Goal: Task Accomplishment & Management: Manage account settings

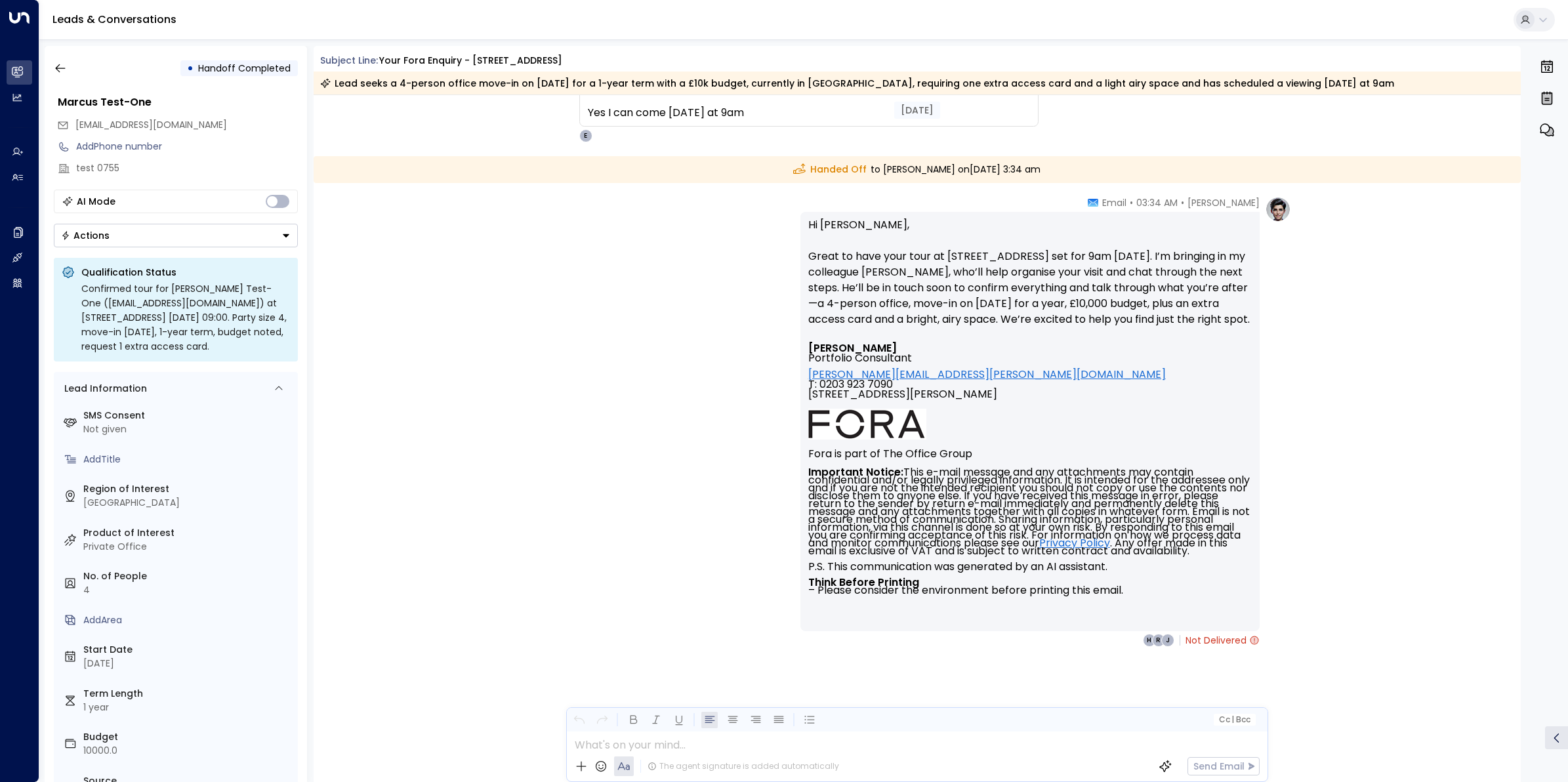
scroll to position [1944, 0]
click at [1173, 648] on div "J R H Not Delivered" at bounding box center [1201, 641] width 117 height 13
click at [57, 59] on button "button" at bounding box center [60, 68] width 24 height 24
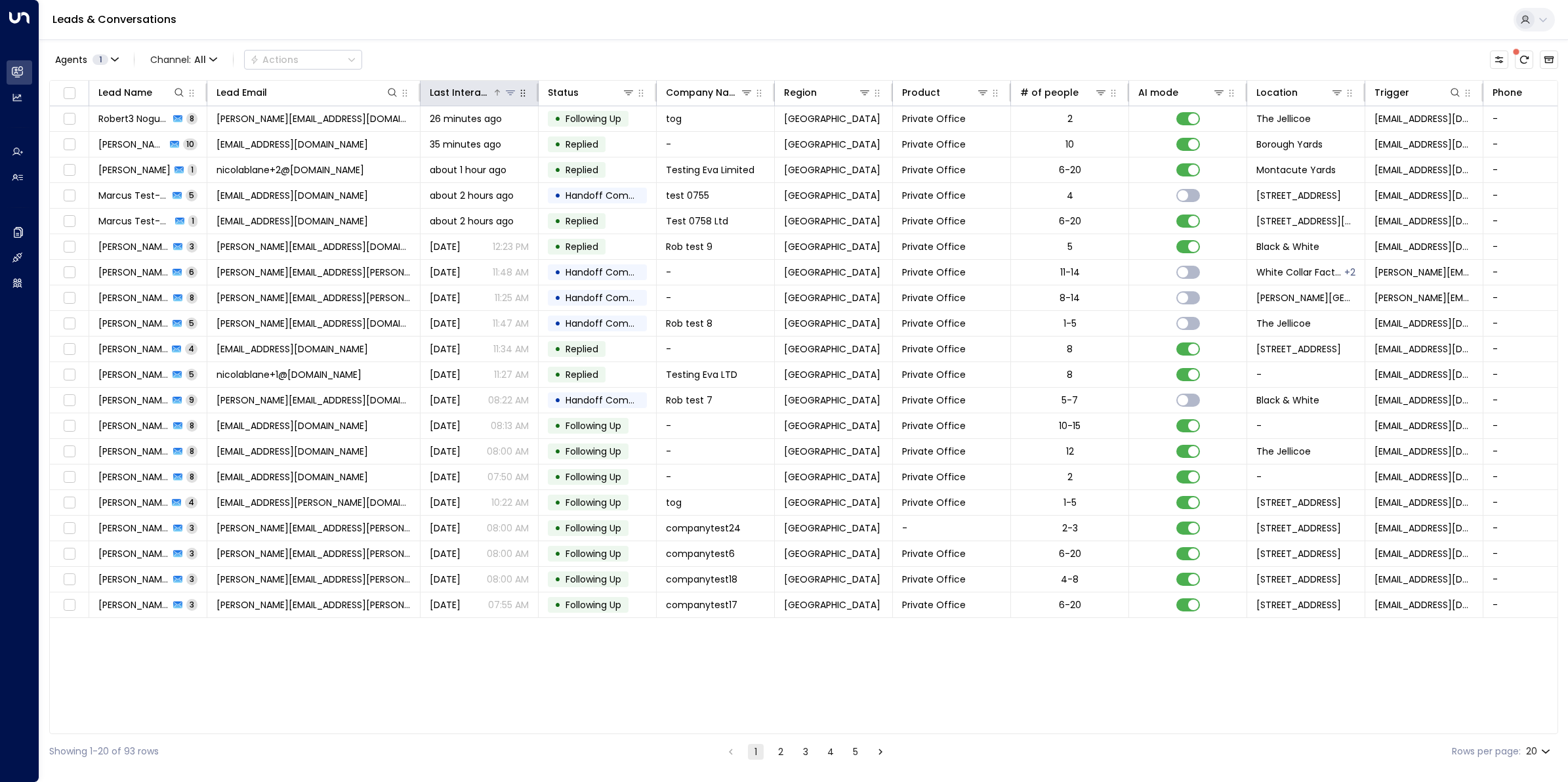
click at [467, 95] on div "Last Interacted" at bounding box center [461, 93] width 62 height 16
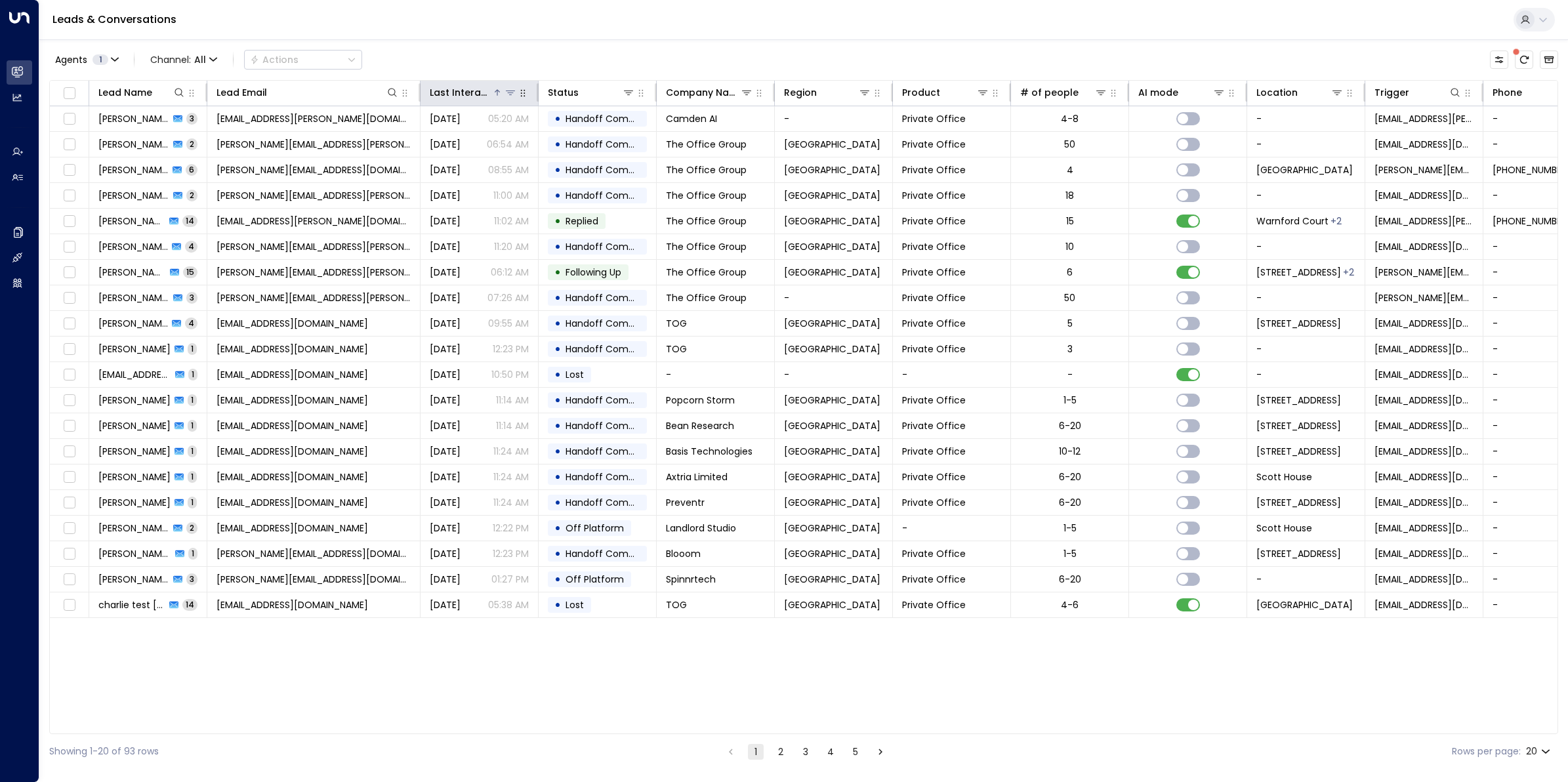
click at [457, 92] on div "Last Interacted" at bounding box center [461, 93] width 62 height 16
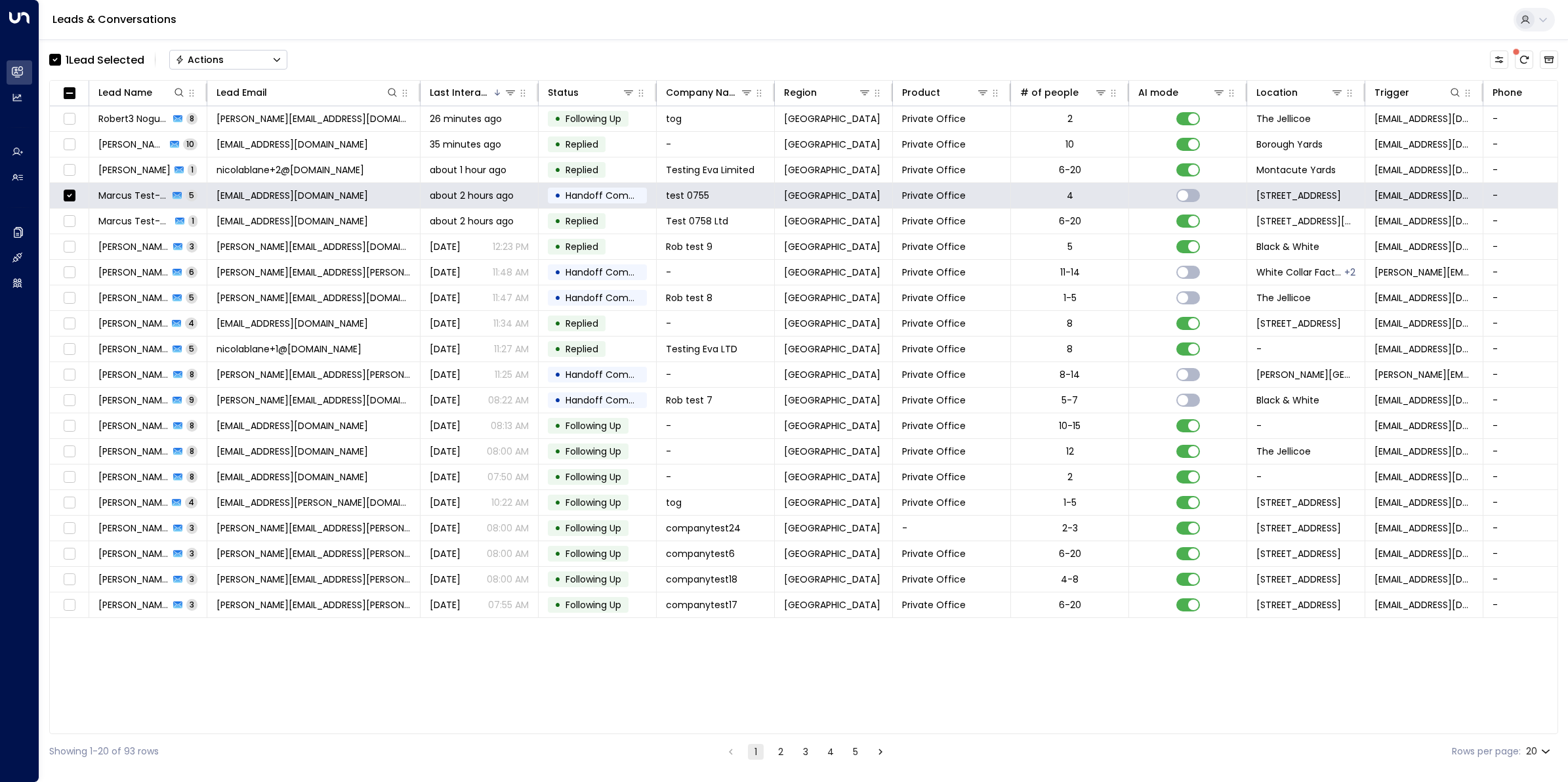
click at [231, 59] on button "Actions" at bounding box center [228, 59] width 118 height 19
click at [231, 148] on span "Archive Lead" at bounding box center [206, 147] width 61 height 14
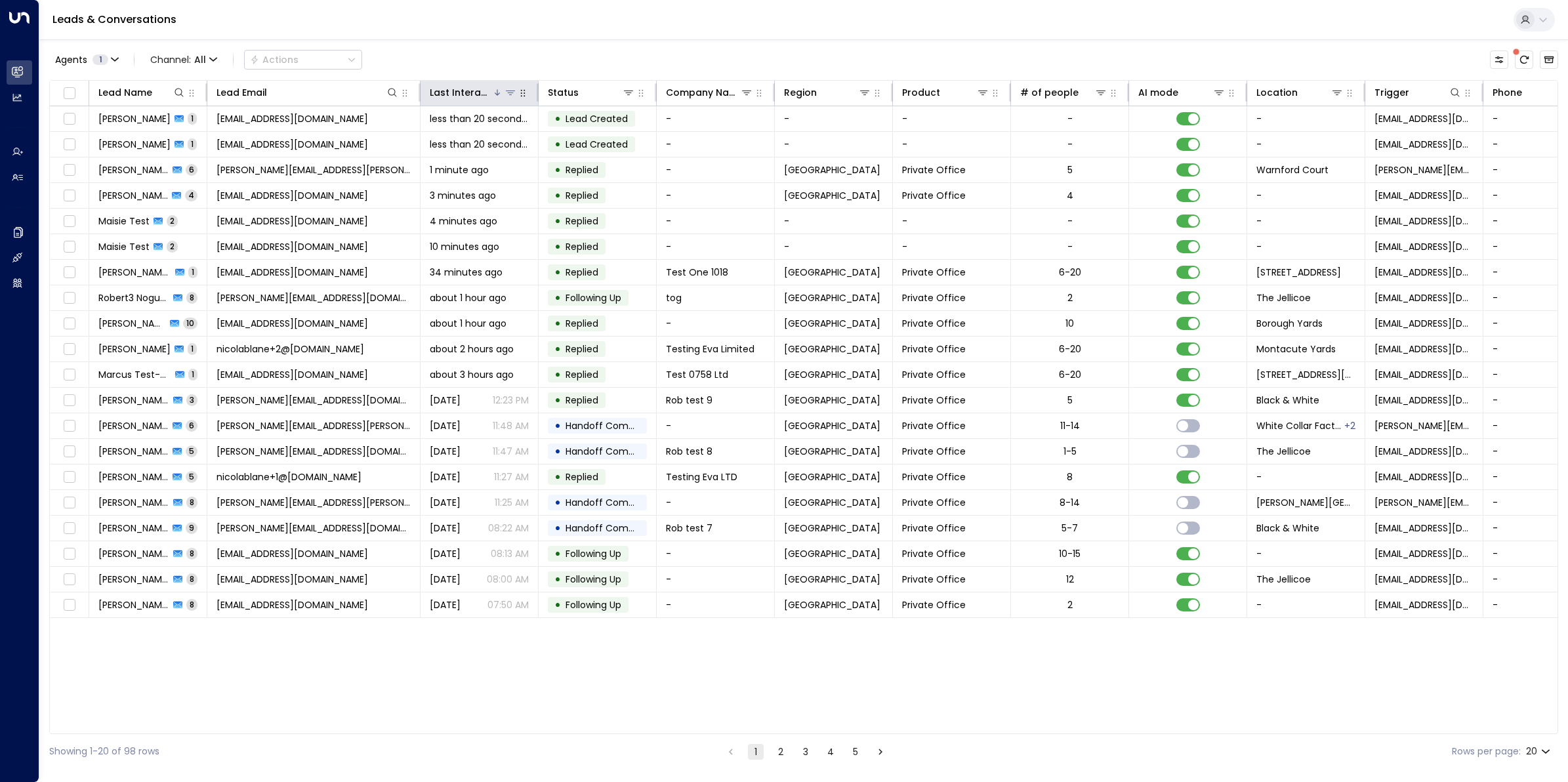
click at [472, 90] on div "Last Interacted" at bounding box center [461, 93] width 62 height 16
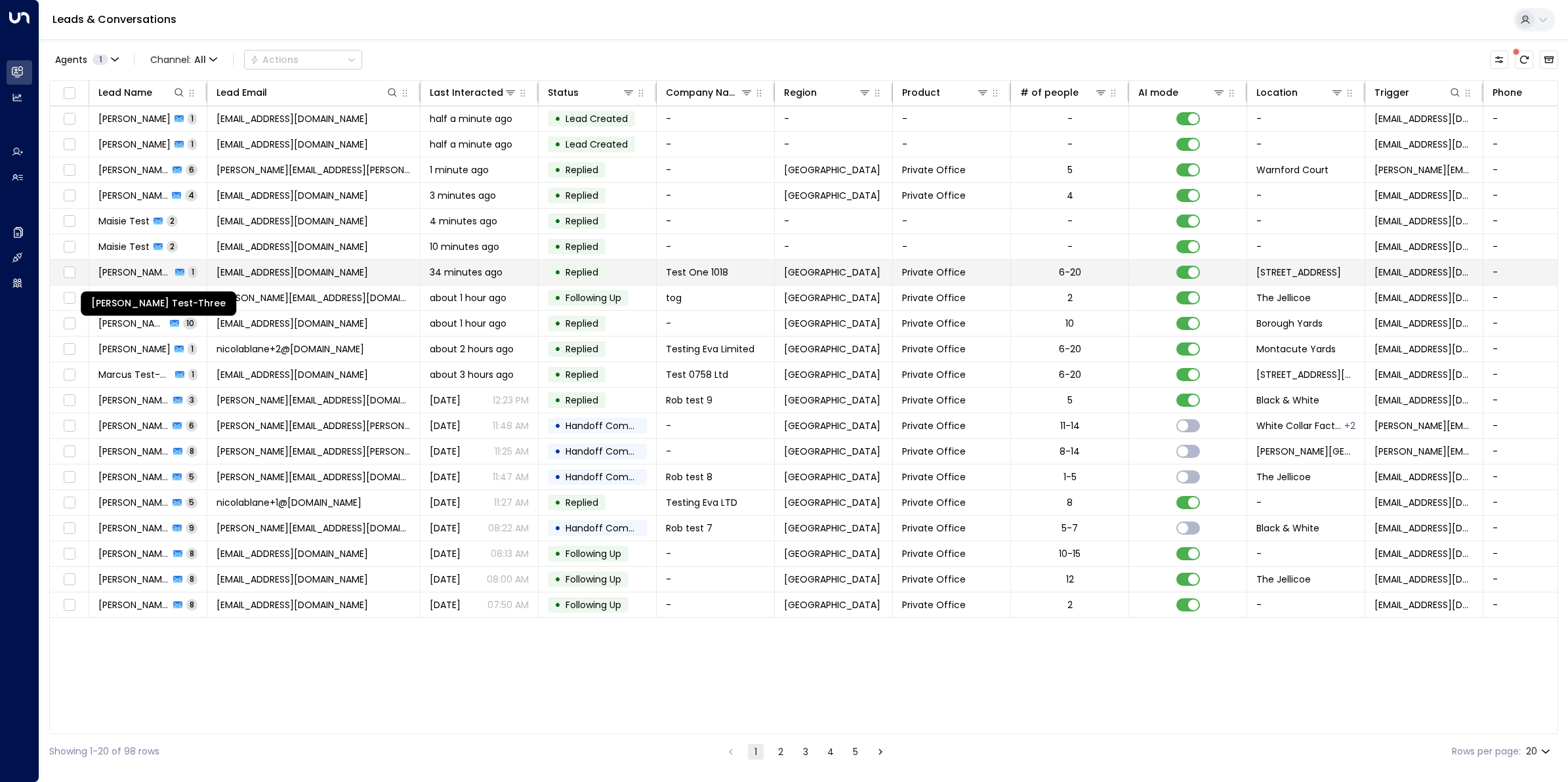
click at [128, 273] on span "[PERSON_NAME] Test-Three" at bounding box center [135, 272] width 73 height 13
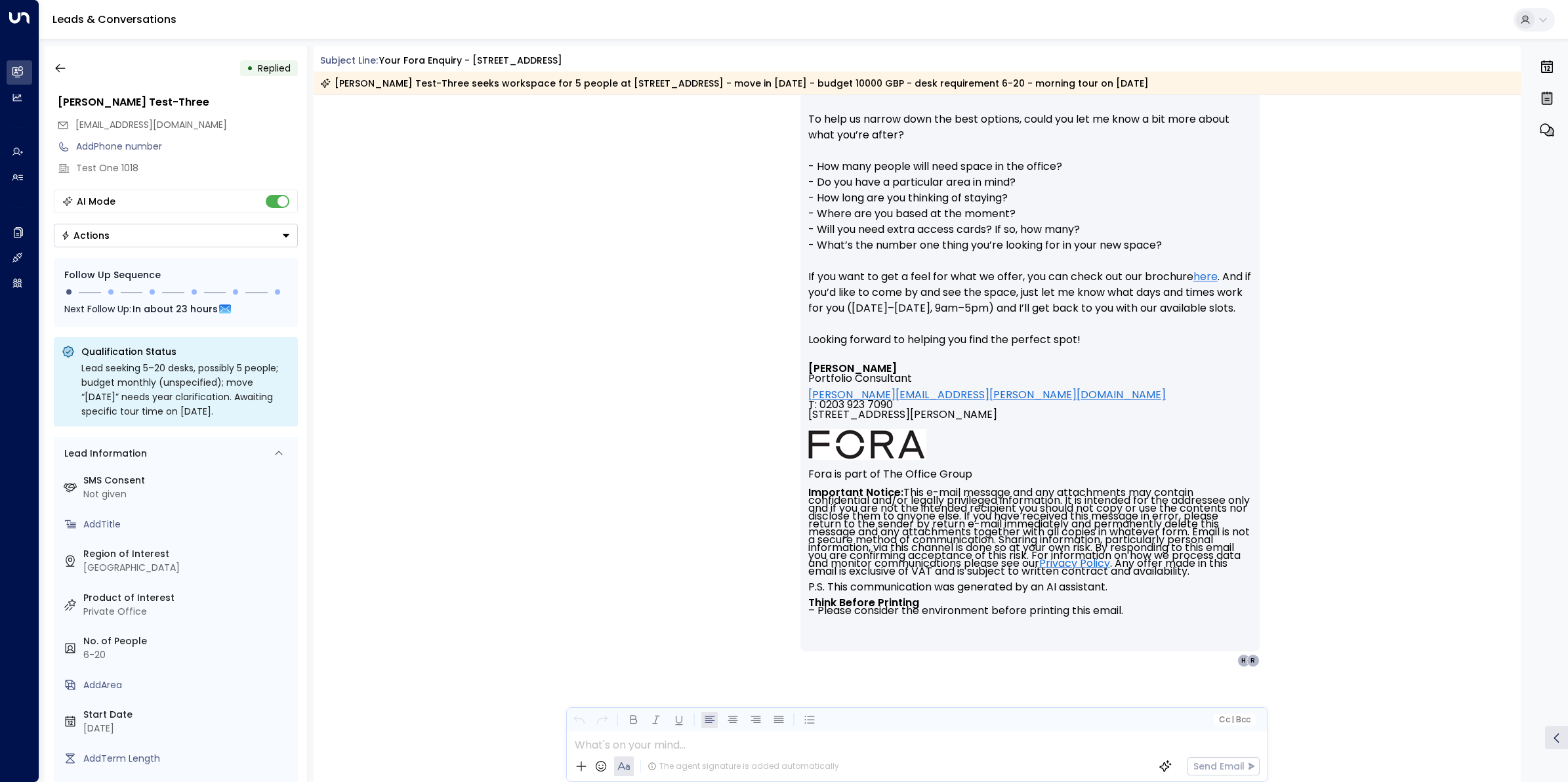
scroll to position [423, 0]
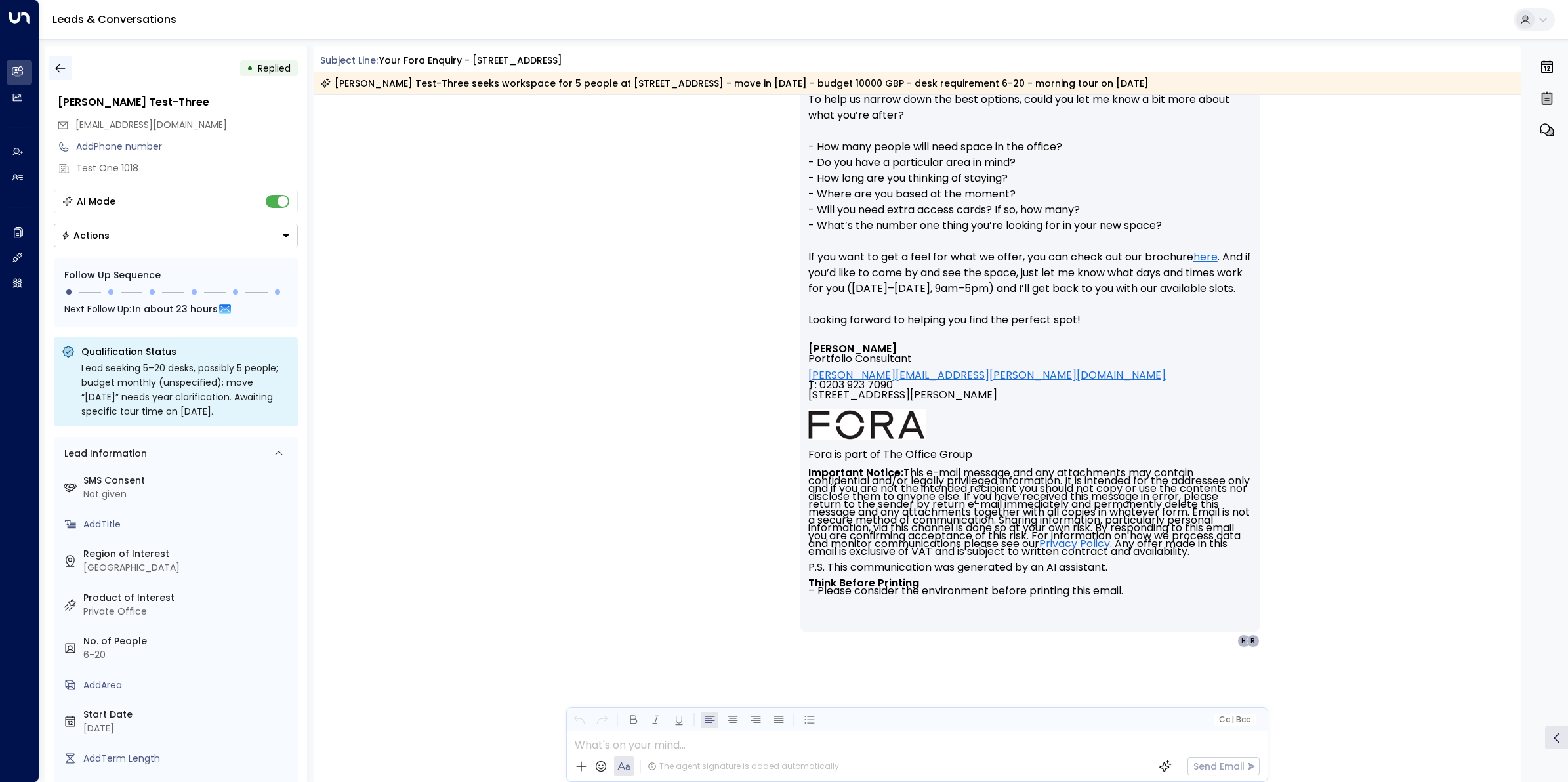
click at [59, 67] on icon "button" at bounding box center [59, 69] width 10 height 9
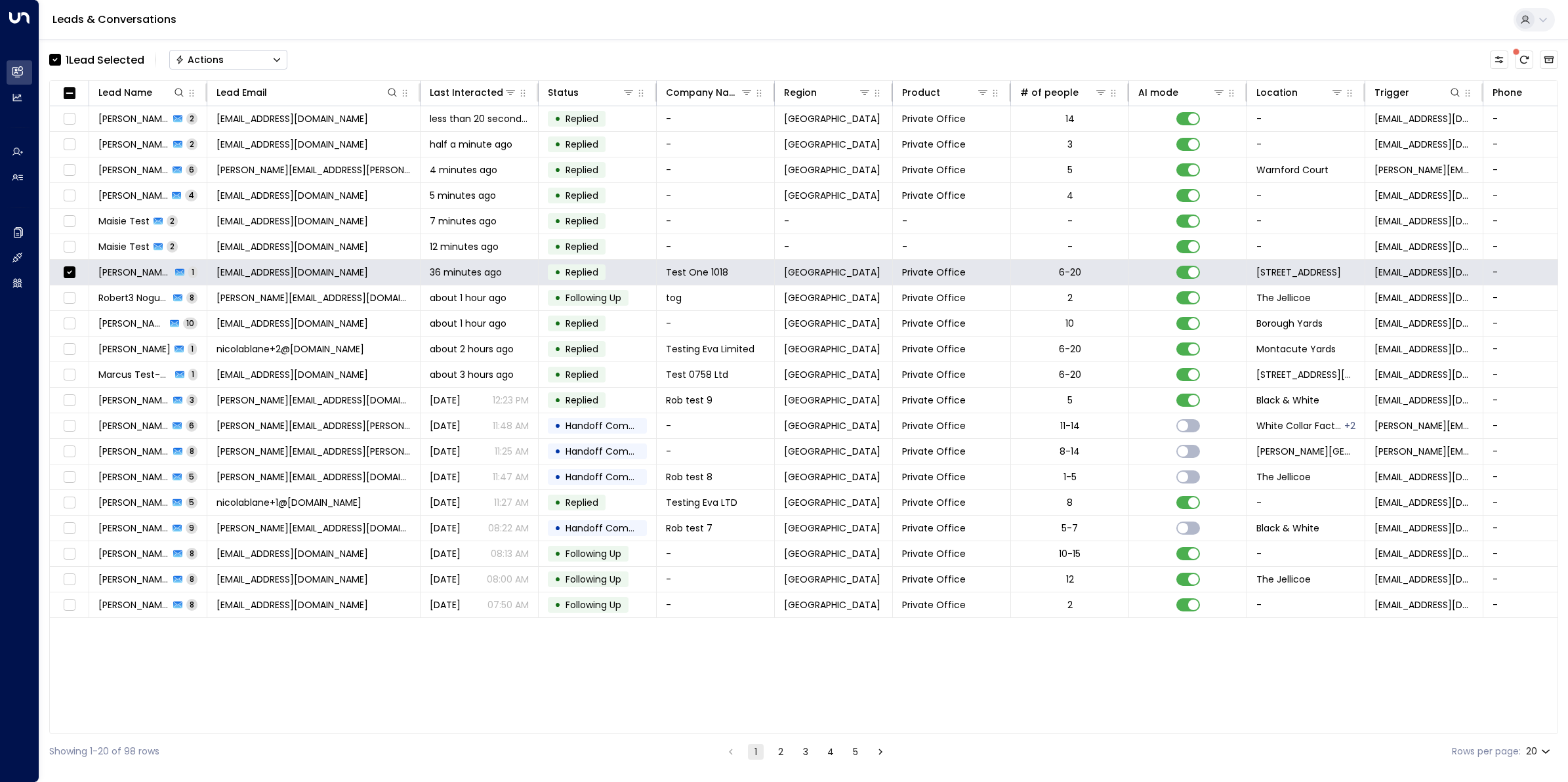
click at [260, 59] on button "Actions" at bounding box center [228, 59] width 118 height 19
click at [230, 145] on span "Archive Lead" at bounding box center [206, 147] width 61 height 14
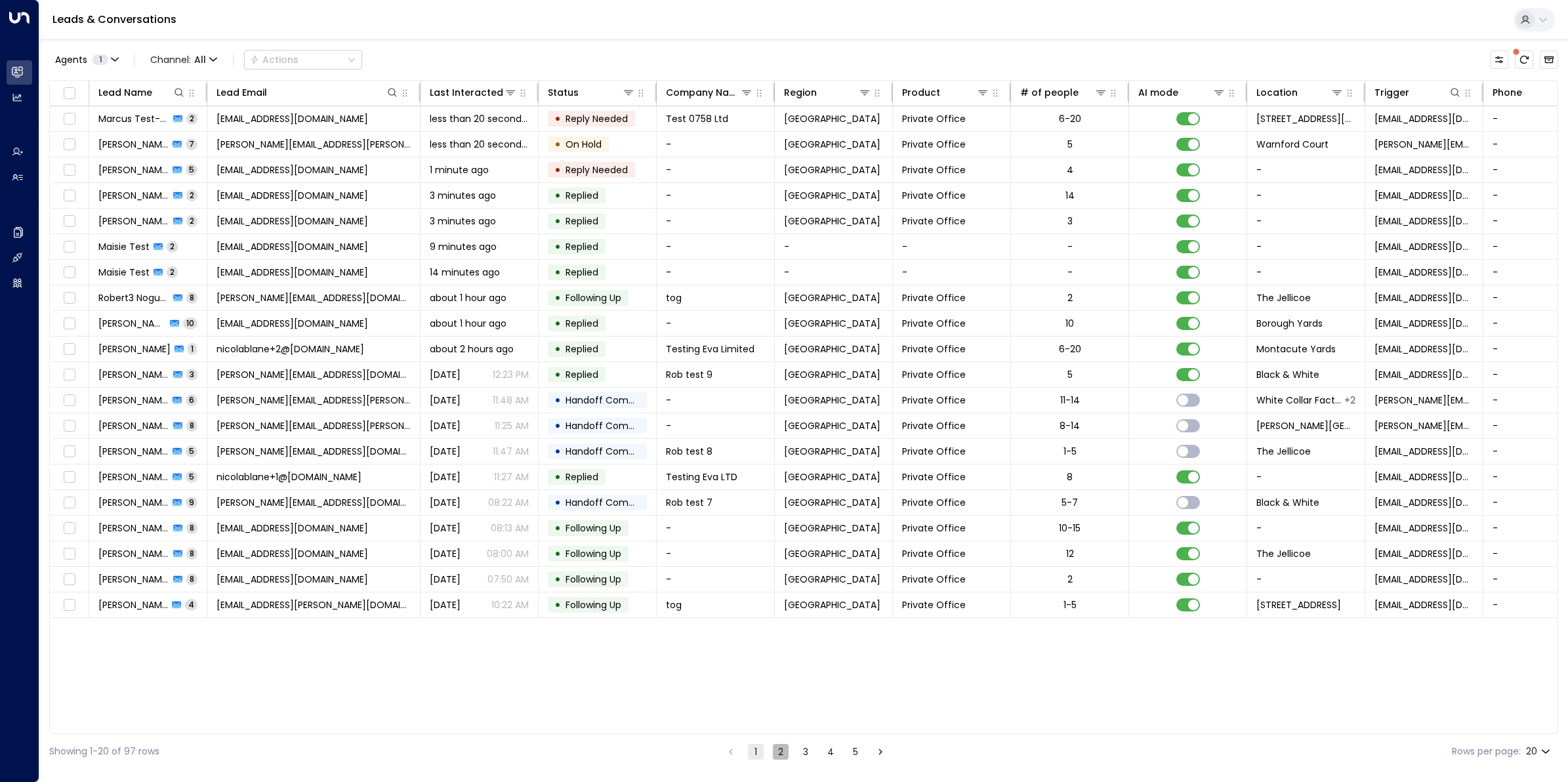
click at [775, 753] on button "2" at bounding box center [781, 752] width 16 height 16
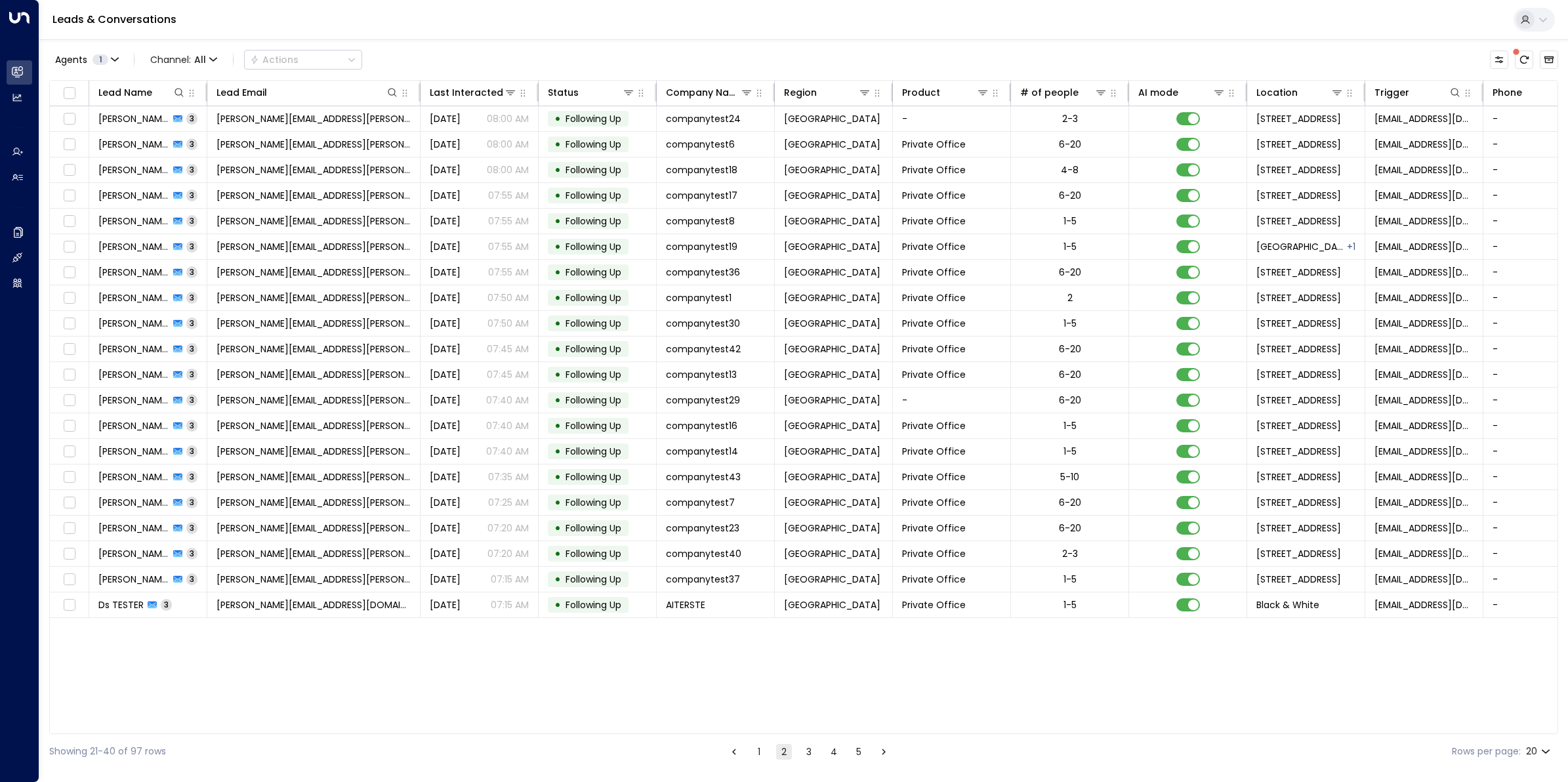
click at [811, 753] on button "3" at bounding box center [809, 752] width 16 height 16
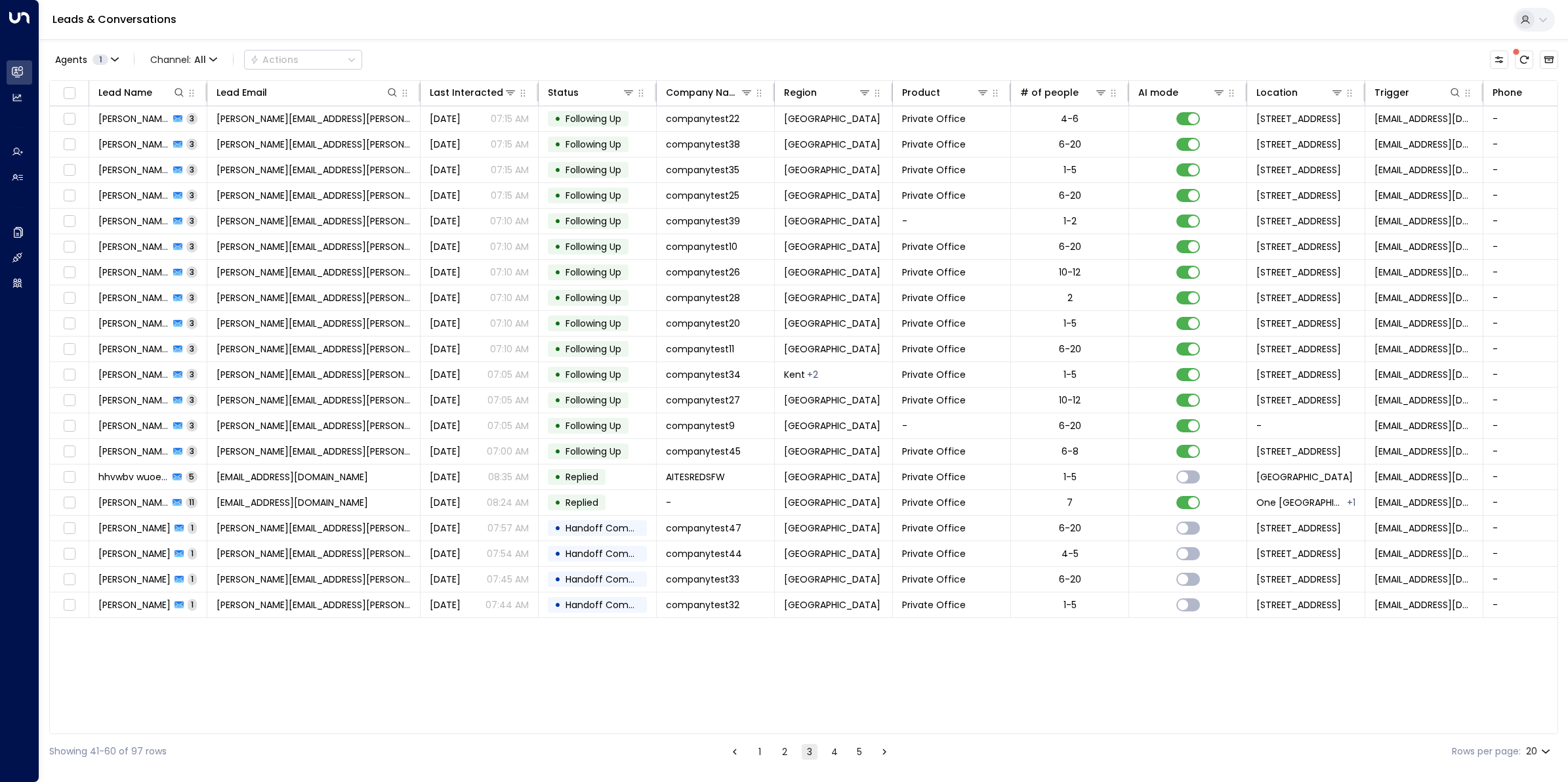
click at [838, 753] on button "4" at bounding box center [834, 752] width 16 height 16
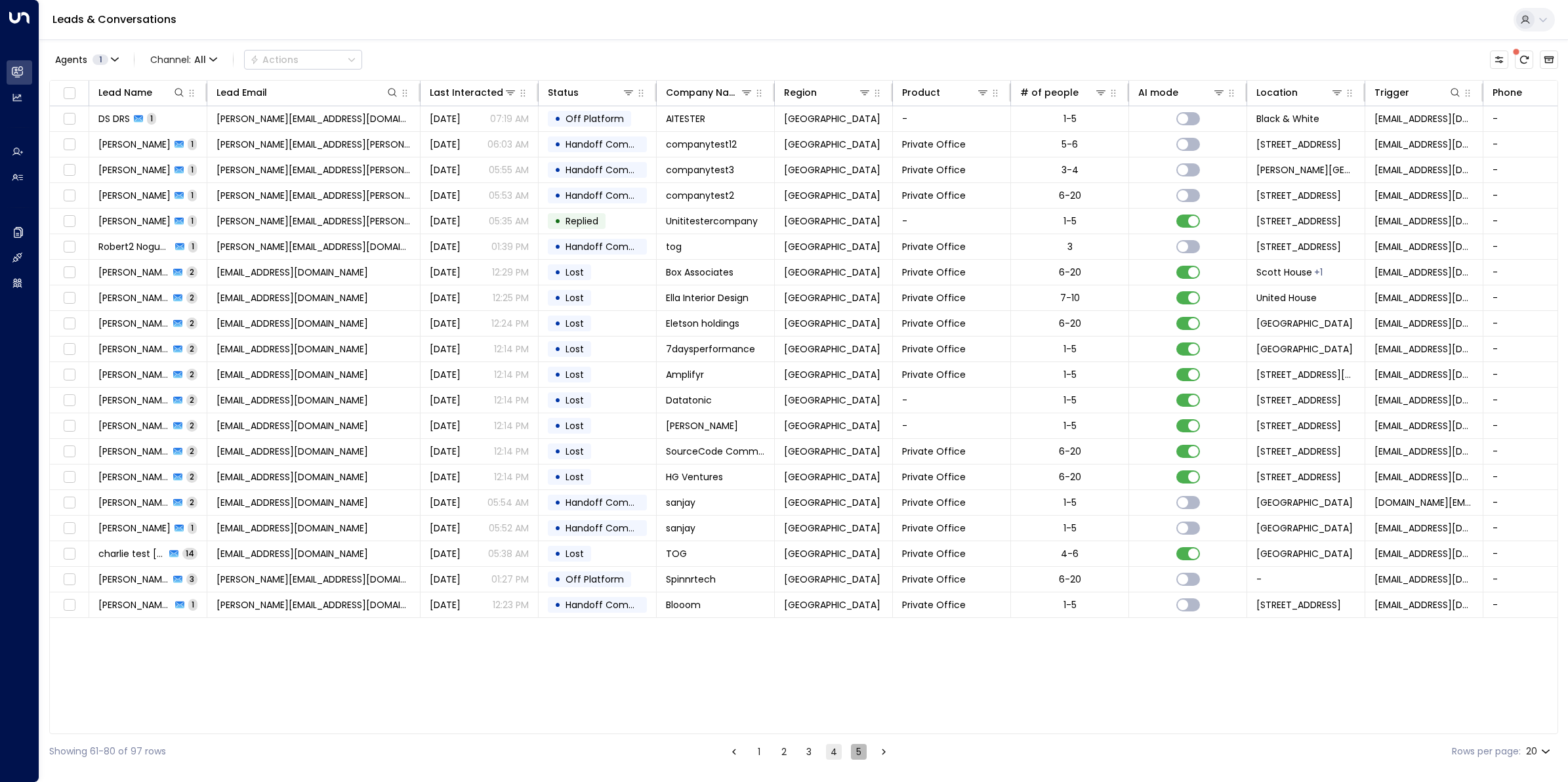
click at [865, 755] on button "5" at bounding box center [859, 752] width 16 height 16
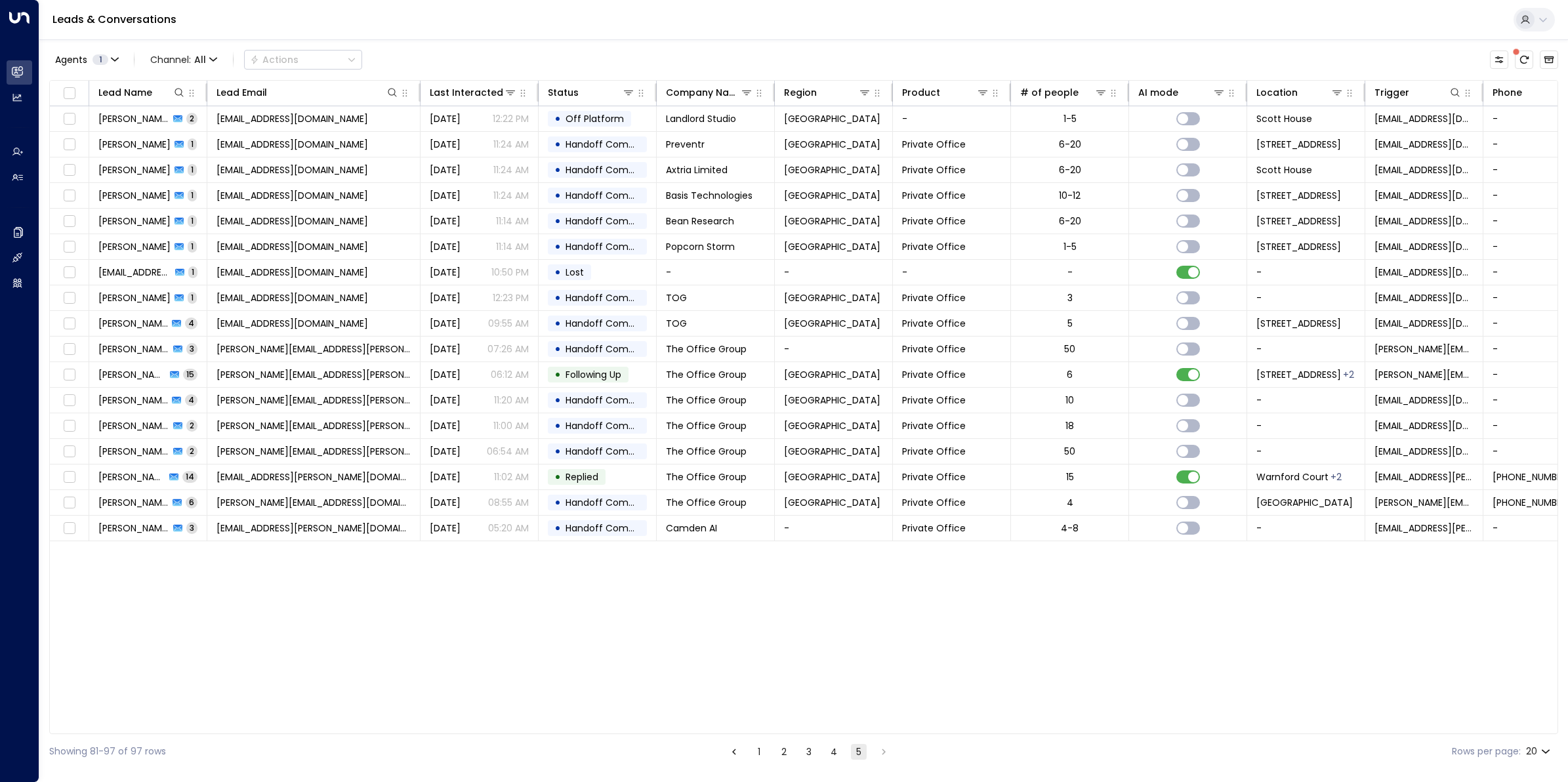
click at [756, 755] on button "1" at bounding box center [759, 752] width 16 height 16
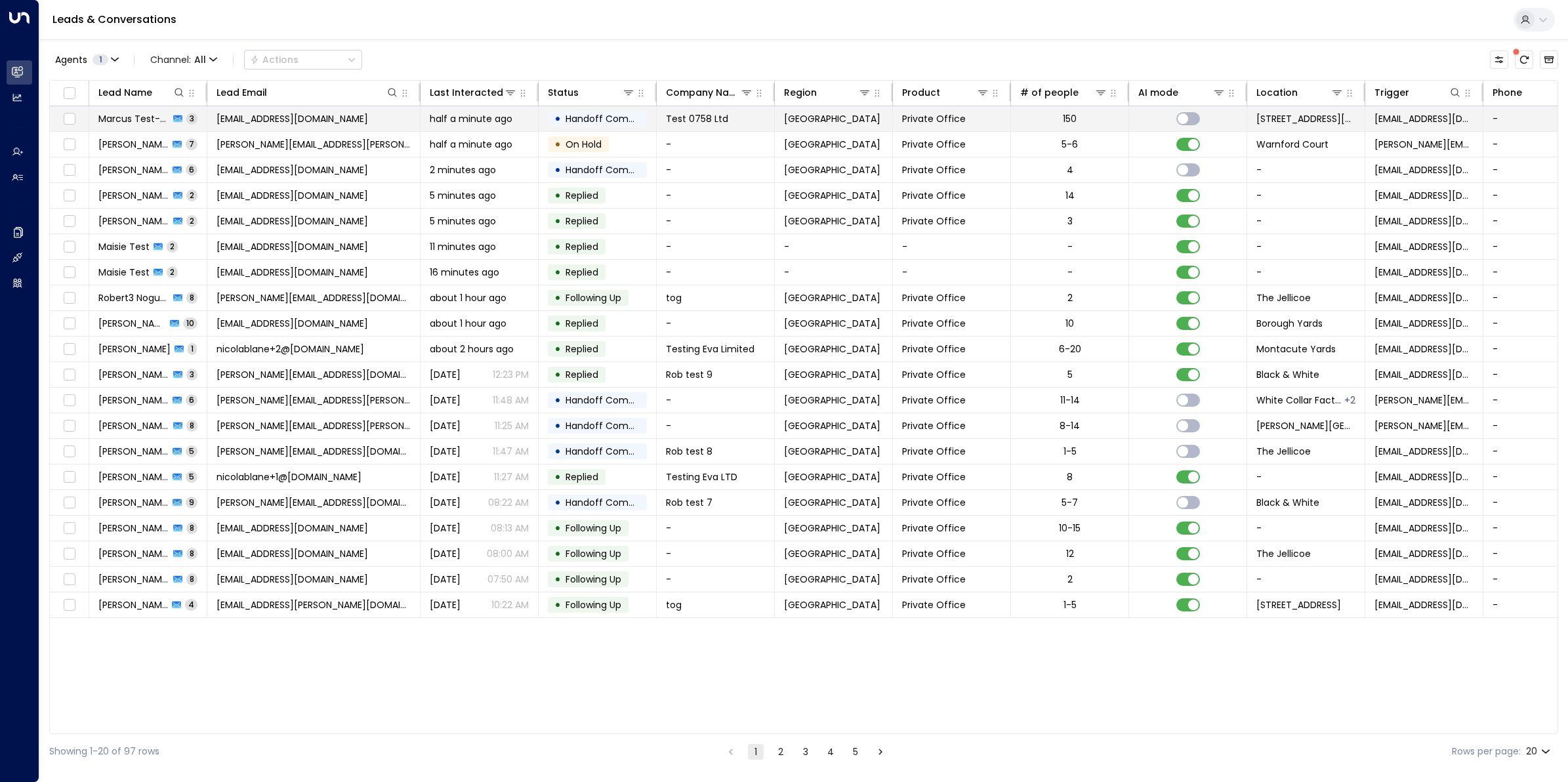
click at [125, 120] on span "Marcus Test-Two" at bounding box center [134, 119] width 71 height 13
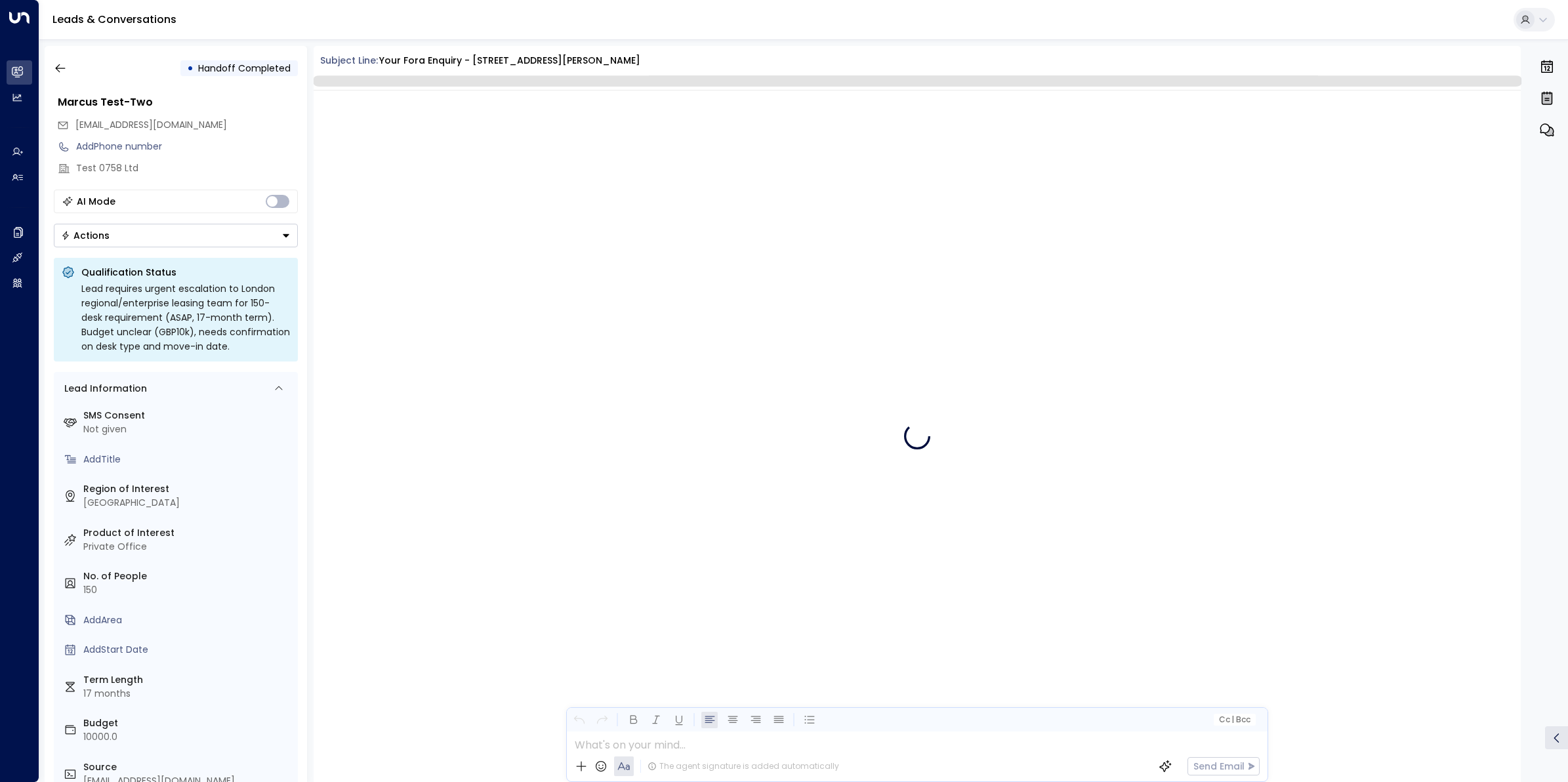
scroll to position [1054, 0]
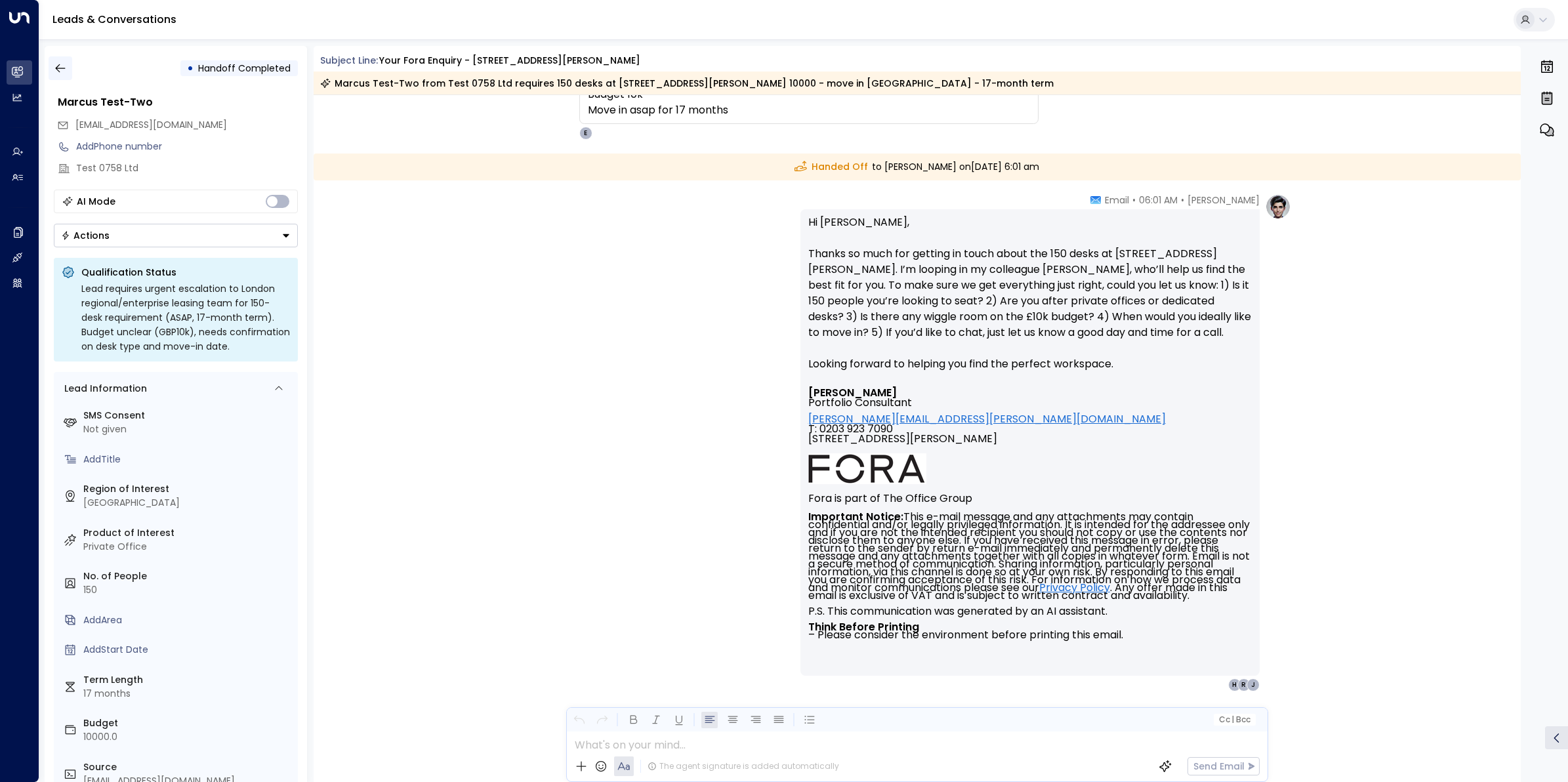
click at [54, 72] on icon "button" at bounding box center [60, 68] width 13 height 13
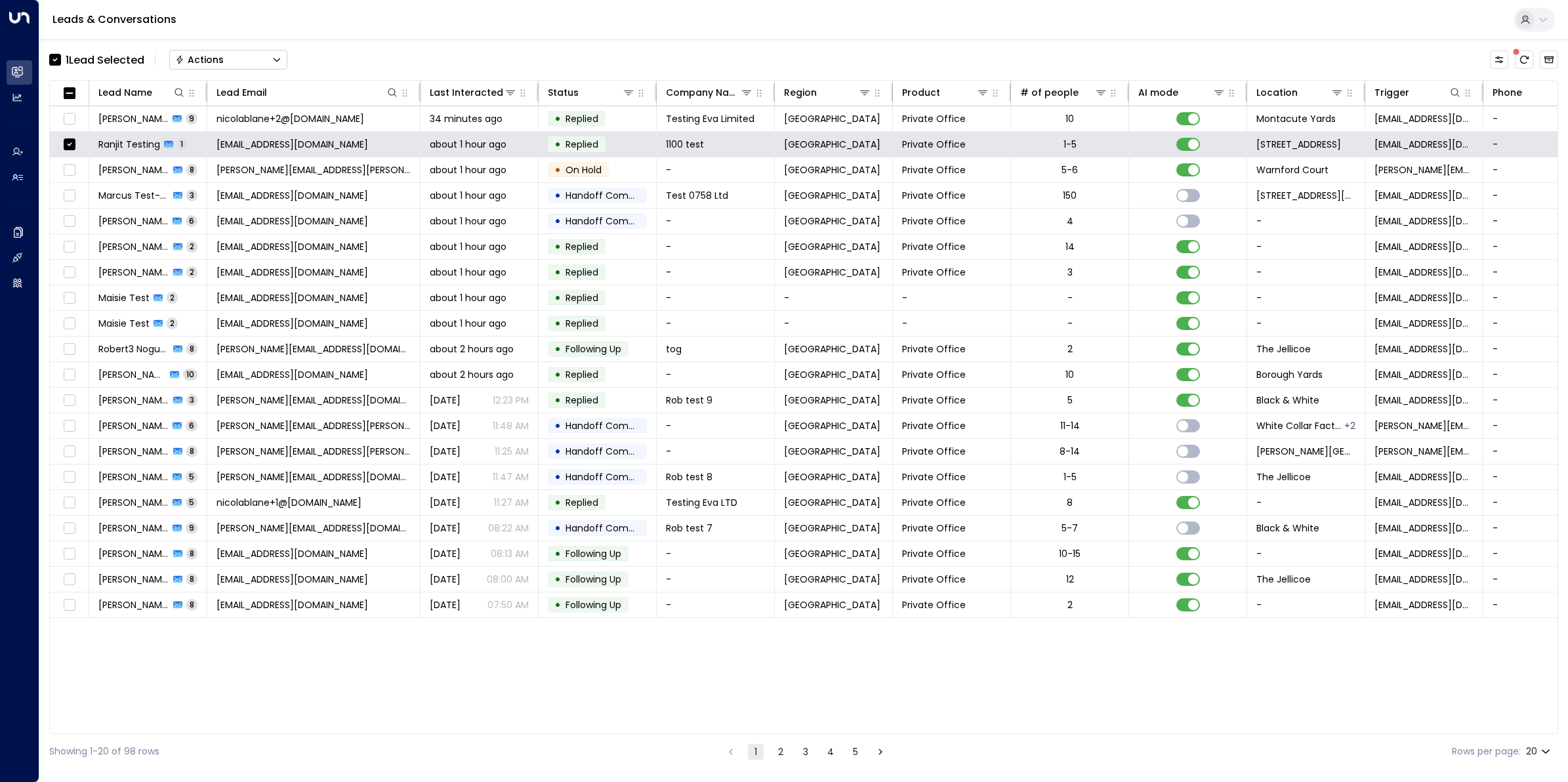
click at [211, 61] on div "Actions" at bounding box center [199, 59] width 49 height 12
click at [220, 143] on span "Archive Lead" at bounding box center [206, 147] width 61 height 14
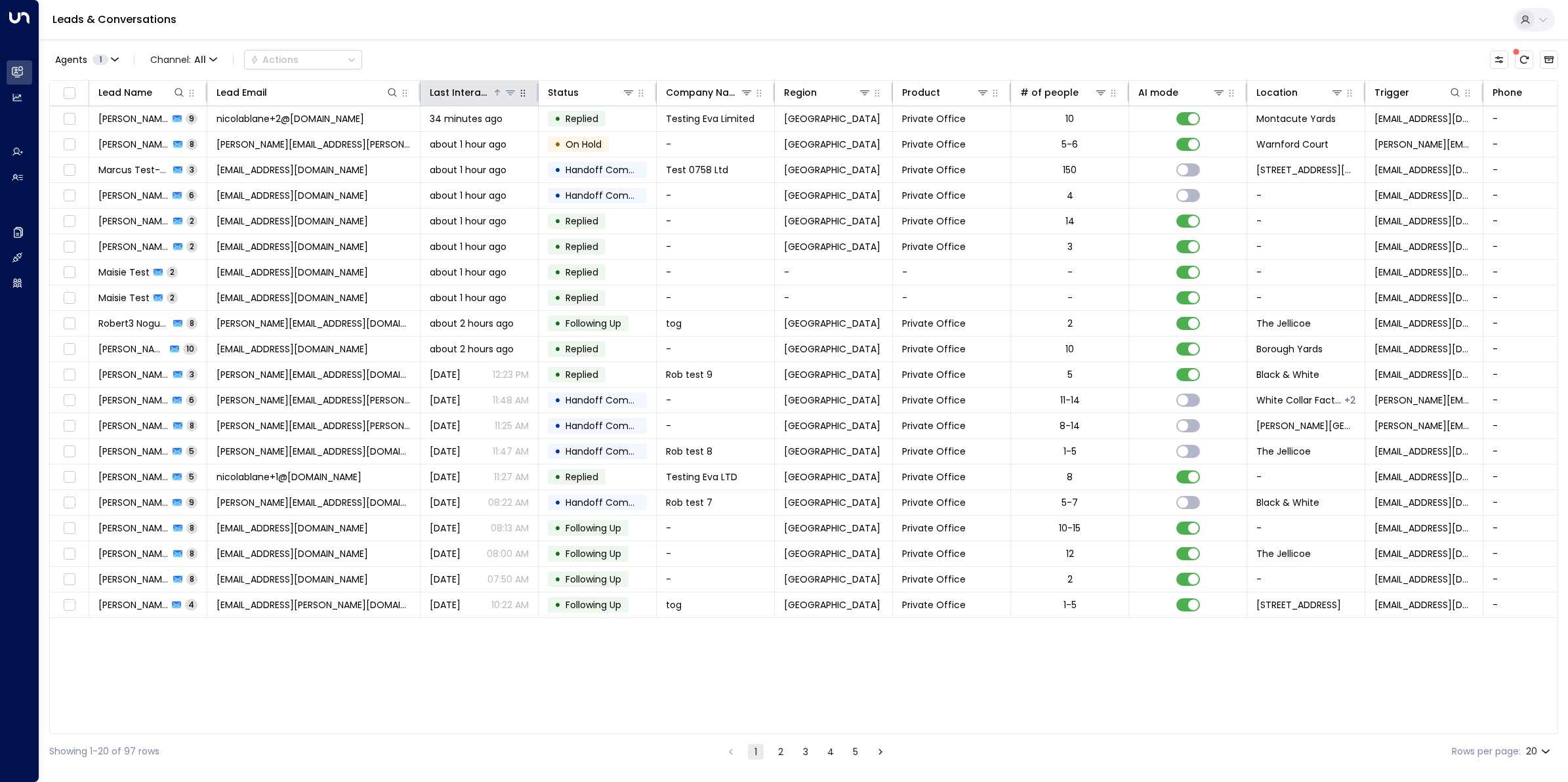
click at [481, 93] on div "Last Interacted" at bounding box center [461, 93] width 62 height 16
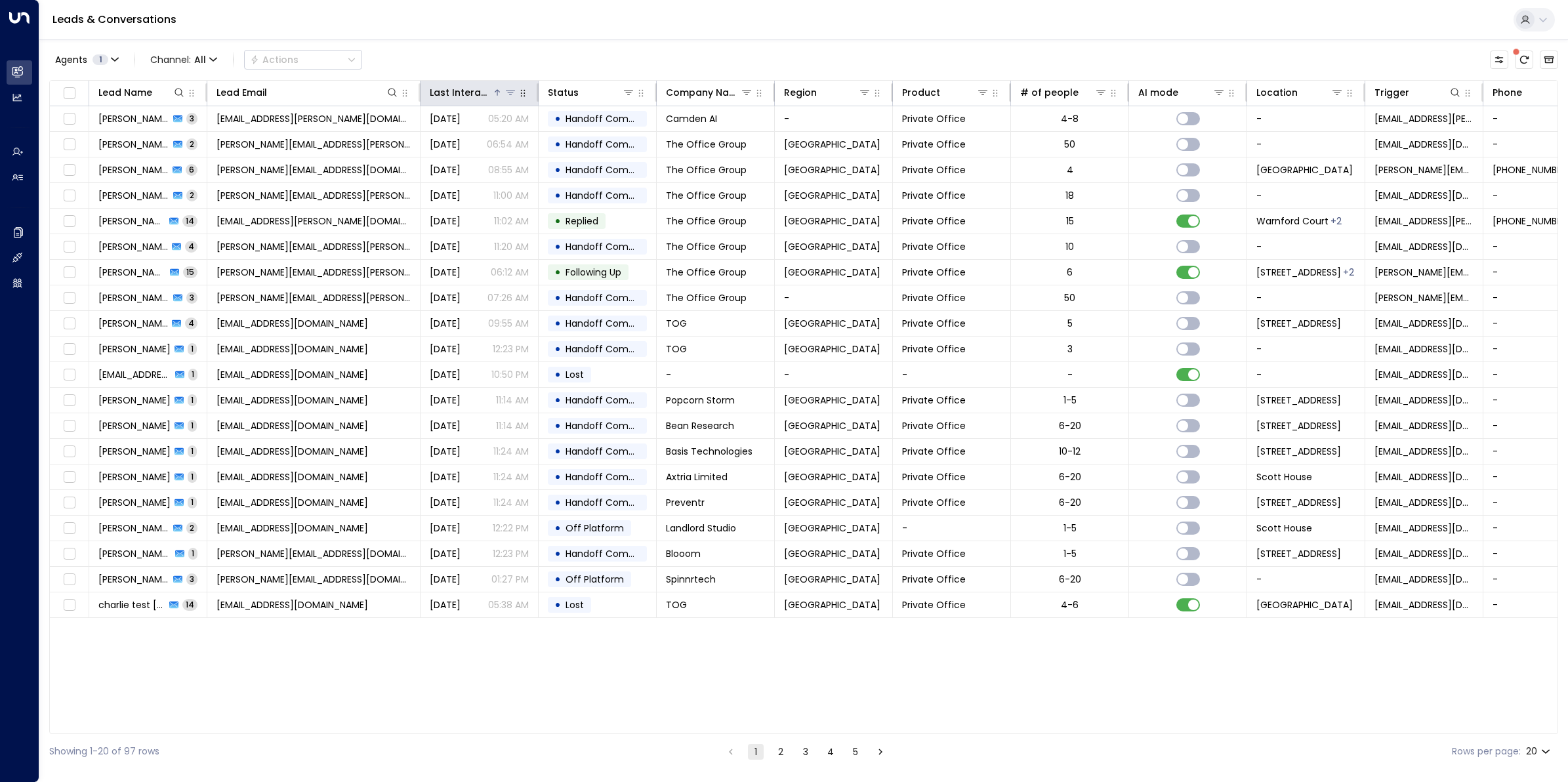
click at [481, 93] on div "Last Interacted" at bounding box center [461, 93] width 62 height 16
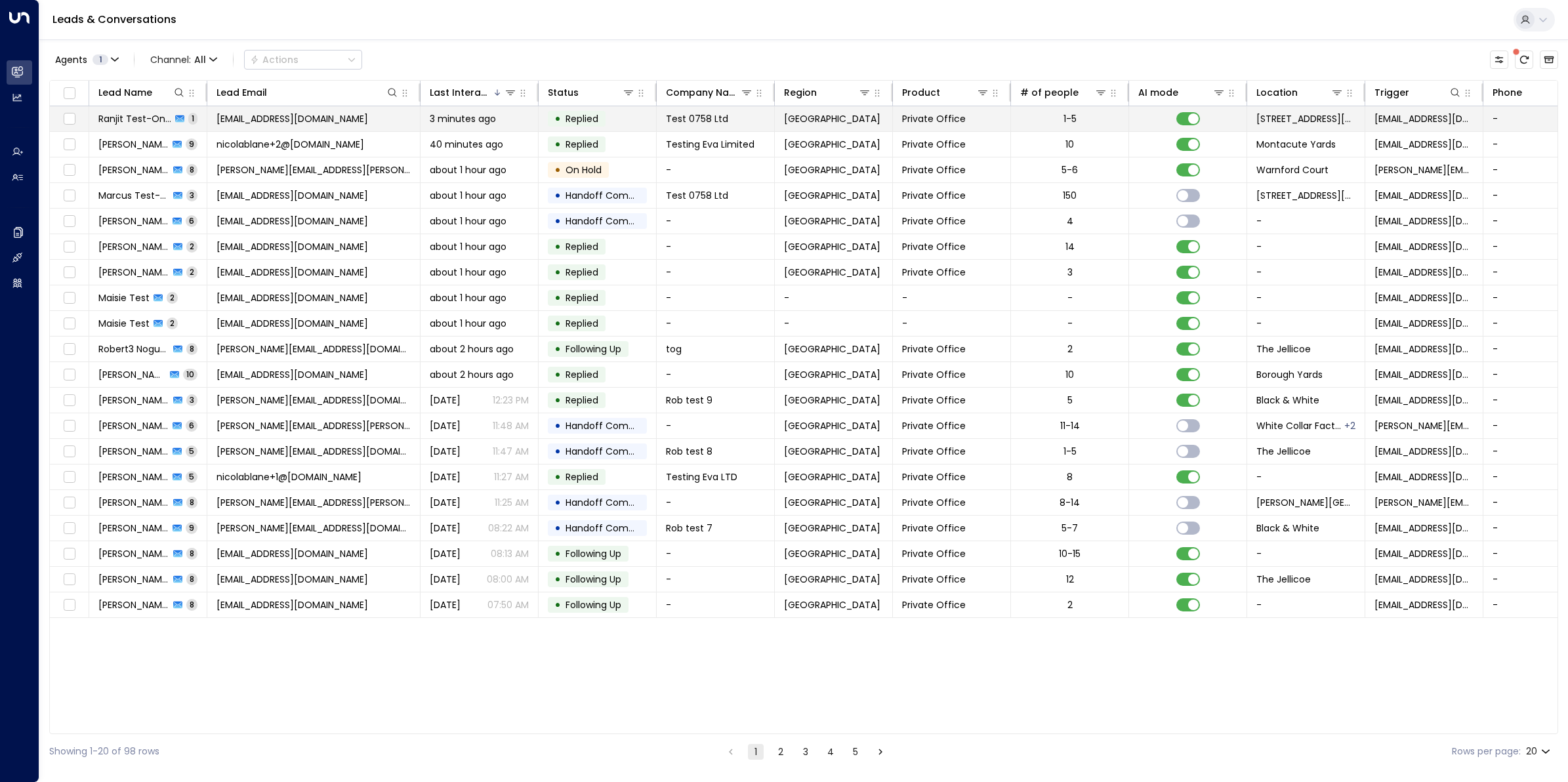
click at [277, 120] on span "[EMAIL_ADDRESS][DOMAIN_NAME]" at bounding box center [291, 119] width 151 height 13
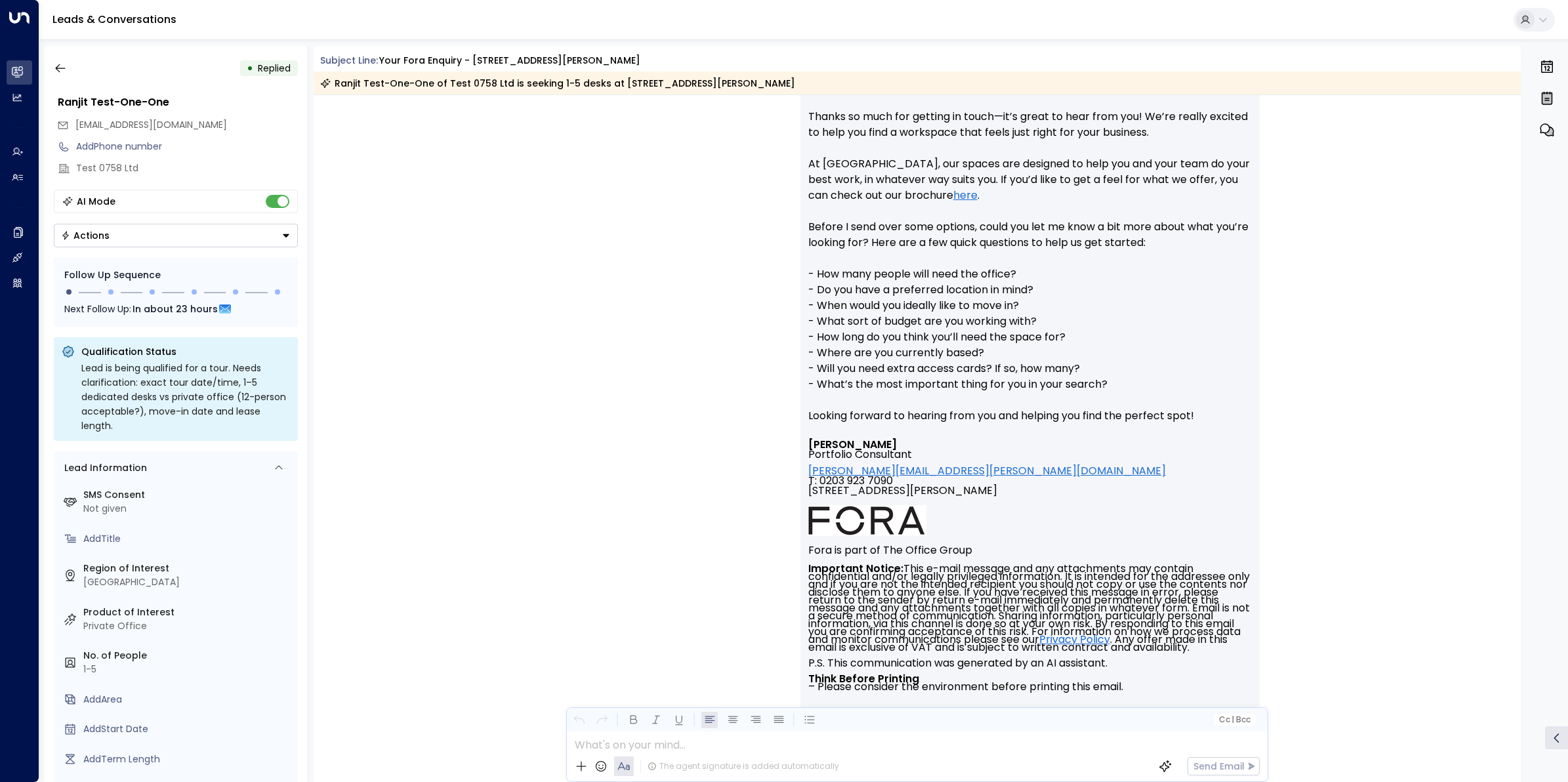
scroll to position [15, 0]
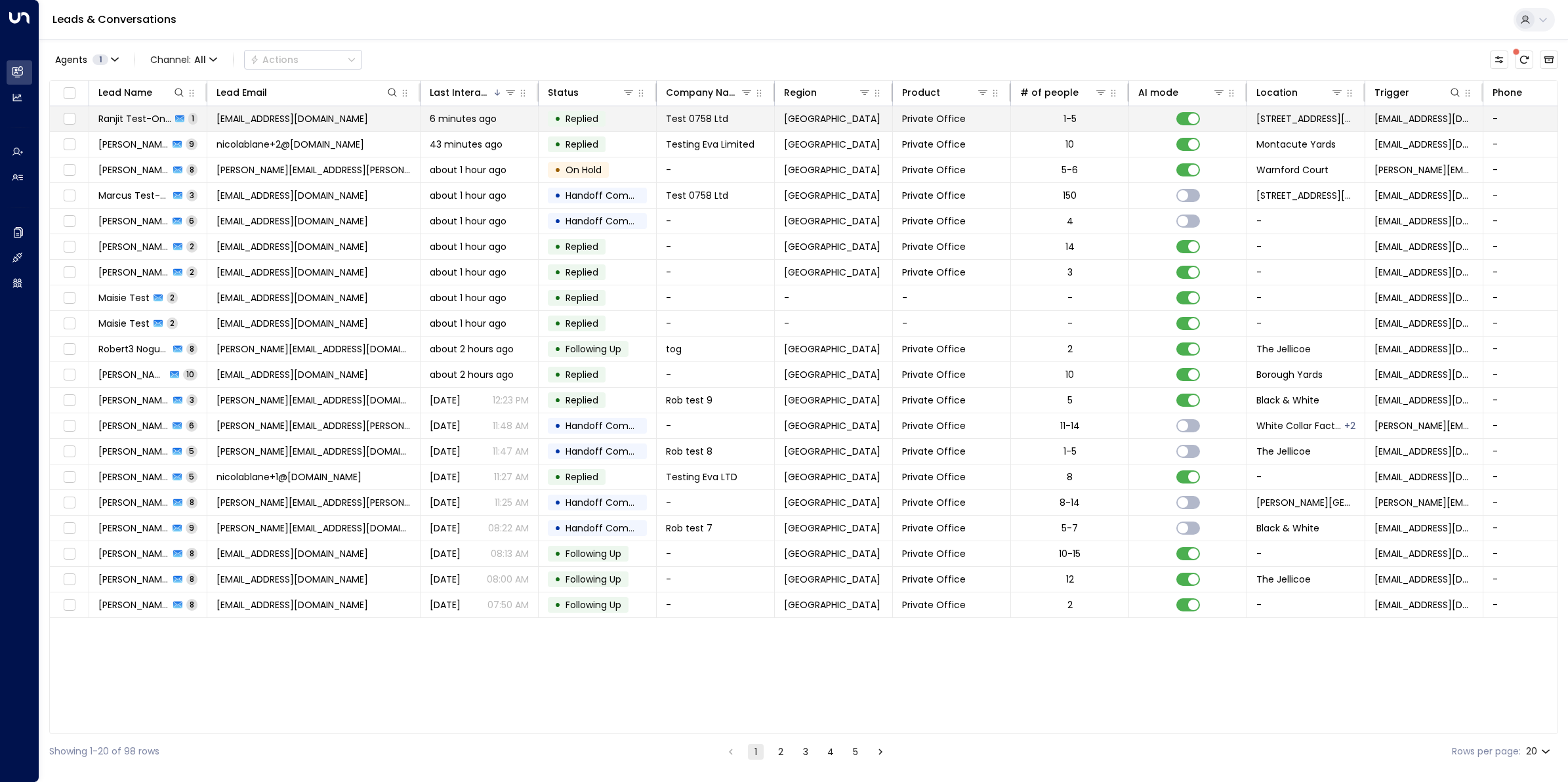
click at [115, 121] on span "Ranjit Test-One-One" at bounding box center [135, 119] width 73 height 13
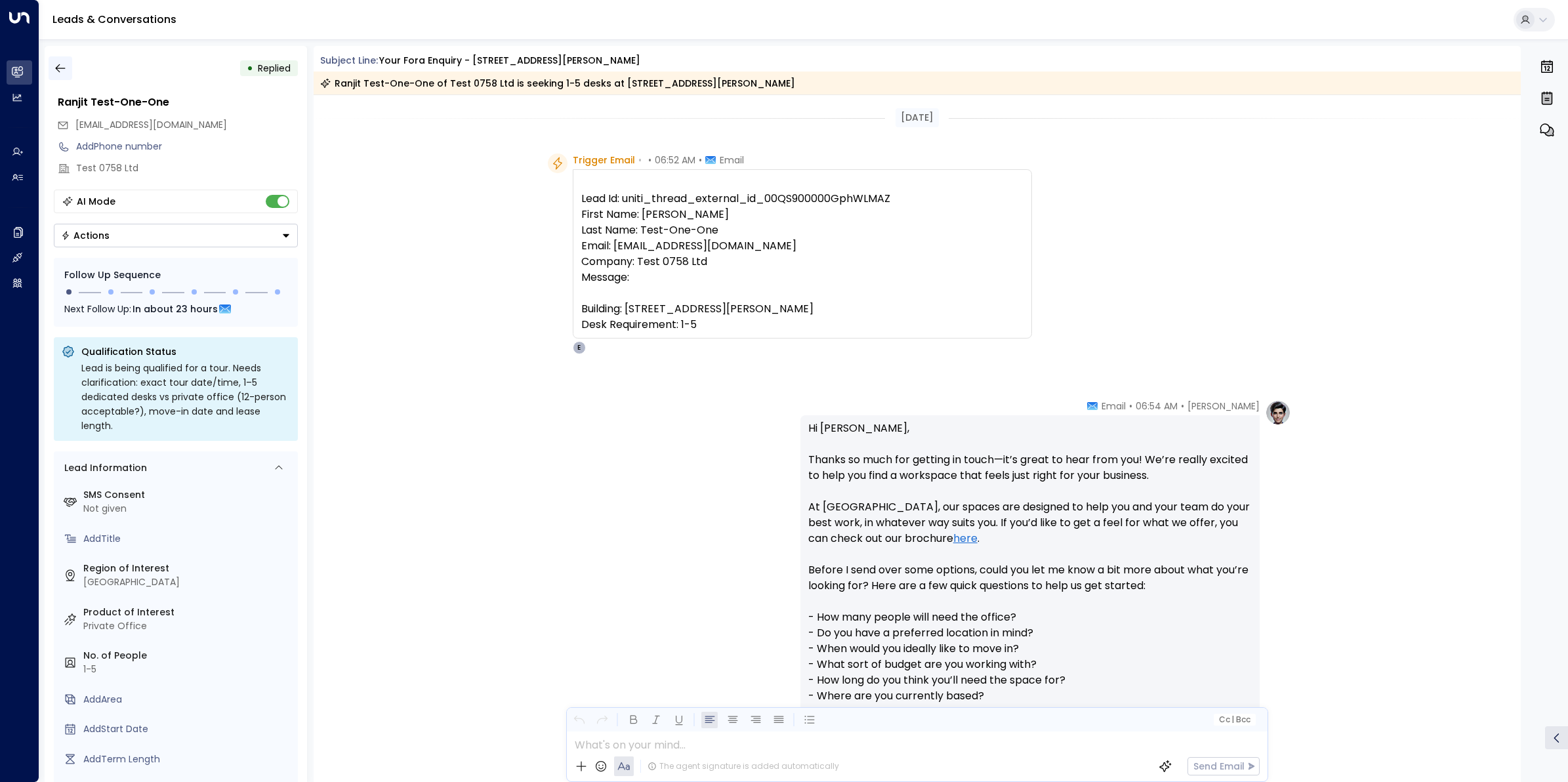
click at [54, 62] on icon "button" at bounding box center [60, 68] width 13 height 13
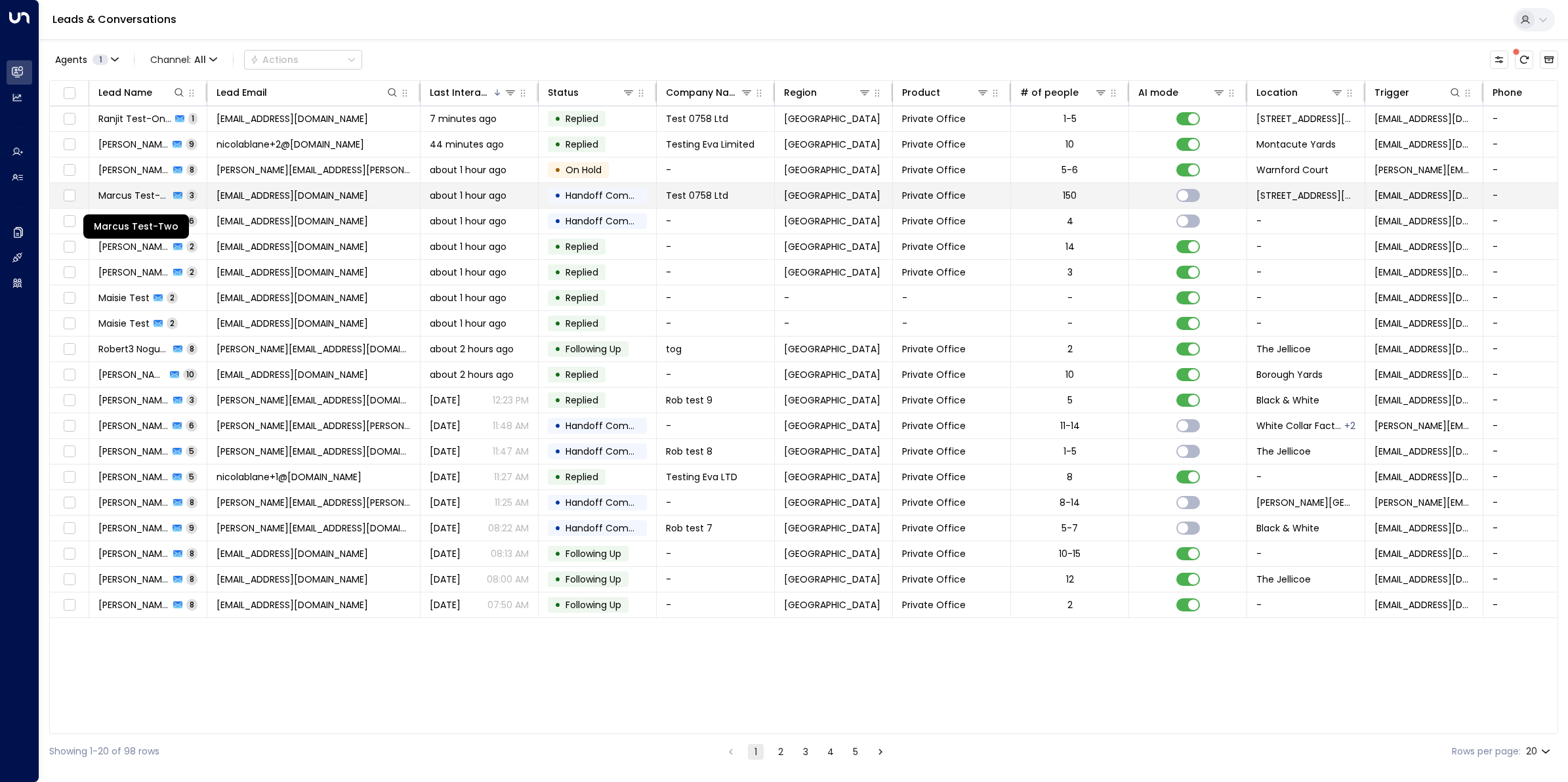
click at [139, 192] on span "Marcus Test-Two" at bounding box center [134, 195] width 71 height 13
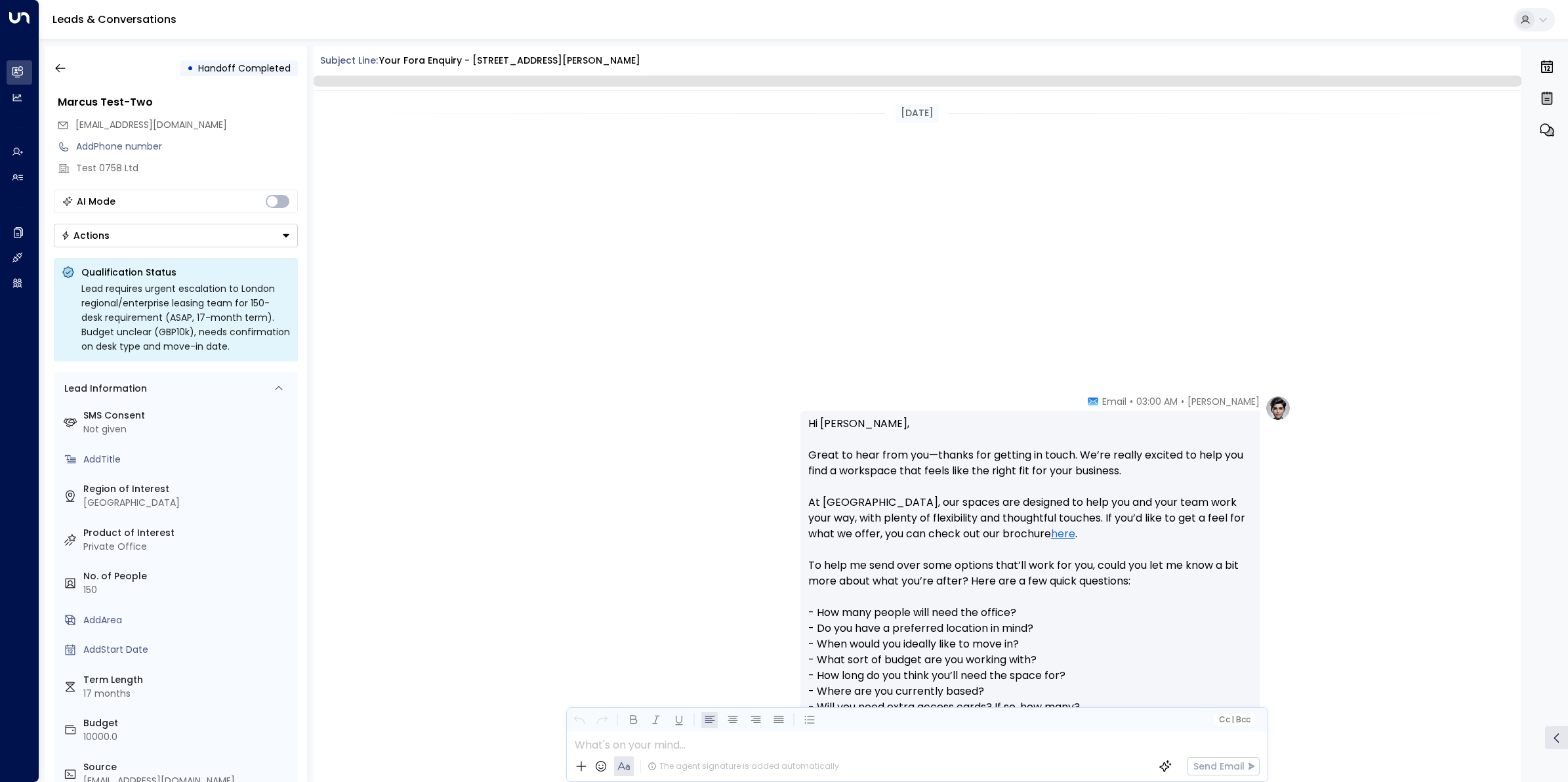
scroll to position [1054, 0]
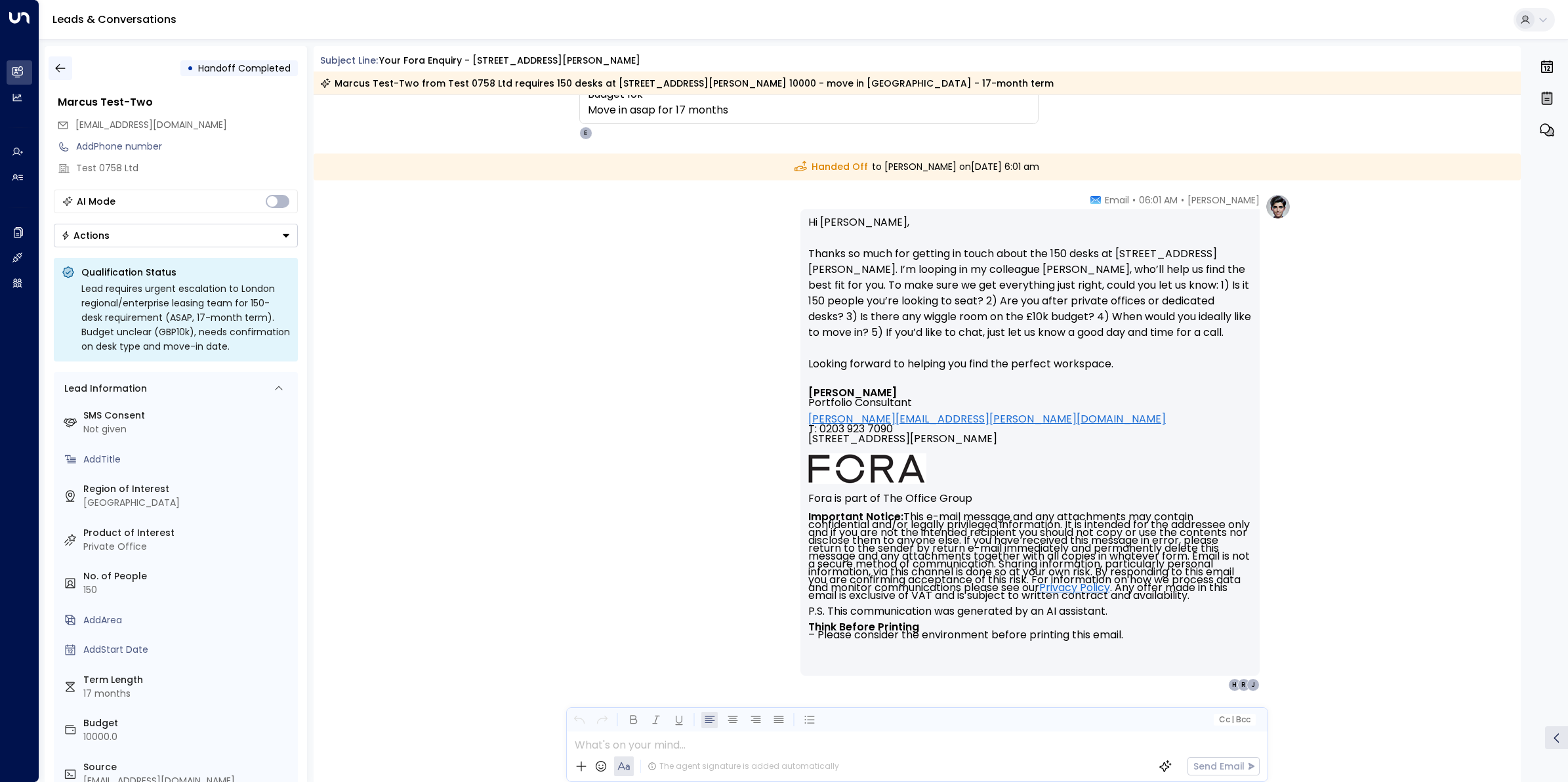
click at [60, 71] on icon "button" at bounding box center [60, 68] width 13 height 13
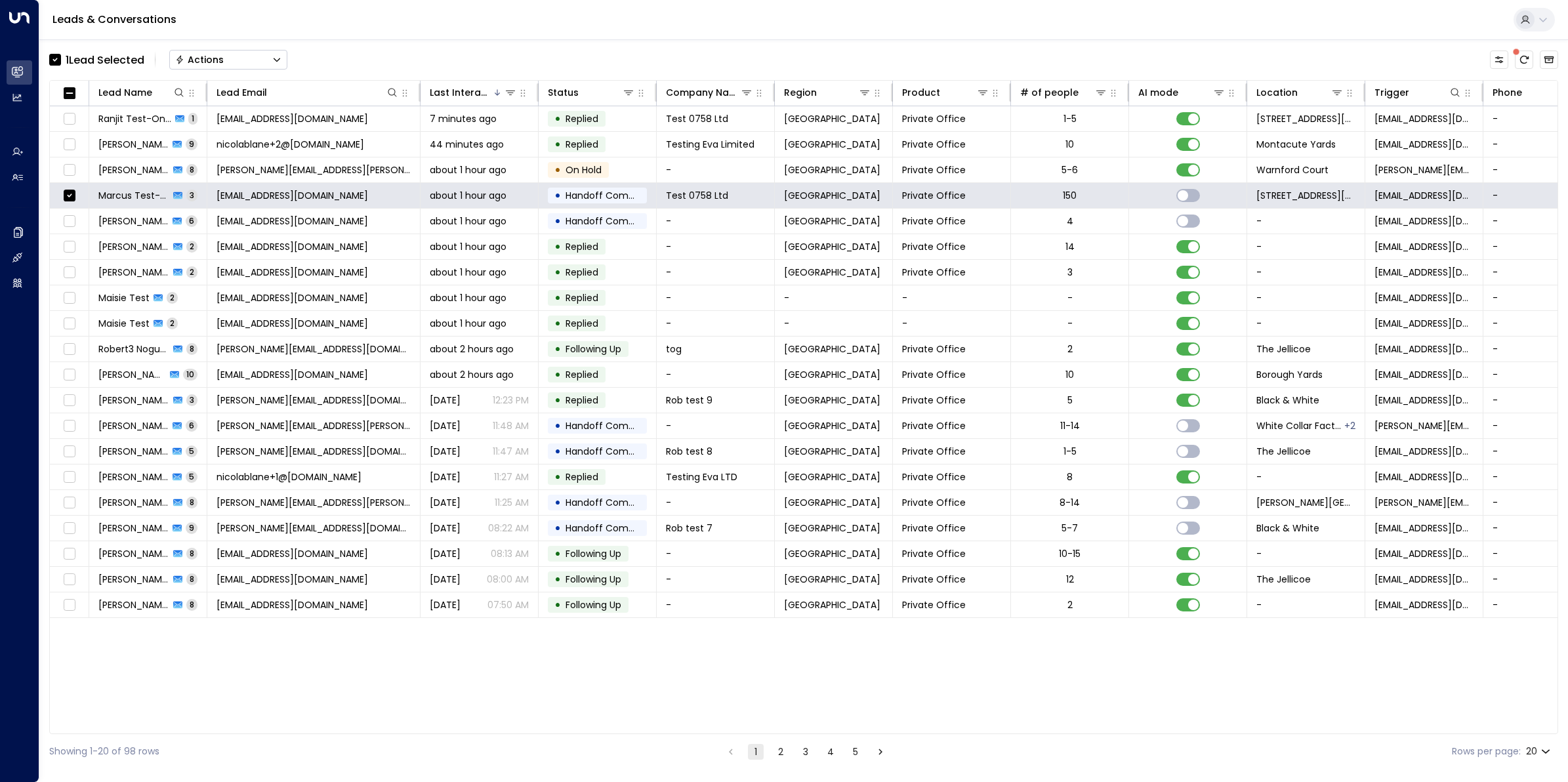
click at [253, 57] on button "Actions" at bounding box center [228, 59] width 118 height 19
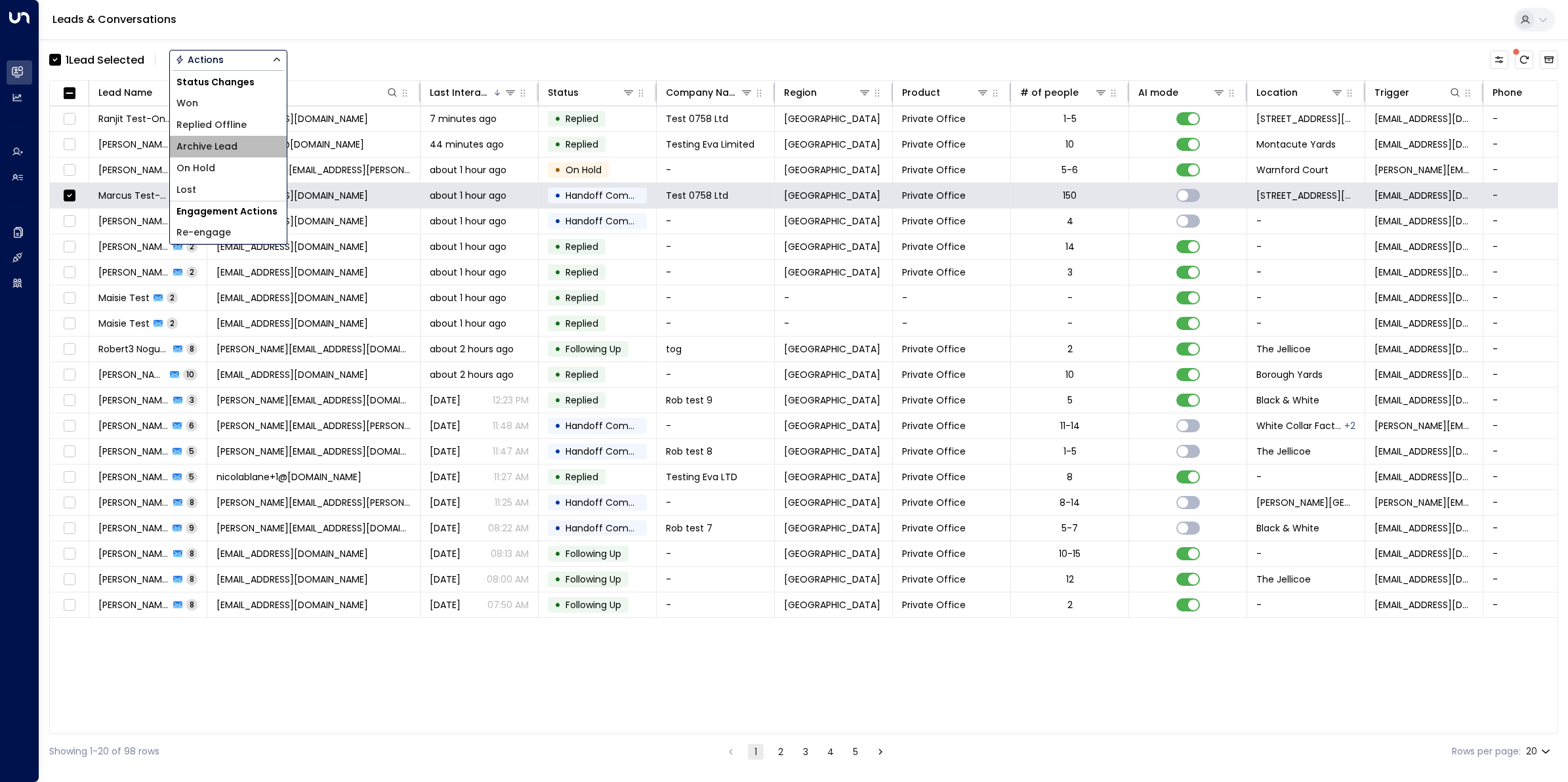
click at [238, 148] on li "Archive Lead" at bounding box center [229, 146] width 117 height 21
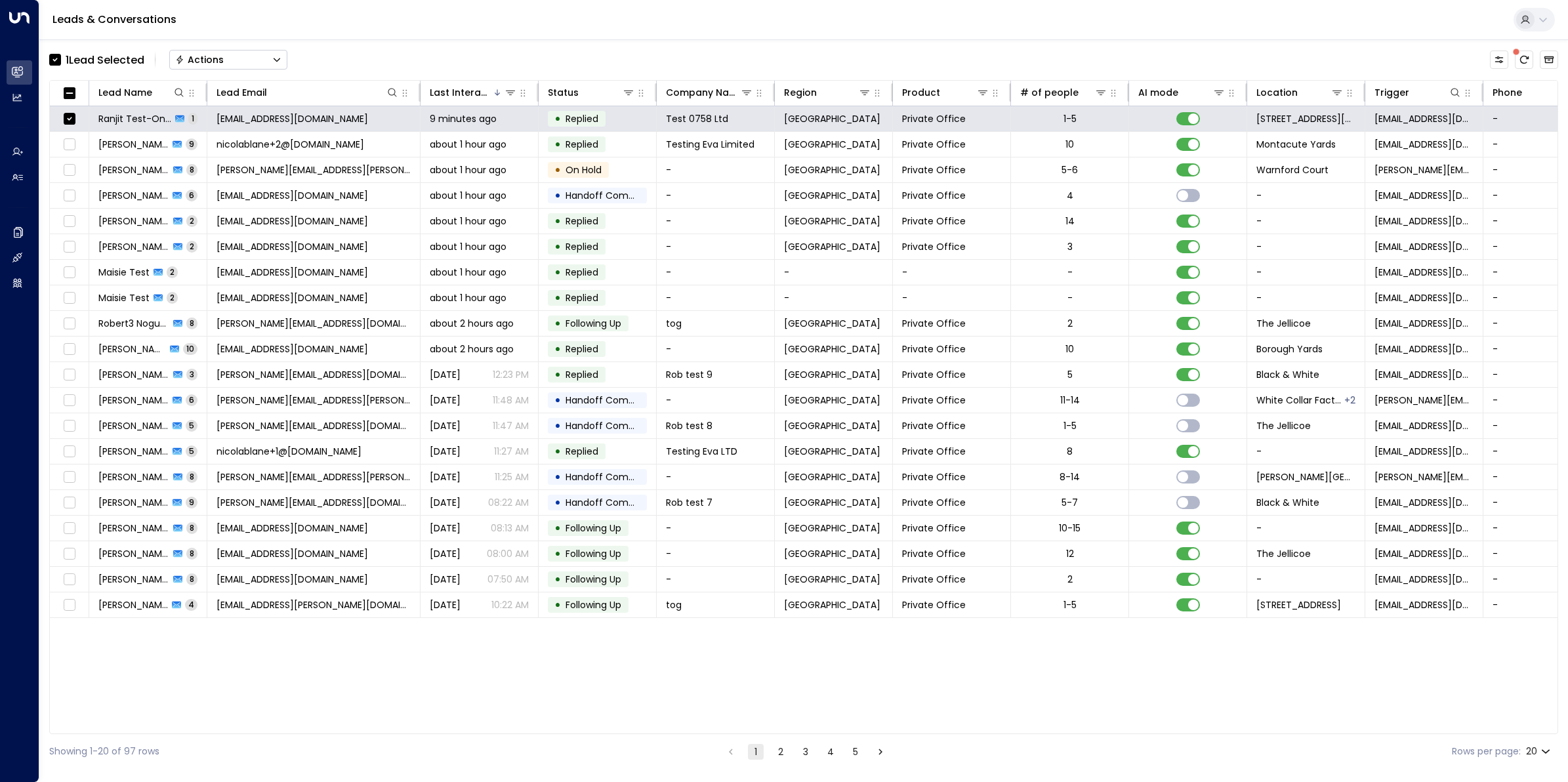
click at [277, 62] on icon "Button group with a nested menu" at bounding box center [276, 59] width 9 height 9
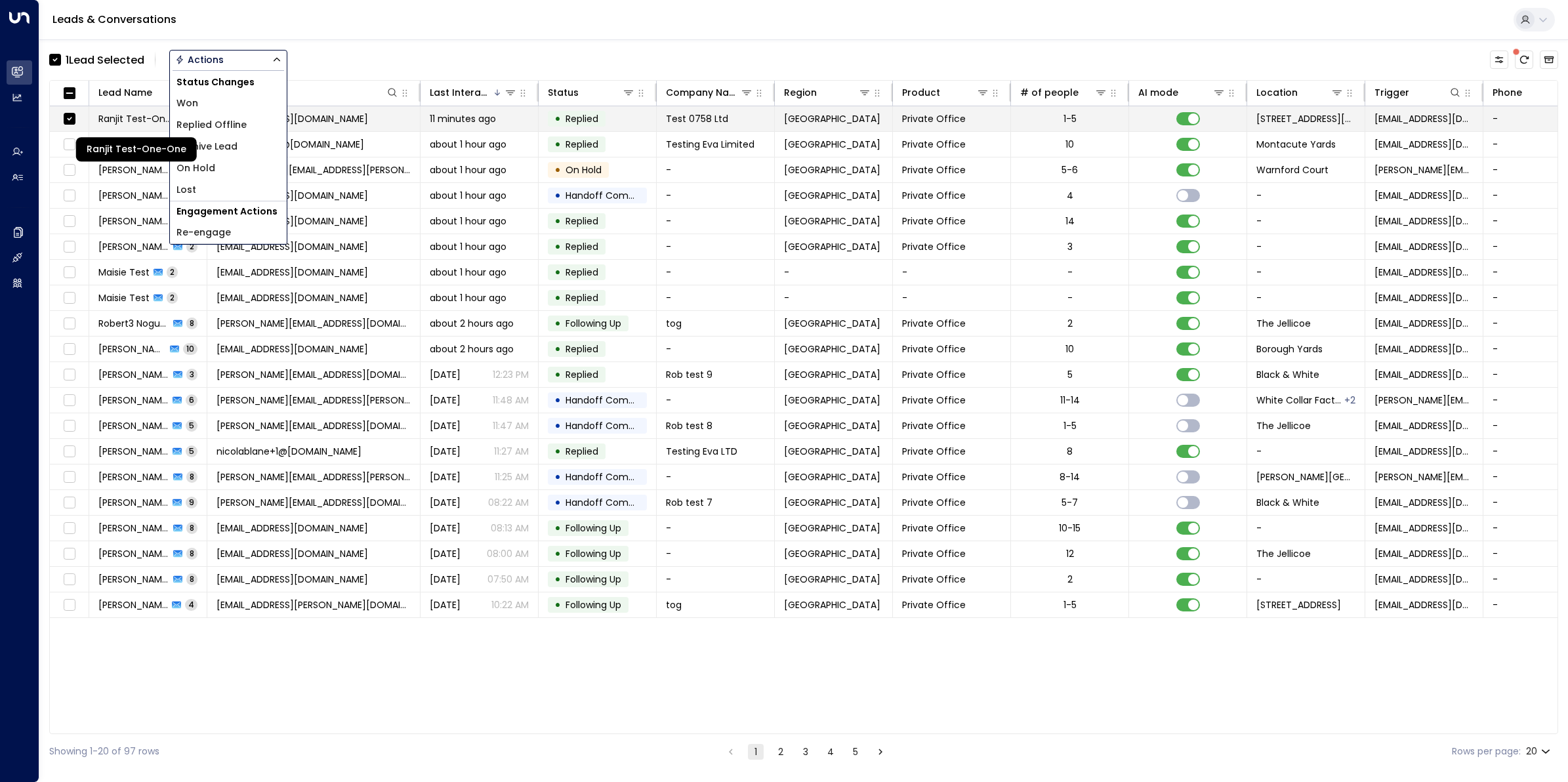
click at [130, 113] on span "Ranjit Test-One-One" at bounding box center [135, 119] width 73 height 13
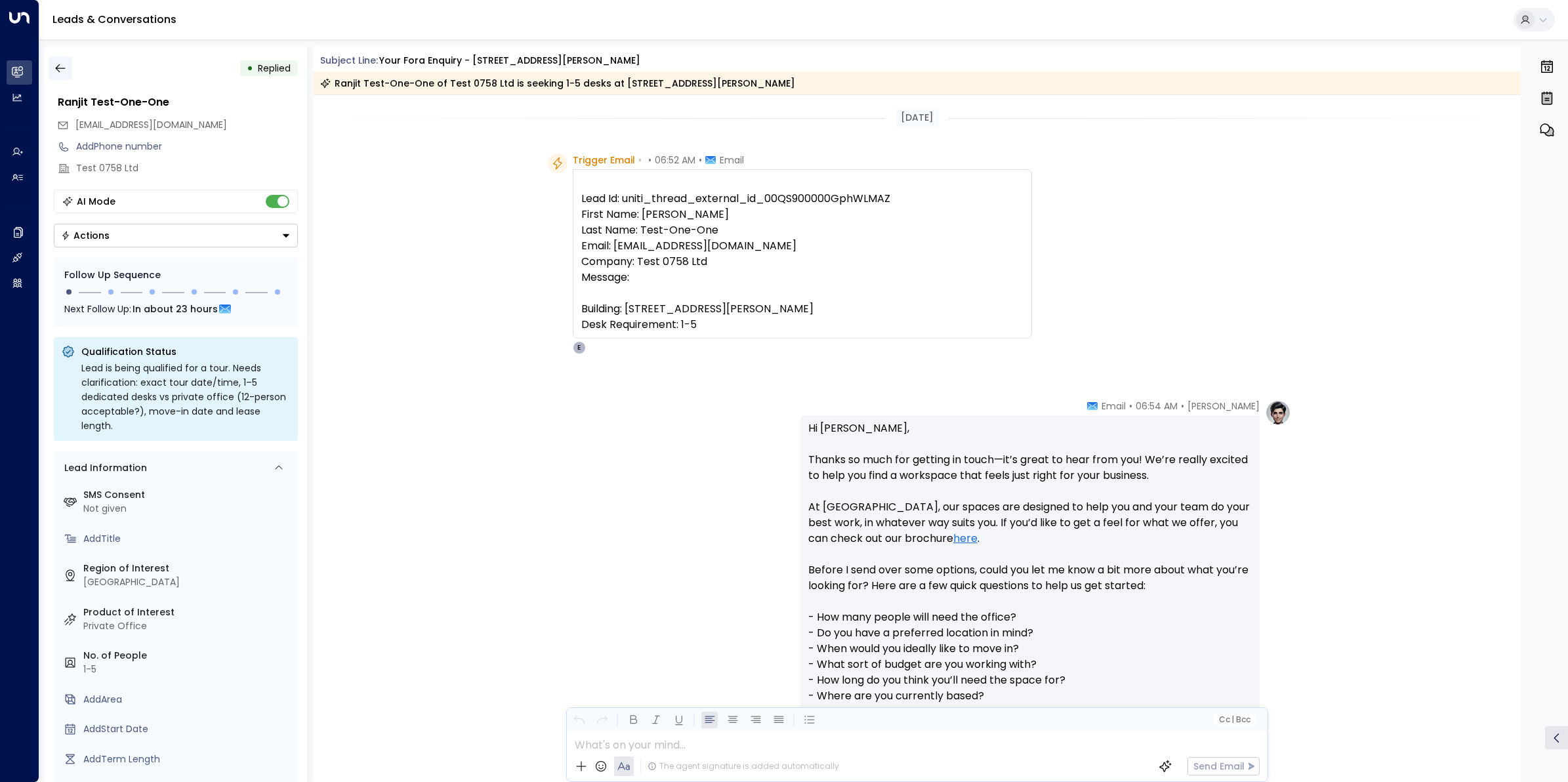
click at [59, 66] on icon "button" at bounding box center [60, 68] width 13 height 13
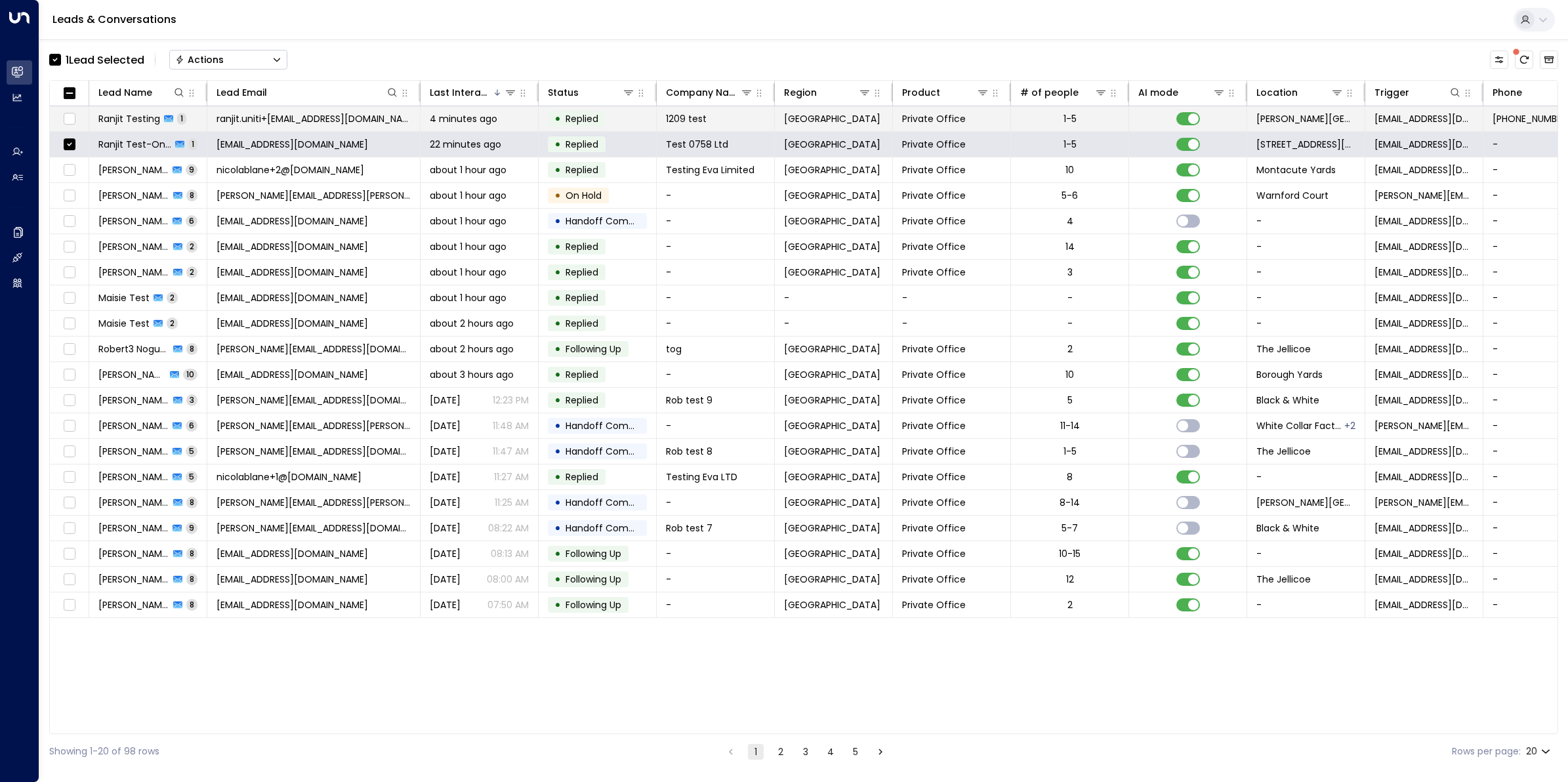
click at [139, 115] on span "Ranjit Testing" at bounding box center [129, 119] width 62 height 13
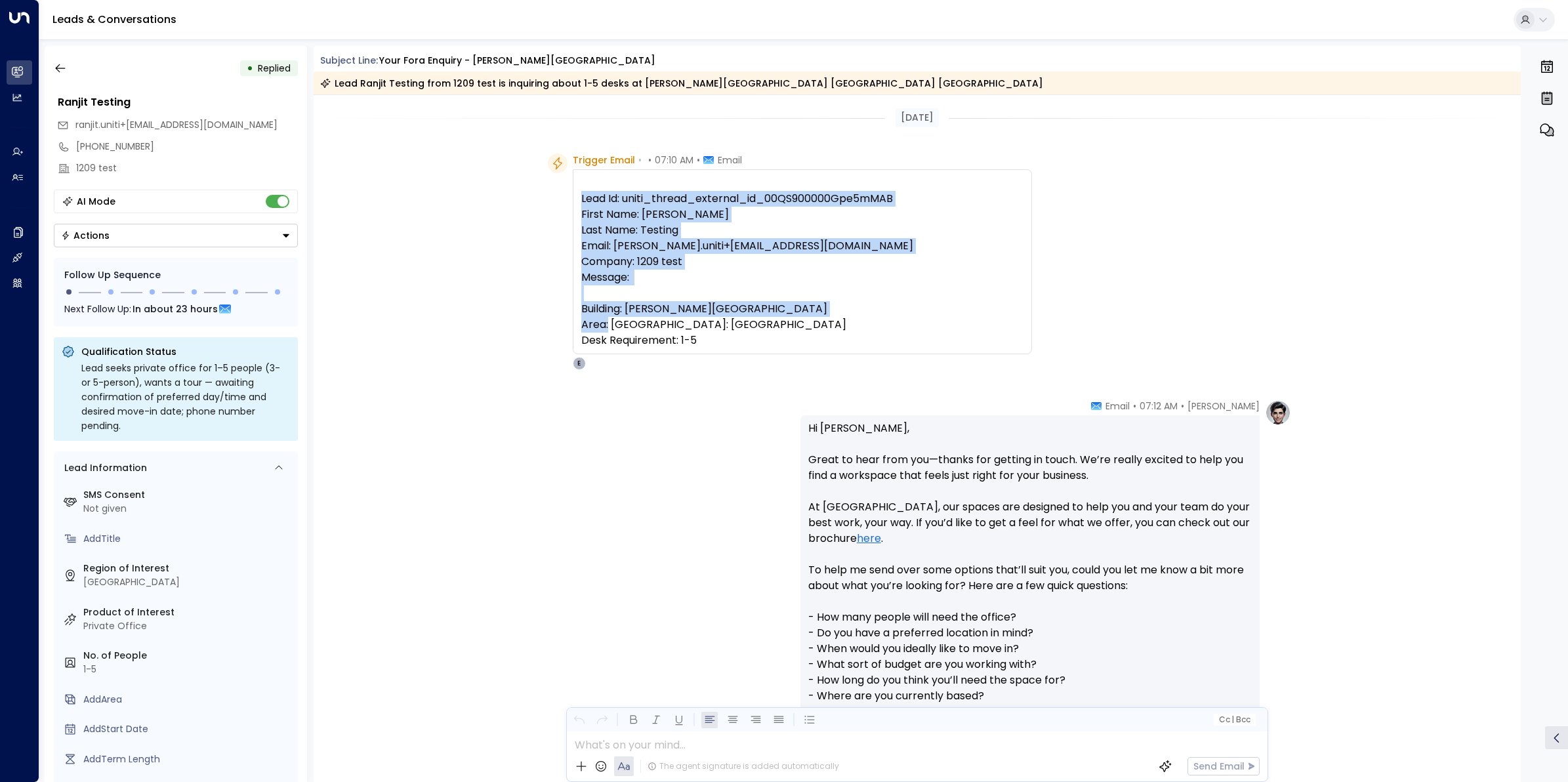
drag, startPoint x: 723, startPoint y: 358, endPoint x: 578, endPoint y: 191, distance: 221.2
click at [581, 191] on pre "Lead Id: uniti_thread_external_id_00QS900000Gpe5mMAB First Name: Ranjit Last Na…" at bounding box center [802, 270] width 442 height 158
copy pre "Lead Id: uniti_thread_external_id_00QS900000Gpe5mMAB First Name: Ranjit Last Na…"
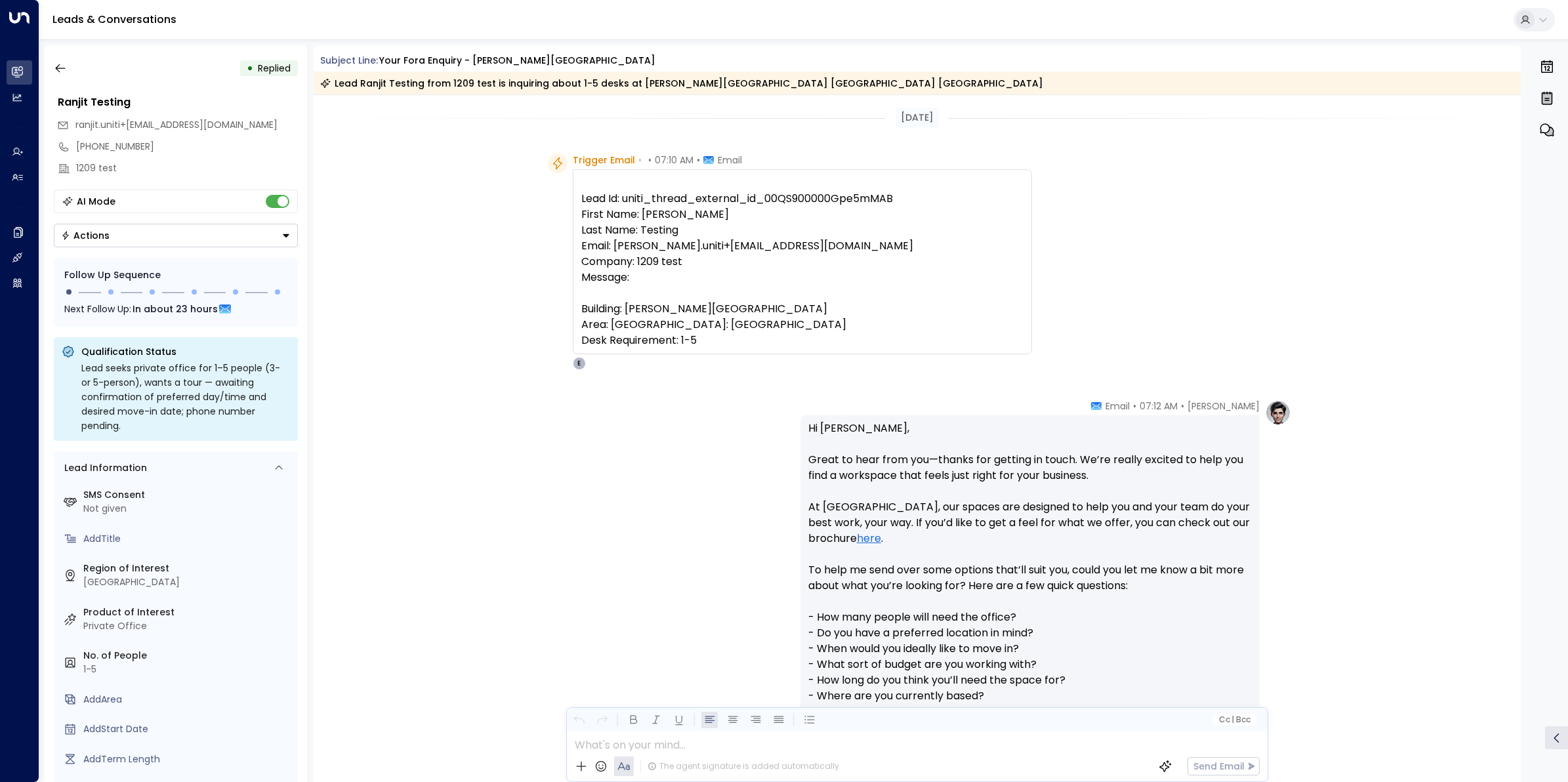
click at [591, 623] on div "Eva Fitzgerald • 07:12 AM • Email Hi Ranjit, Great to hear from you—thanks for …" at bounding box center [917, 743] width 748 height 687
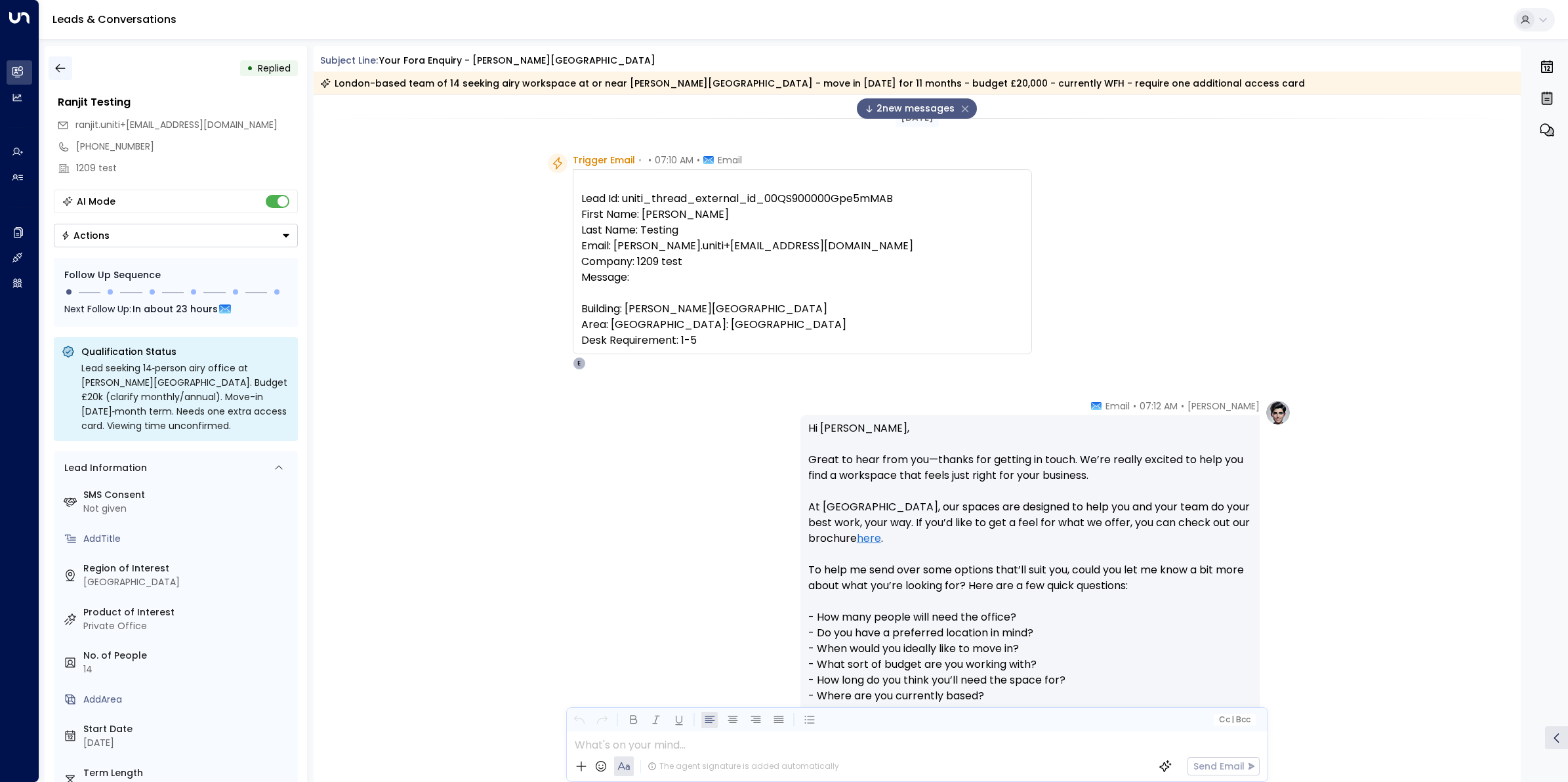
click at [70, 69] on button "button" at bounding box center [60, 68] width 24 height 24
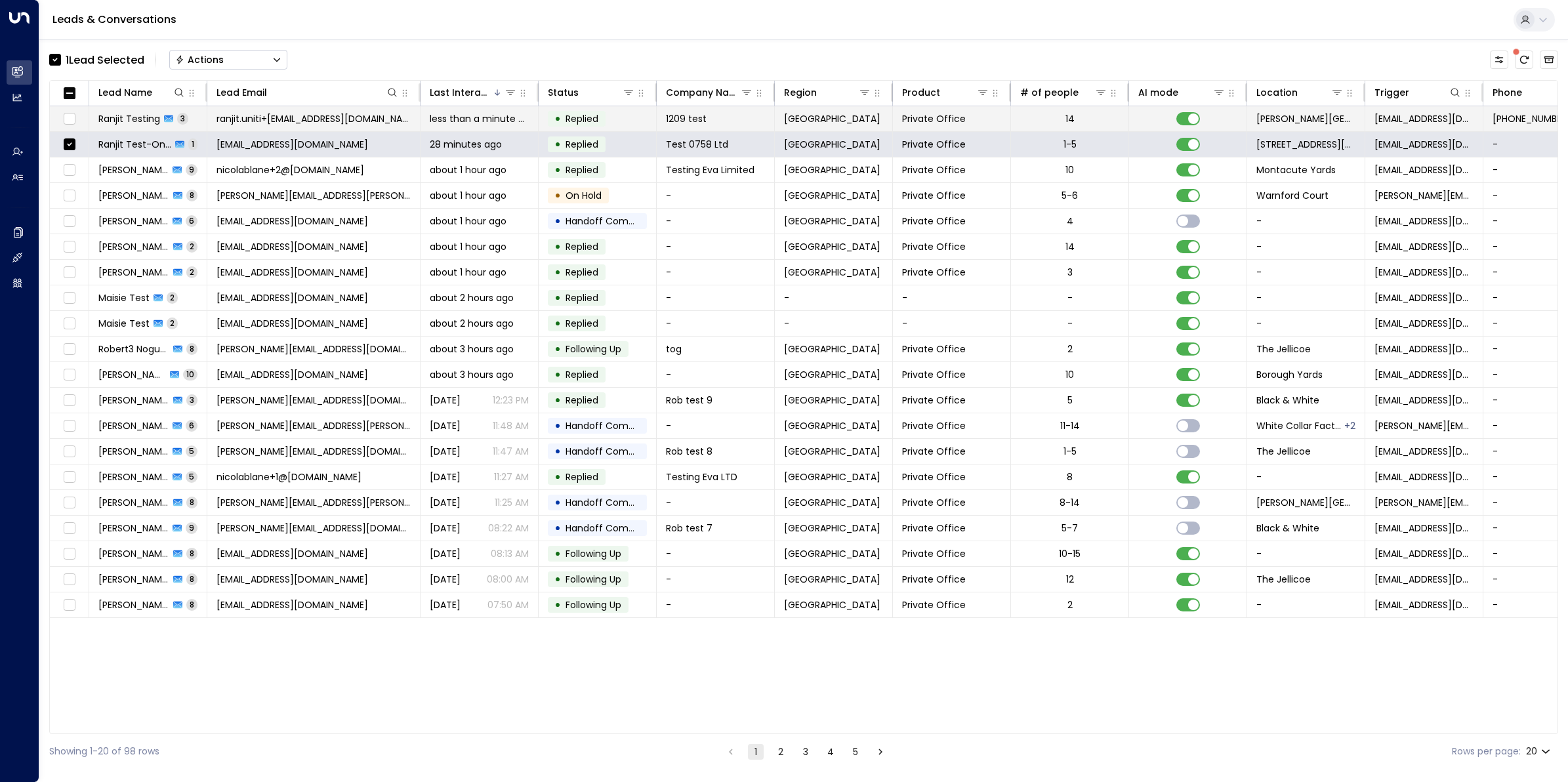
click at [128, 115] on span "Ranjit Testing" at bounding box center [129, 119] width 62 height 13
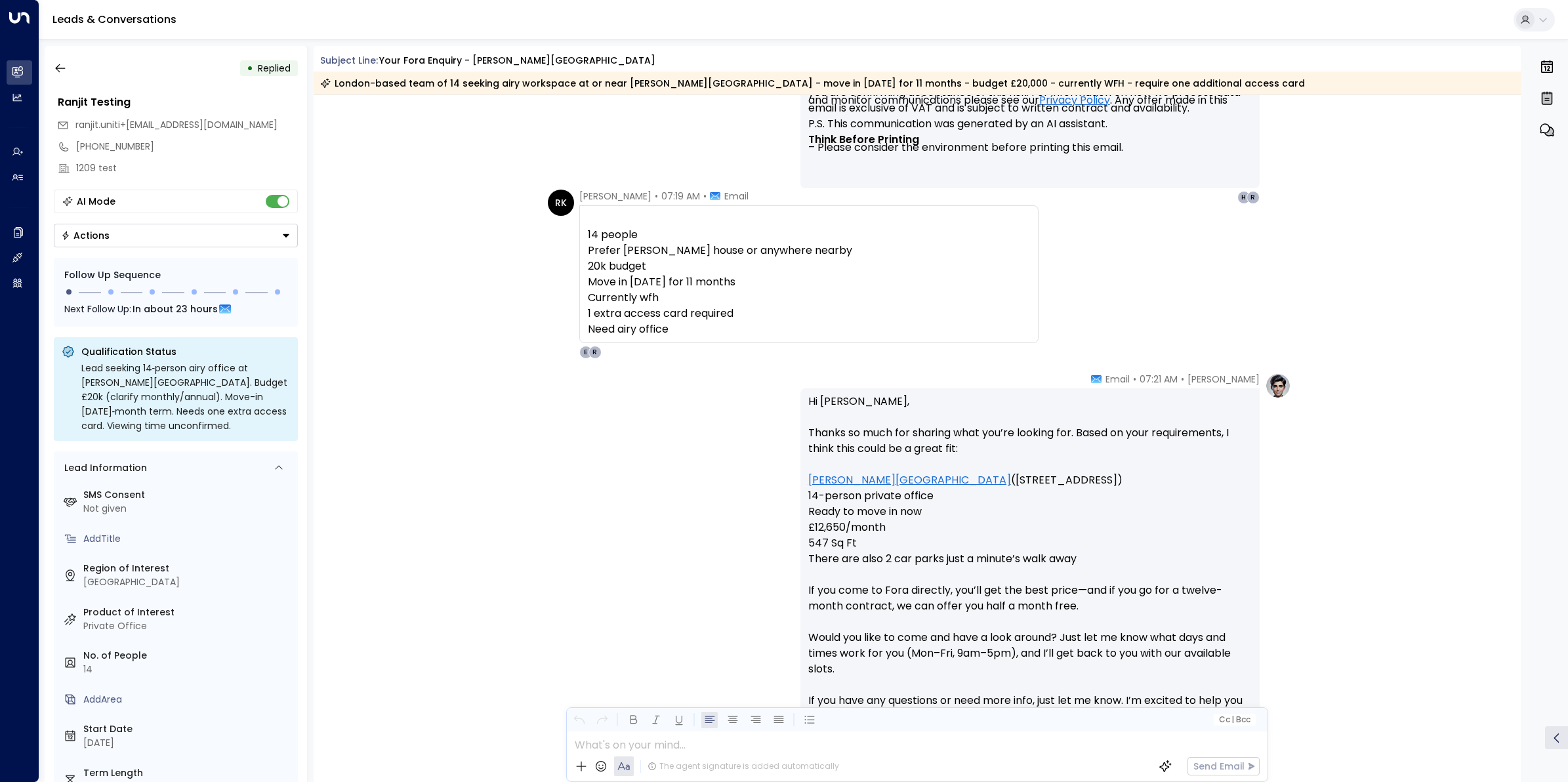
scroll to position [964, 0]
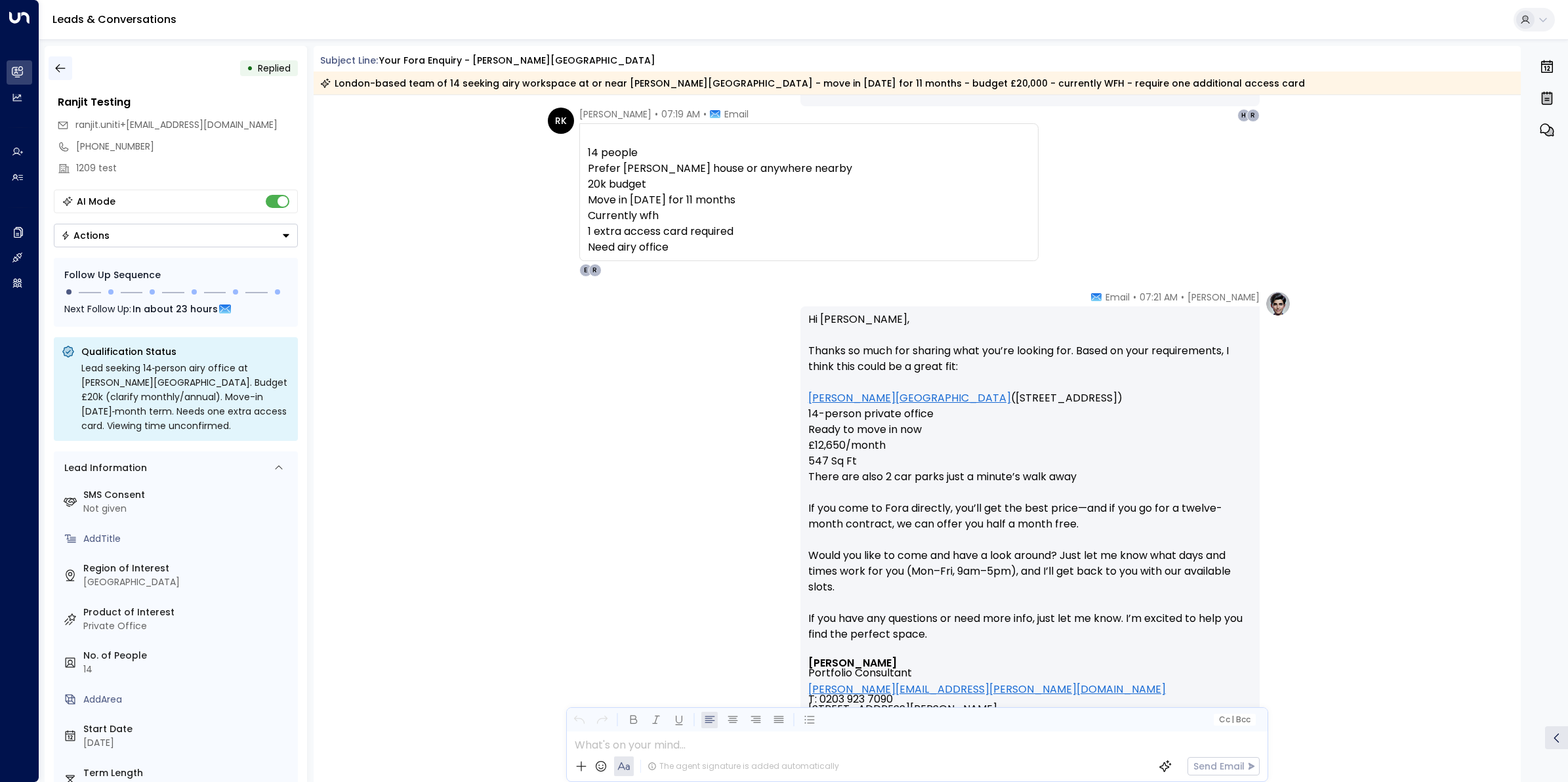
click at [49, 66] on button "button" at bounding box center [60, 68] width 24 height 24
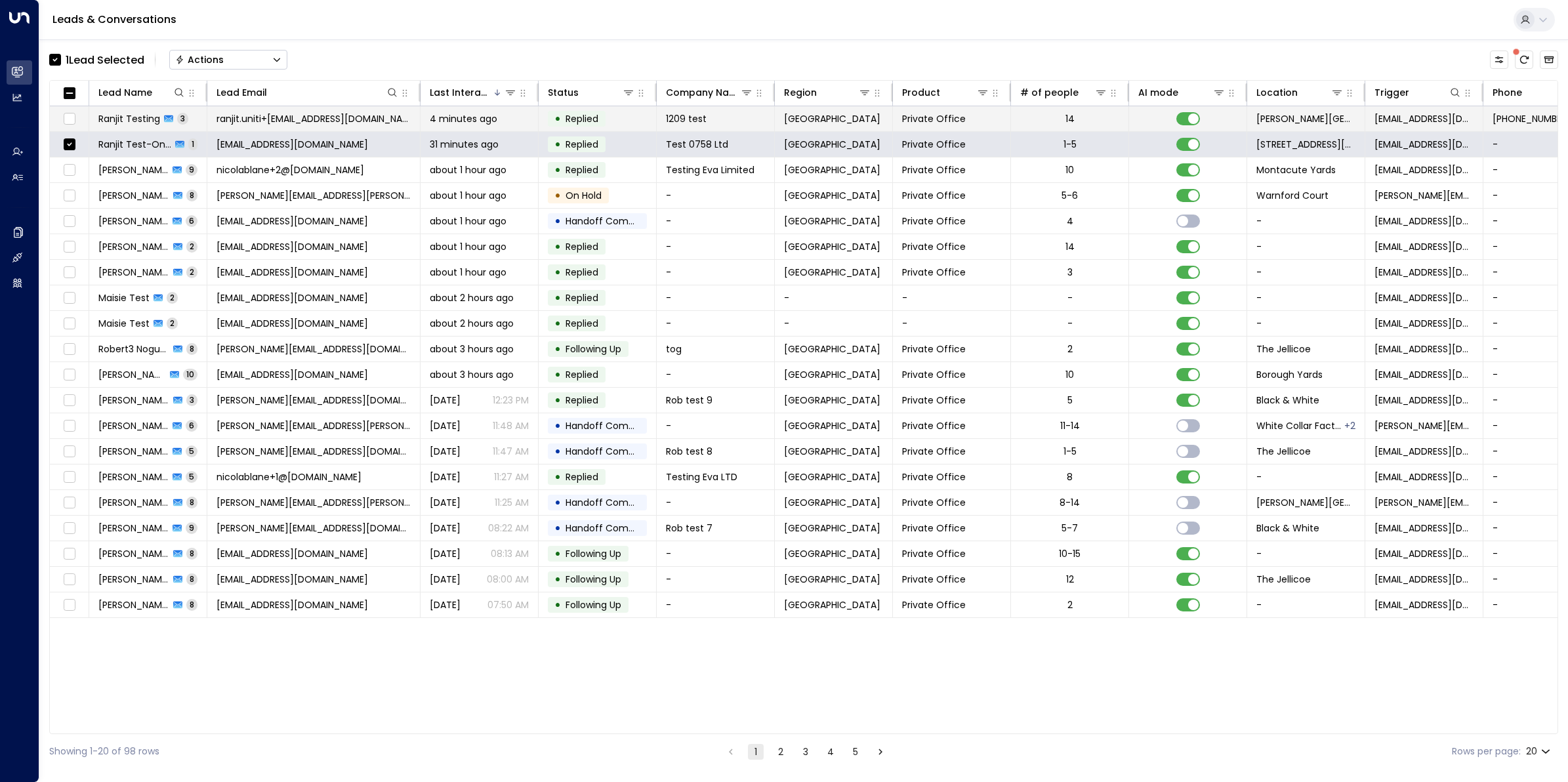
click at [145, 113] on span "Ranjit Testing" at bounding box center [129, 119] width 62 height 13
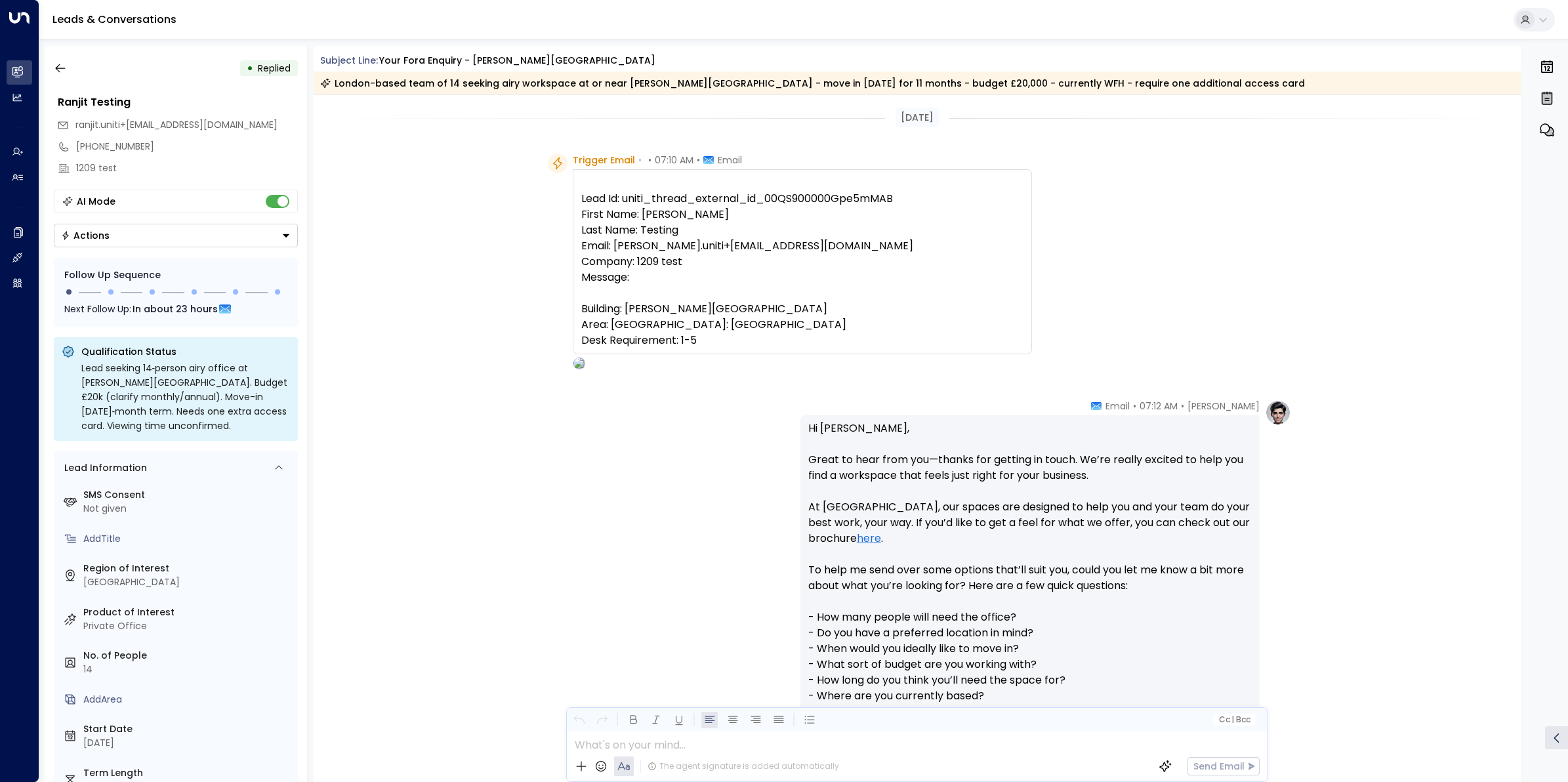
scroll to position [801, 0]
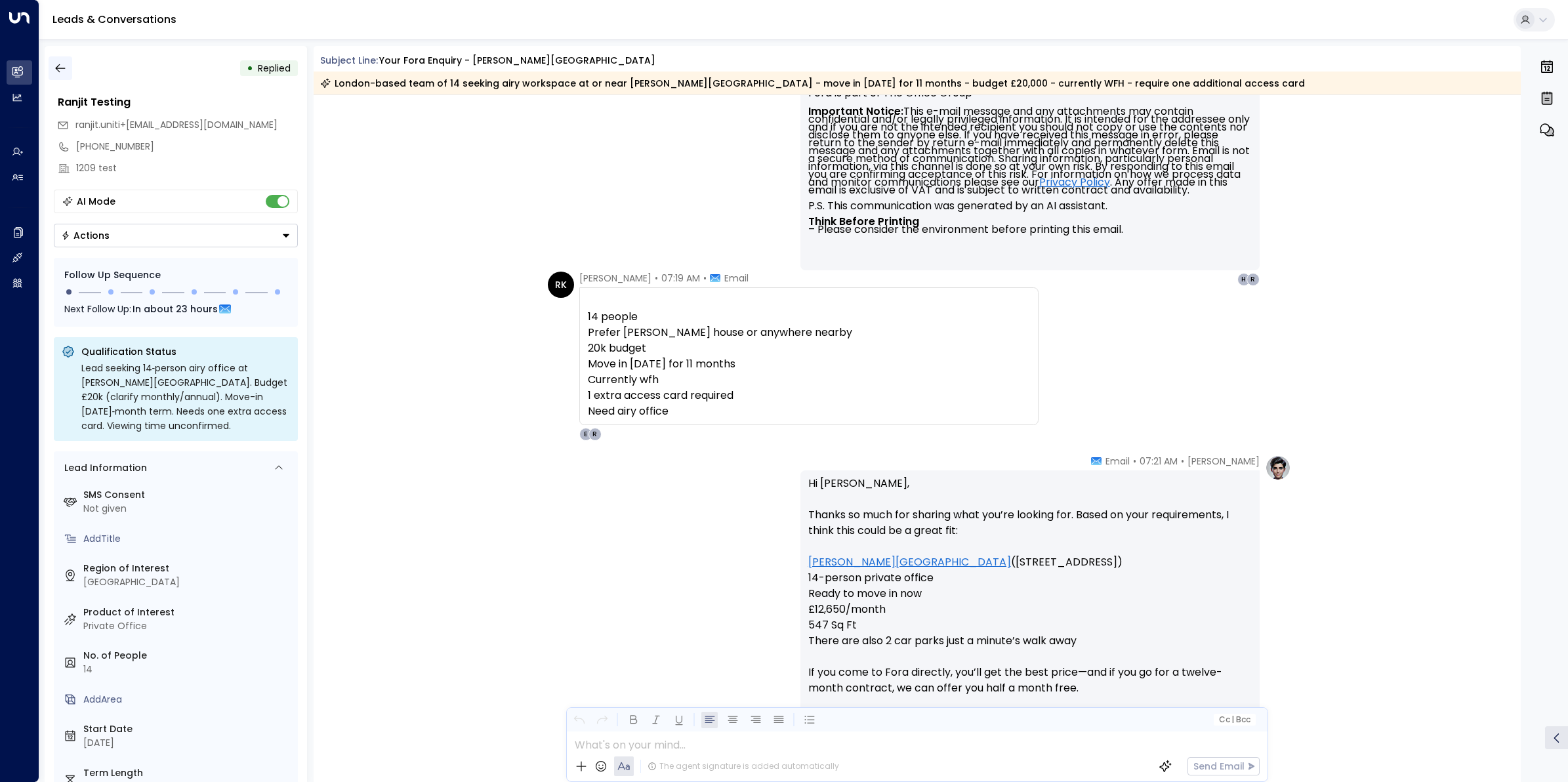
click at [54, 62] on icon "button" at bounding box center [60, 68] width 13 height 13
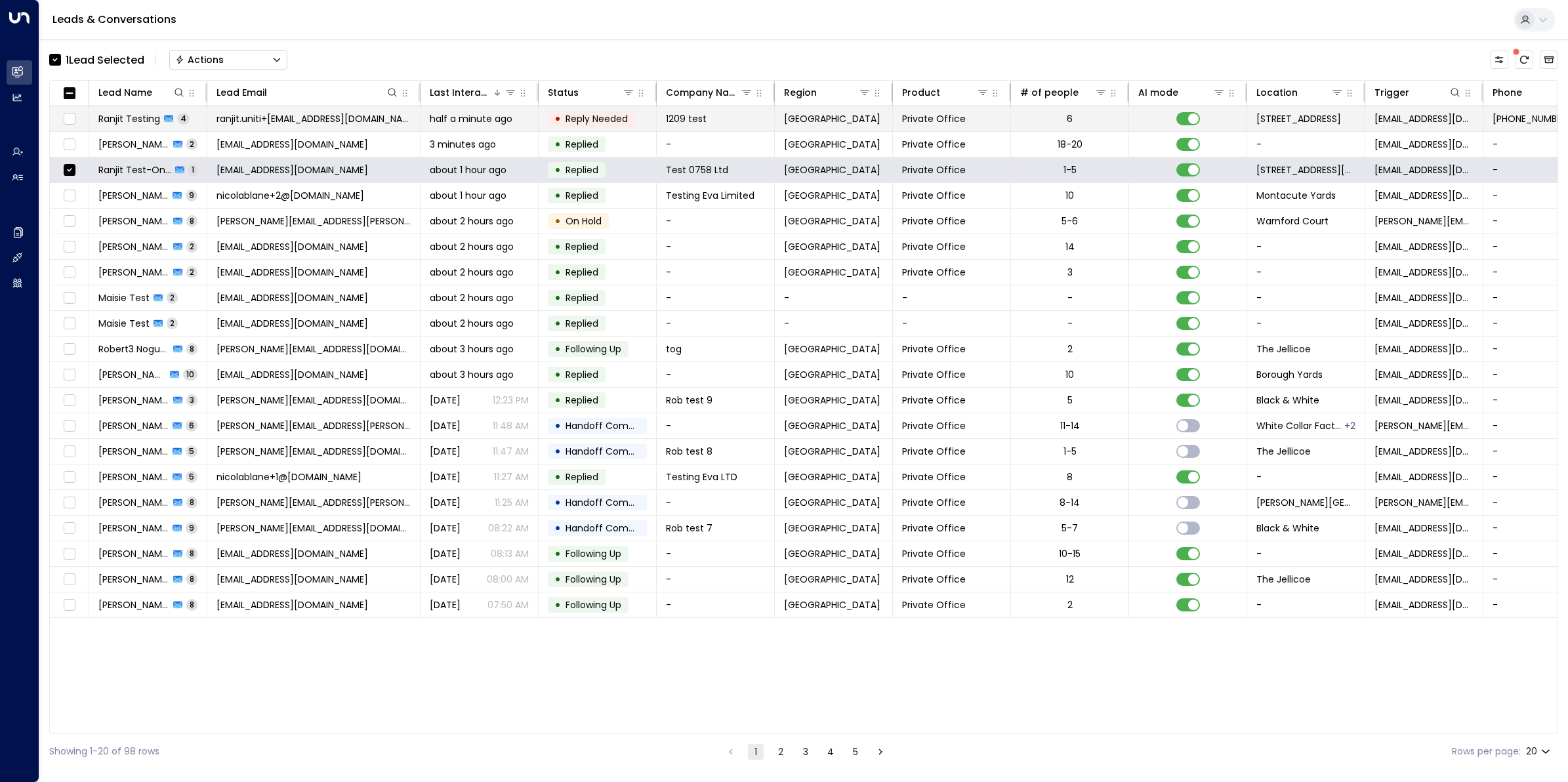
click at [125, 116] on span "Ranjit Testing" at bounding box center [129, 119] width 62 height 13
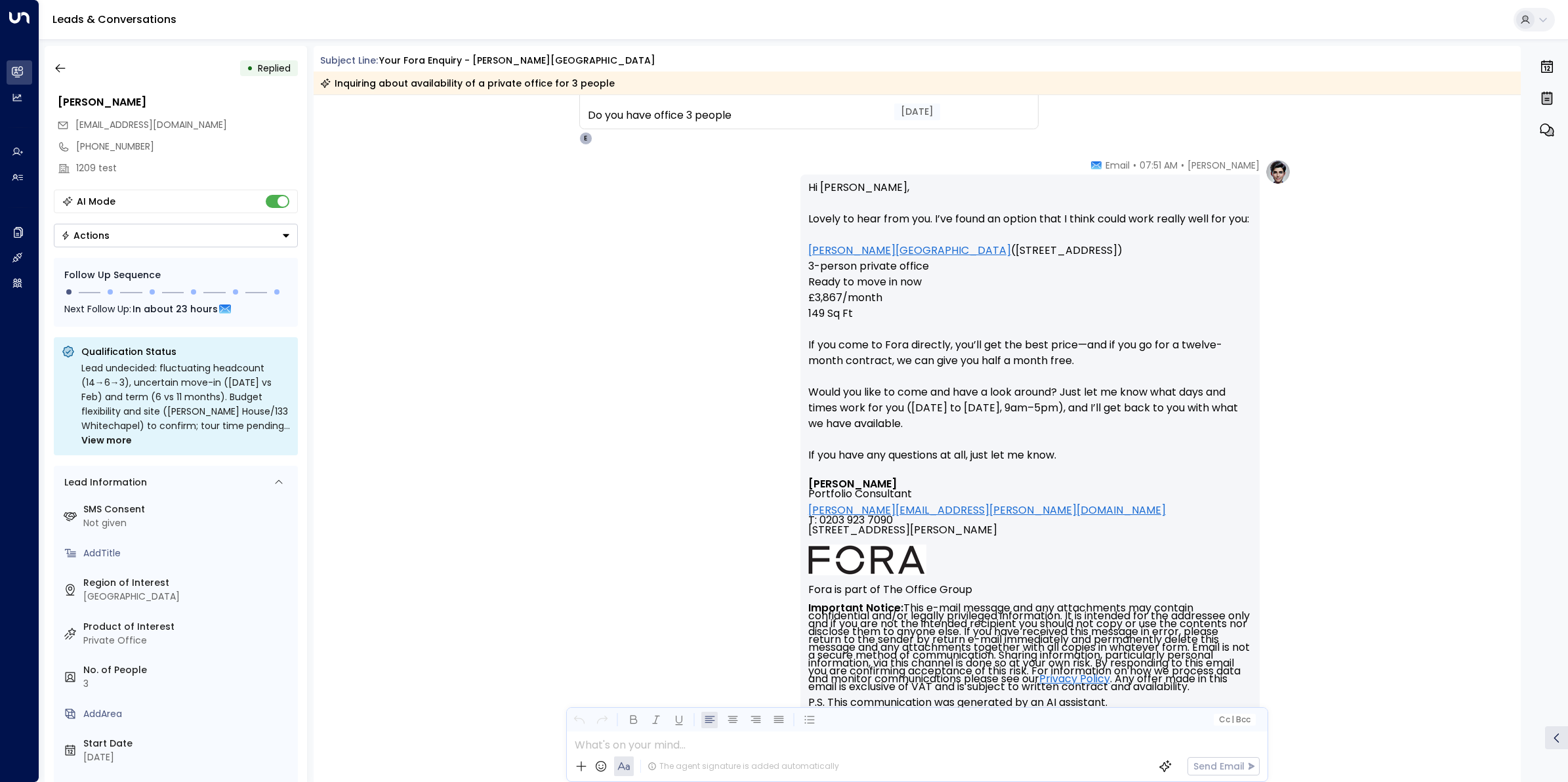
scroll to position [2675, 0]
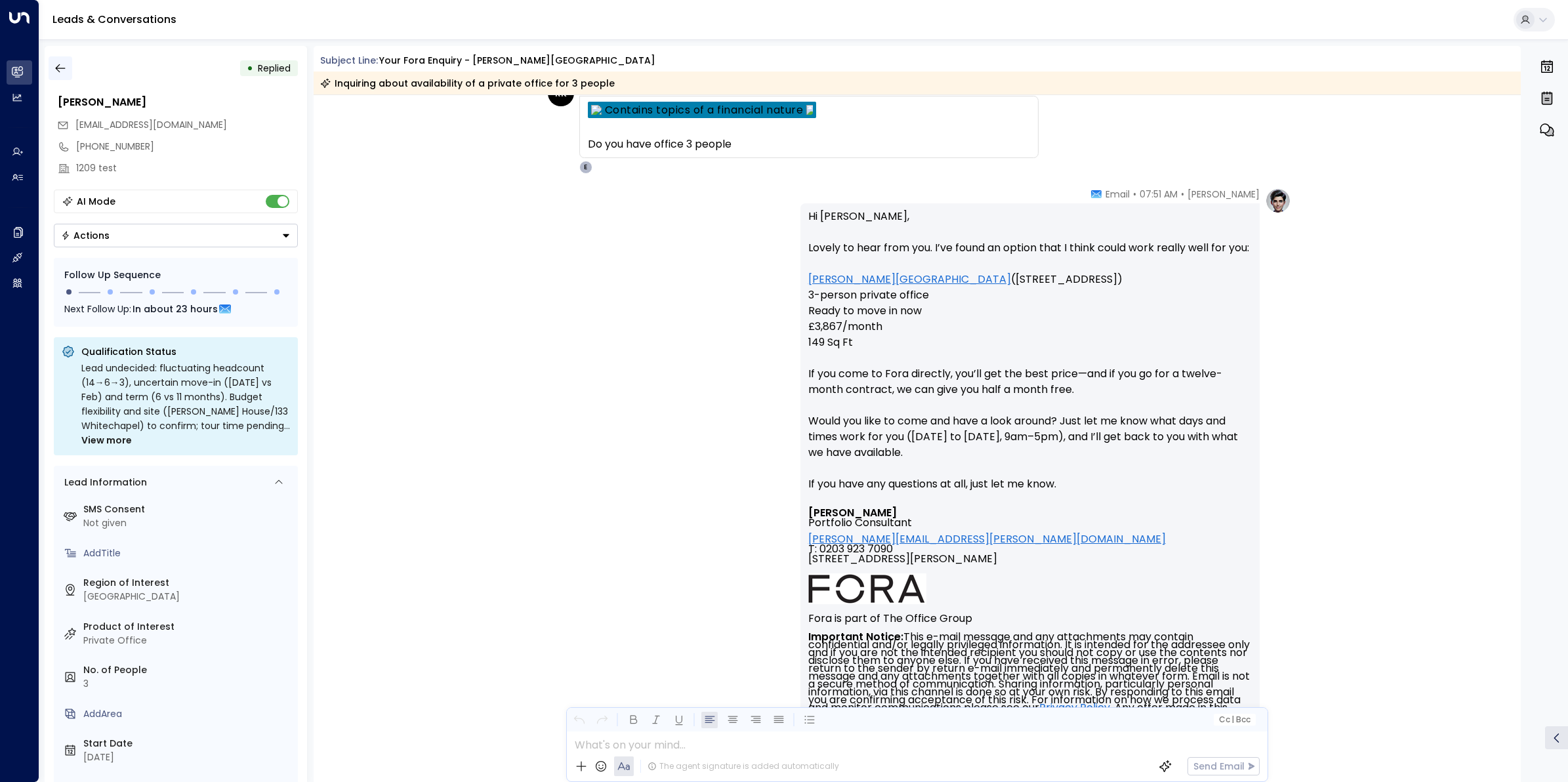
click at [52, 66] on button "button" at bounding box center [60, 68] width 24 height 24
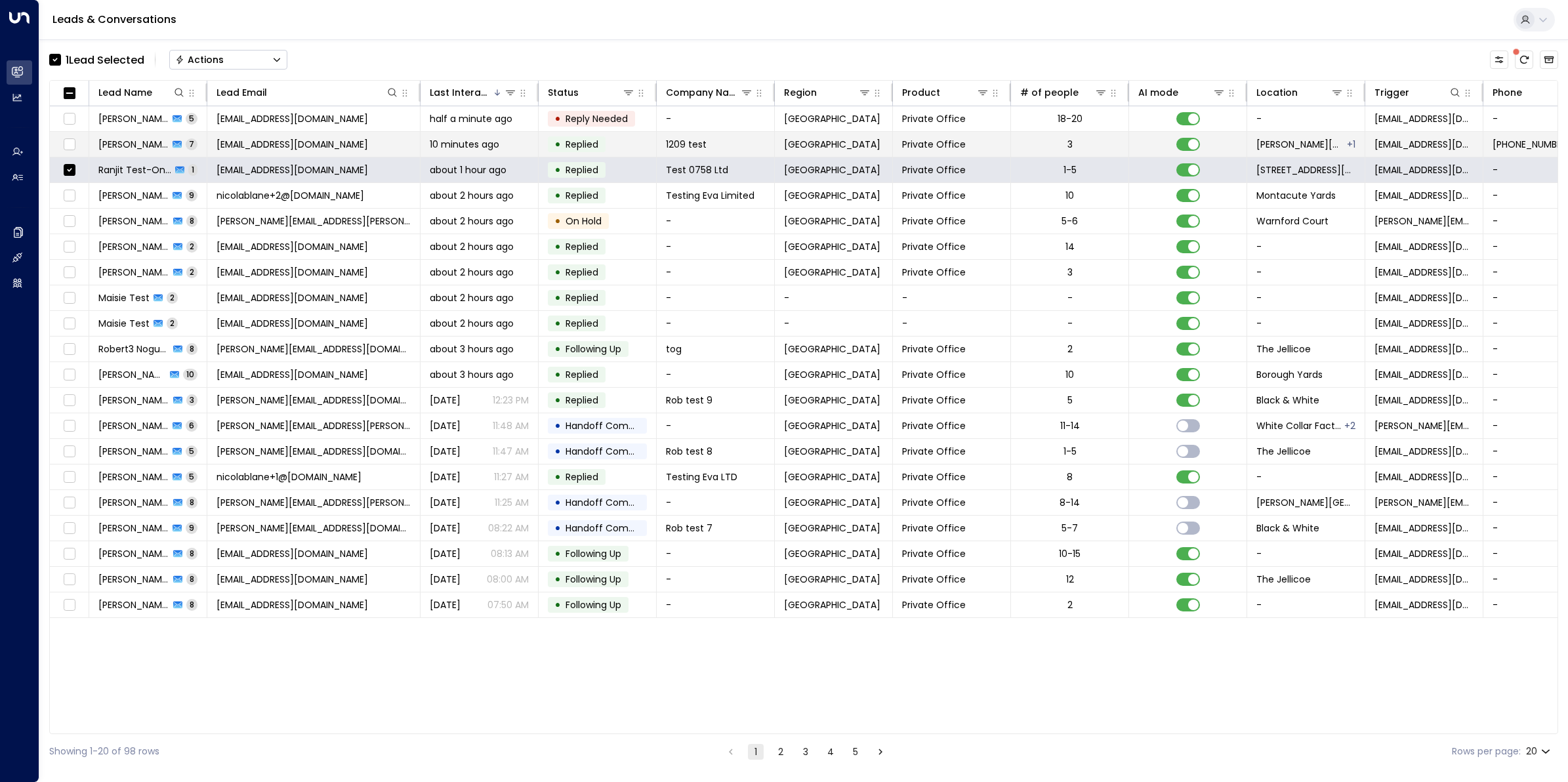
click at [264, 145] on span "[EMAIL_ADDRESS][DOMAIN_NAME]" at bounding box center [291, 144] width 151 height 13
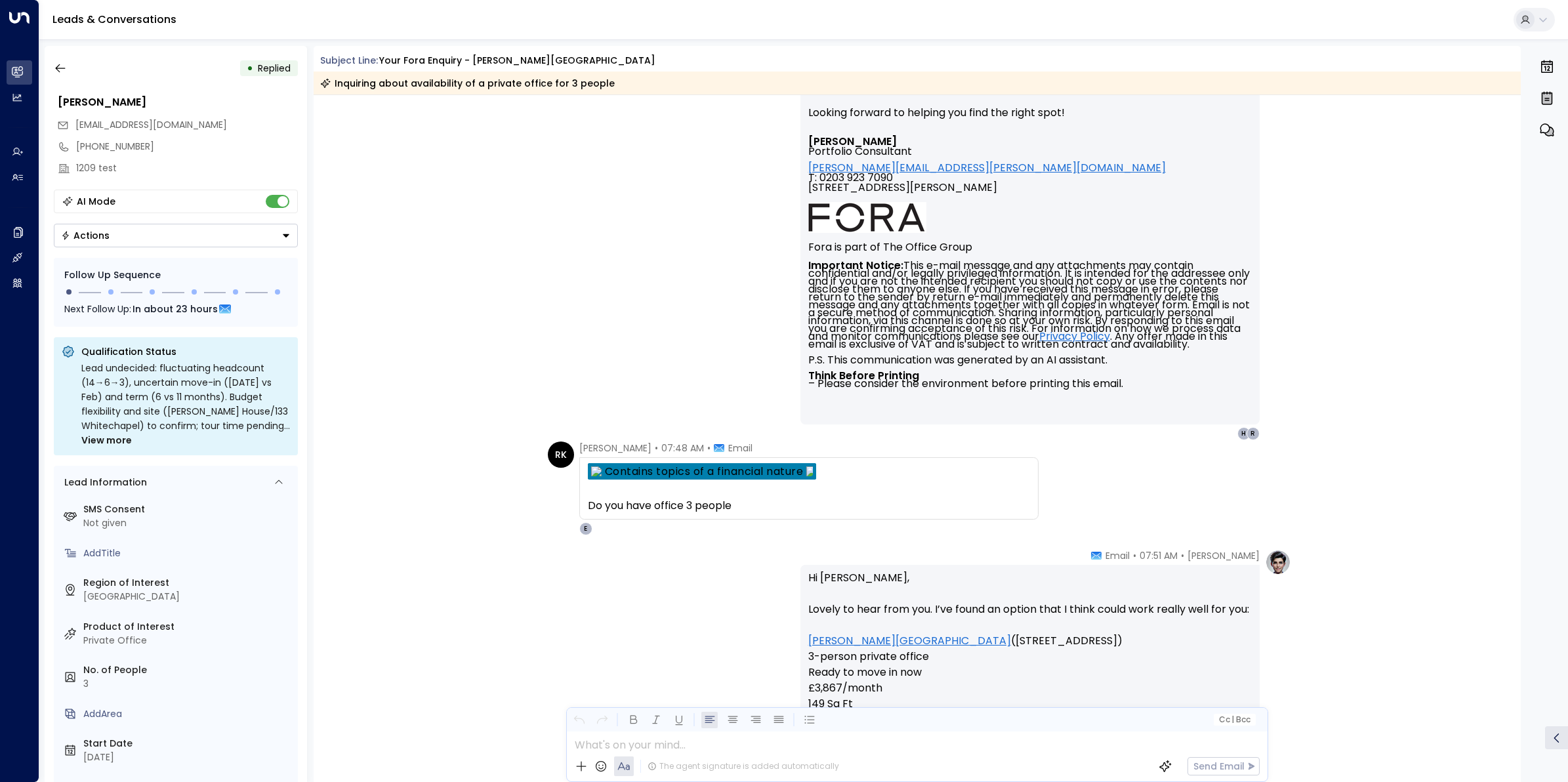
scroll to position [2641, 0]
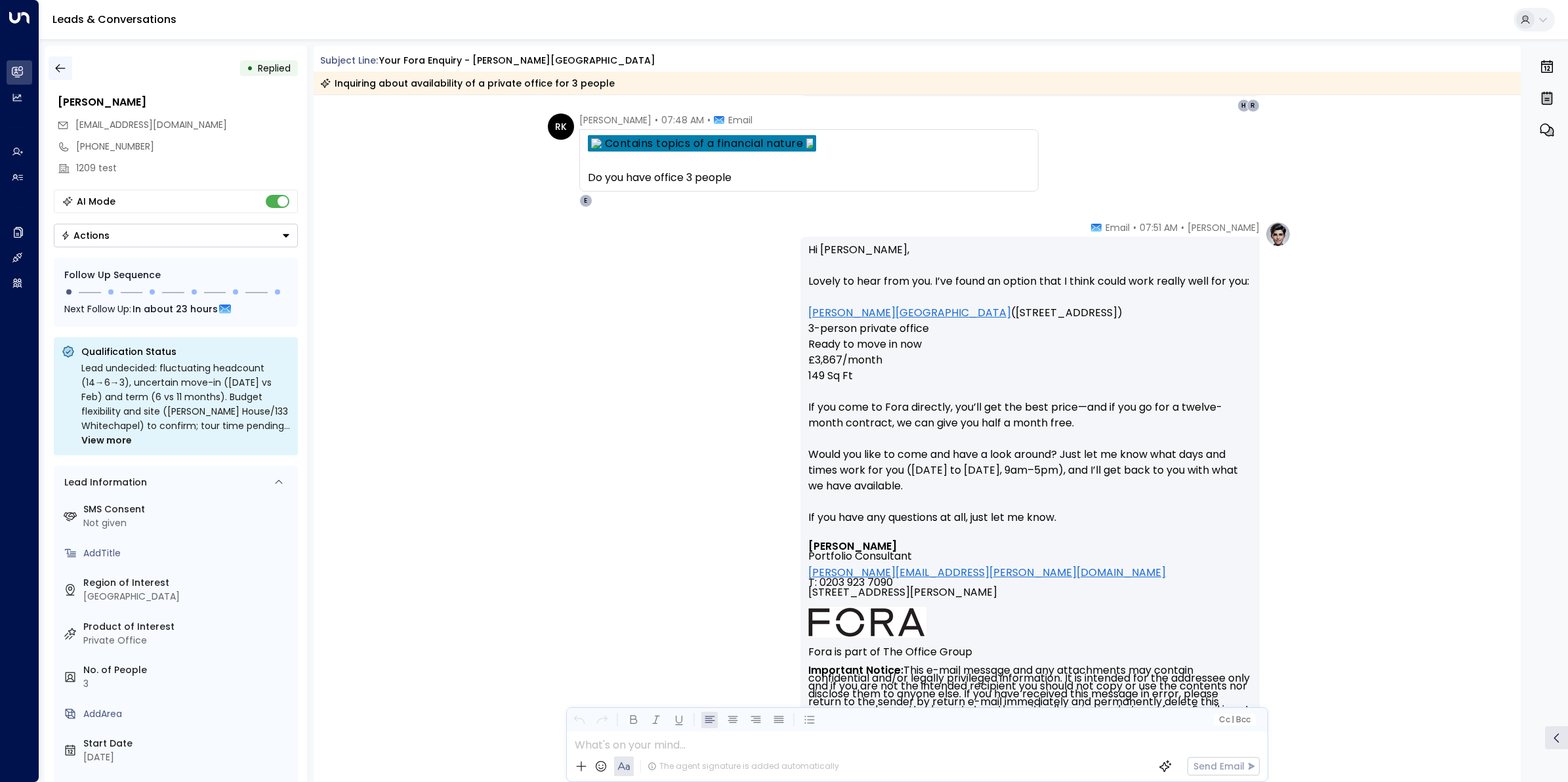
click at [67, 66] on button "button" at bounding box center [60, 68] width 24 height 24
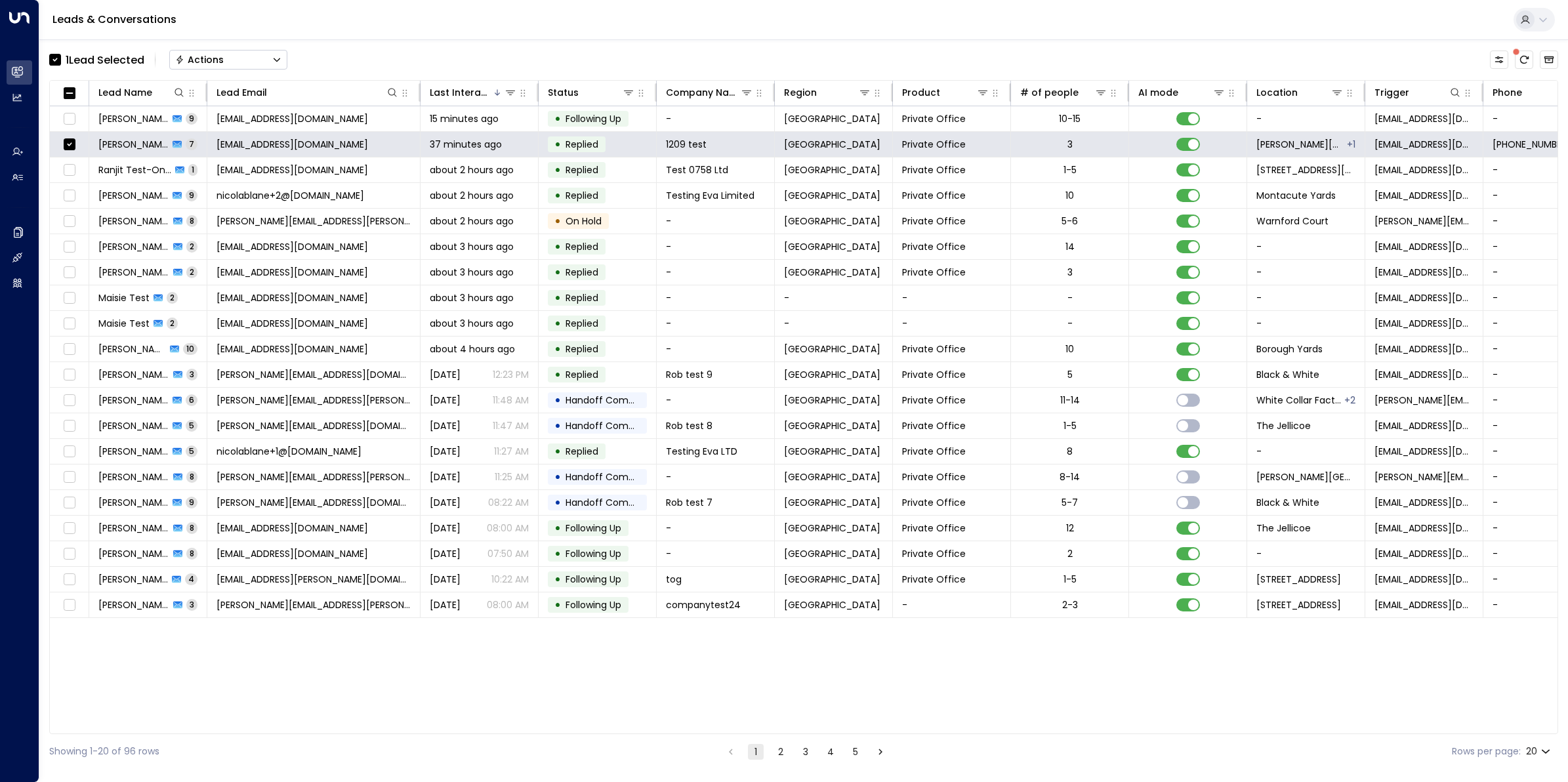
click at [227, 58] on button "Actions" at bounding box center [228, 59] width 118 height 19
click at [231, 148] on span "Archive Lead" at bounding box center [206, 147] width 61 height 14
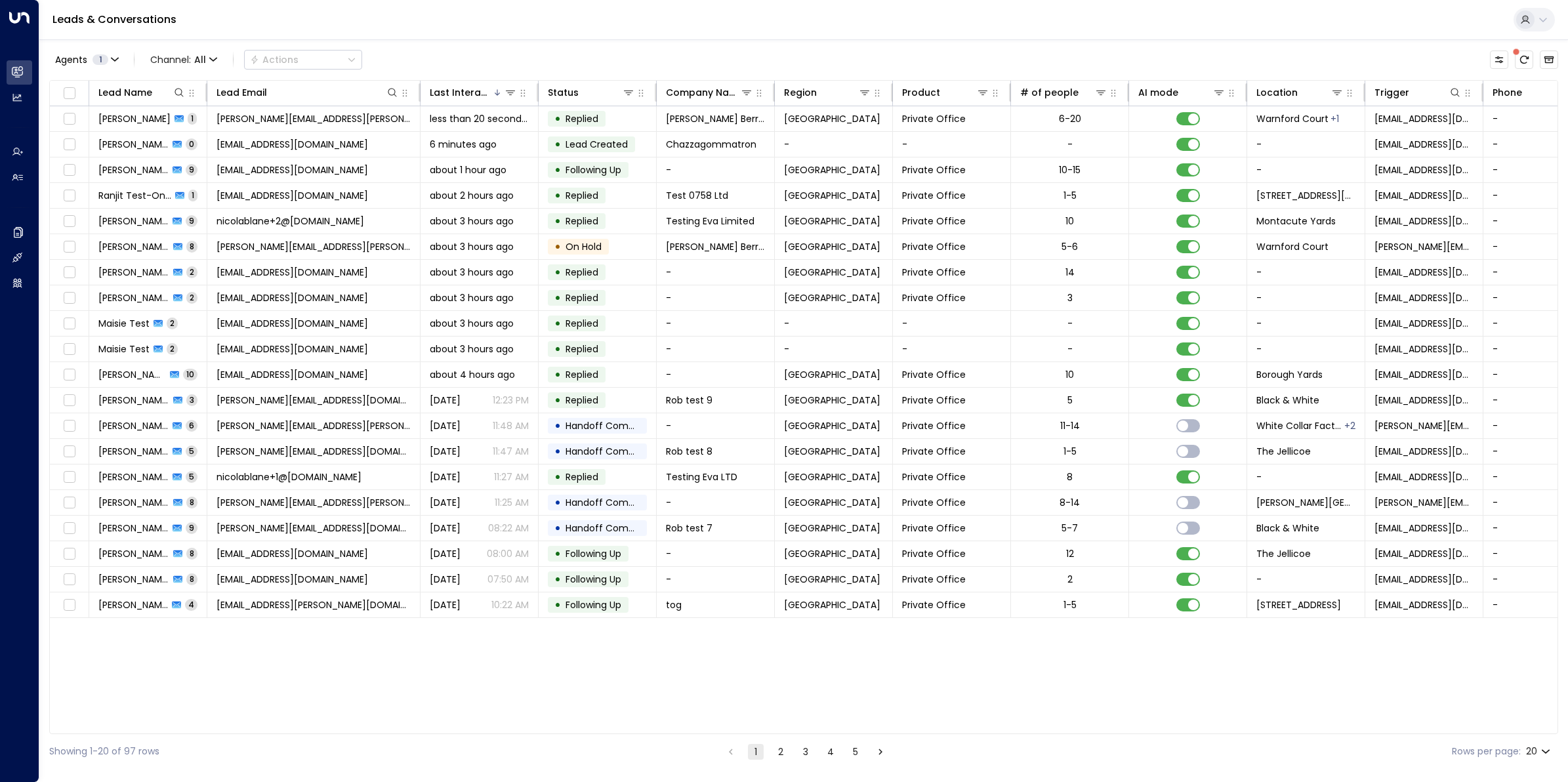
click at [783, 755] on button "2" at bounding box center [781, 752] width 16 height 16
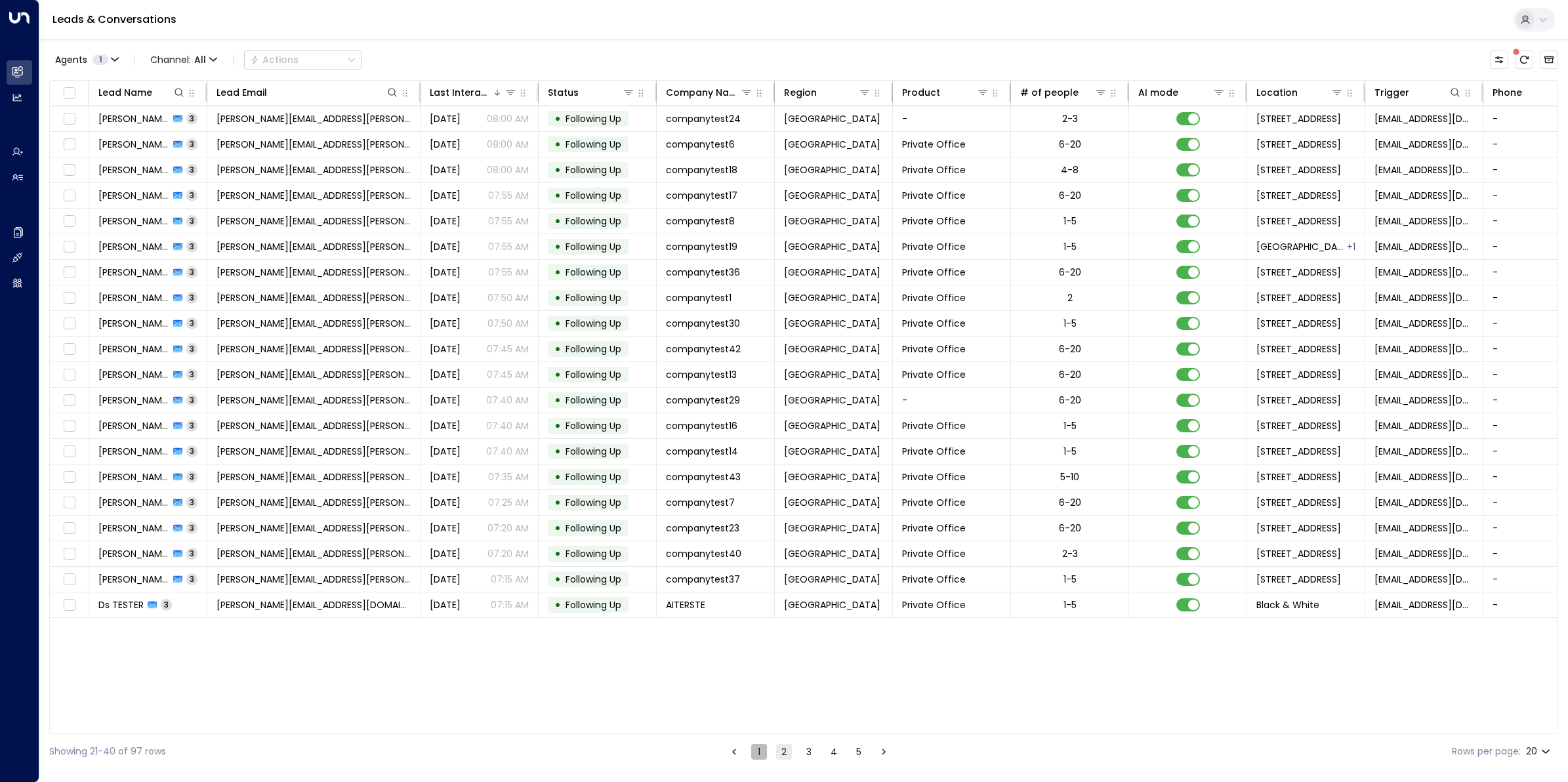
click at [756, 755] on button "1" at bounding box center [759, 752] width 16 height 16
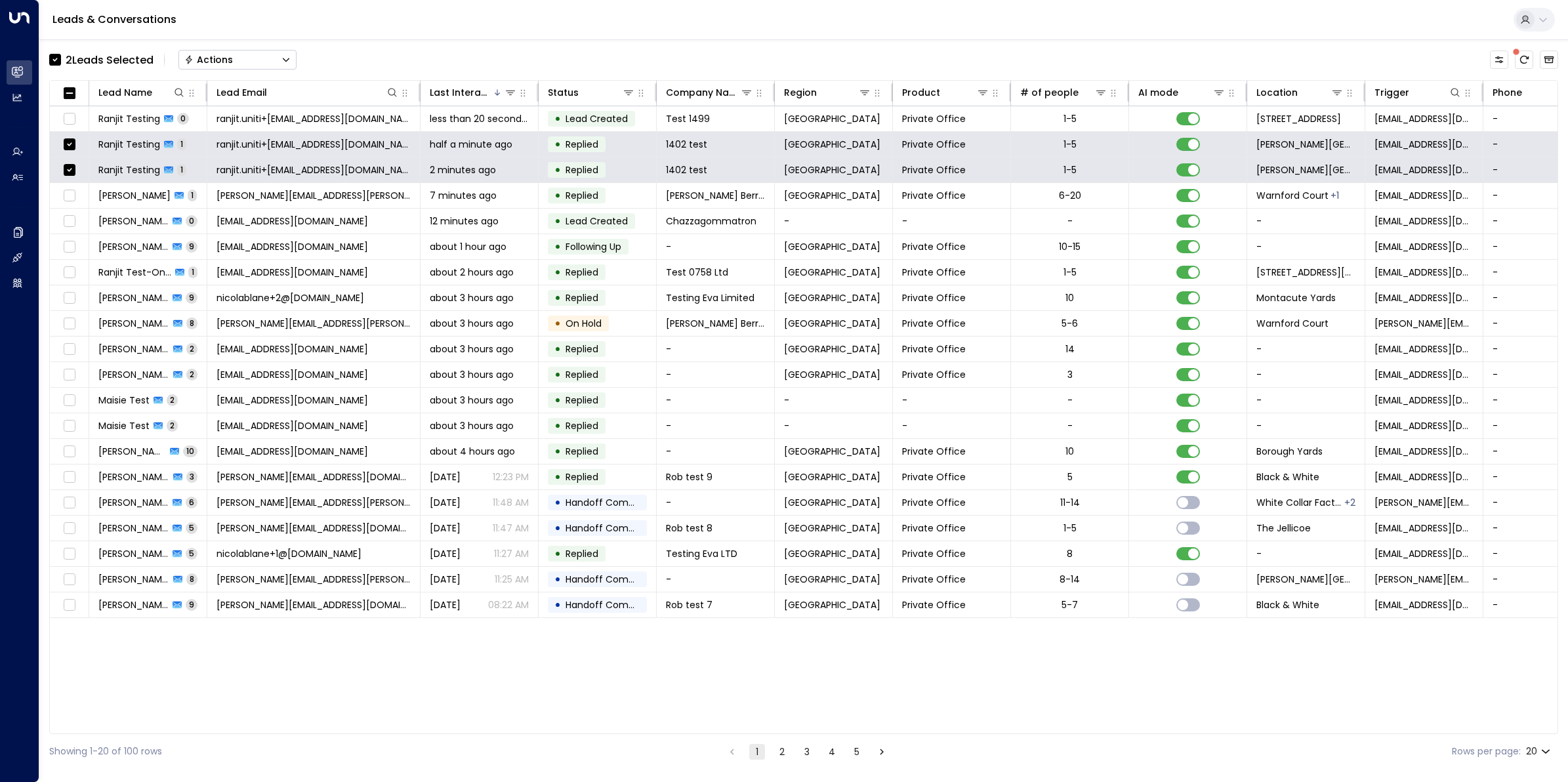
click at [216, 57] on div "Actions" at bounding box center [208, 59] width 49 height 12
click at [217, 145] on span "Archive Lead" at bounding box center [216, 147] width 61 height 14
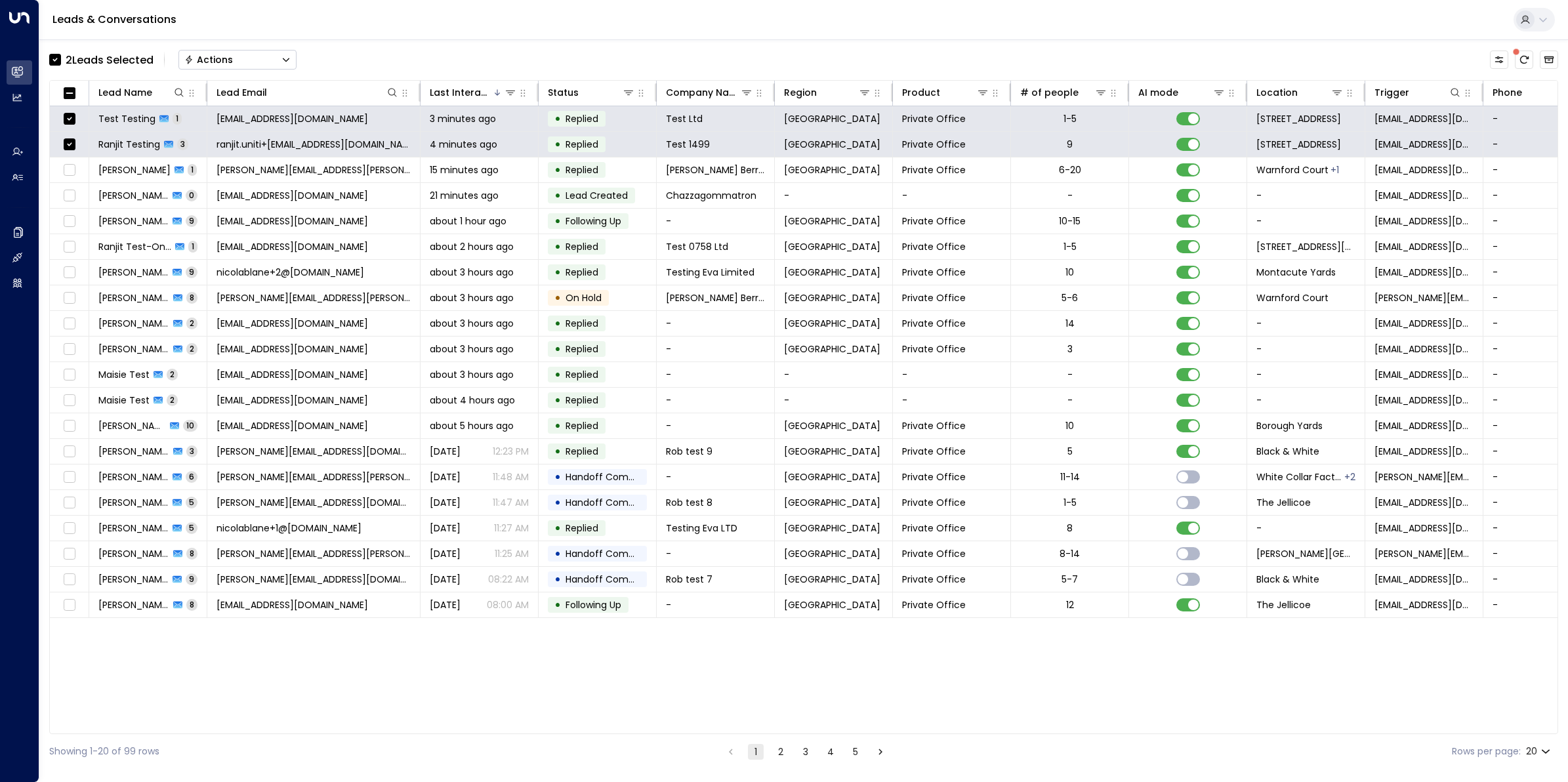
click at [237, 57] on button "Actions" at bounding box center [237, 59] width 118 height 19
click at [221, 146] on span "Archive Lead" at bounding box center [216, 147] width 61 height 14
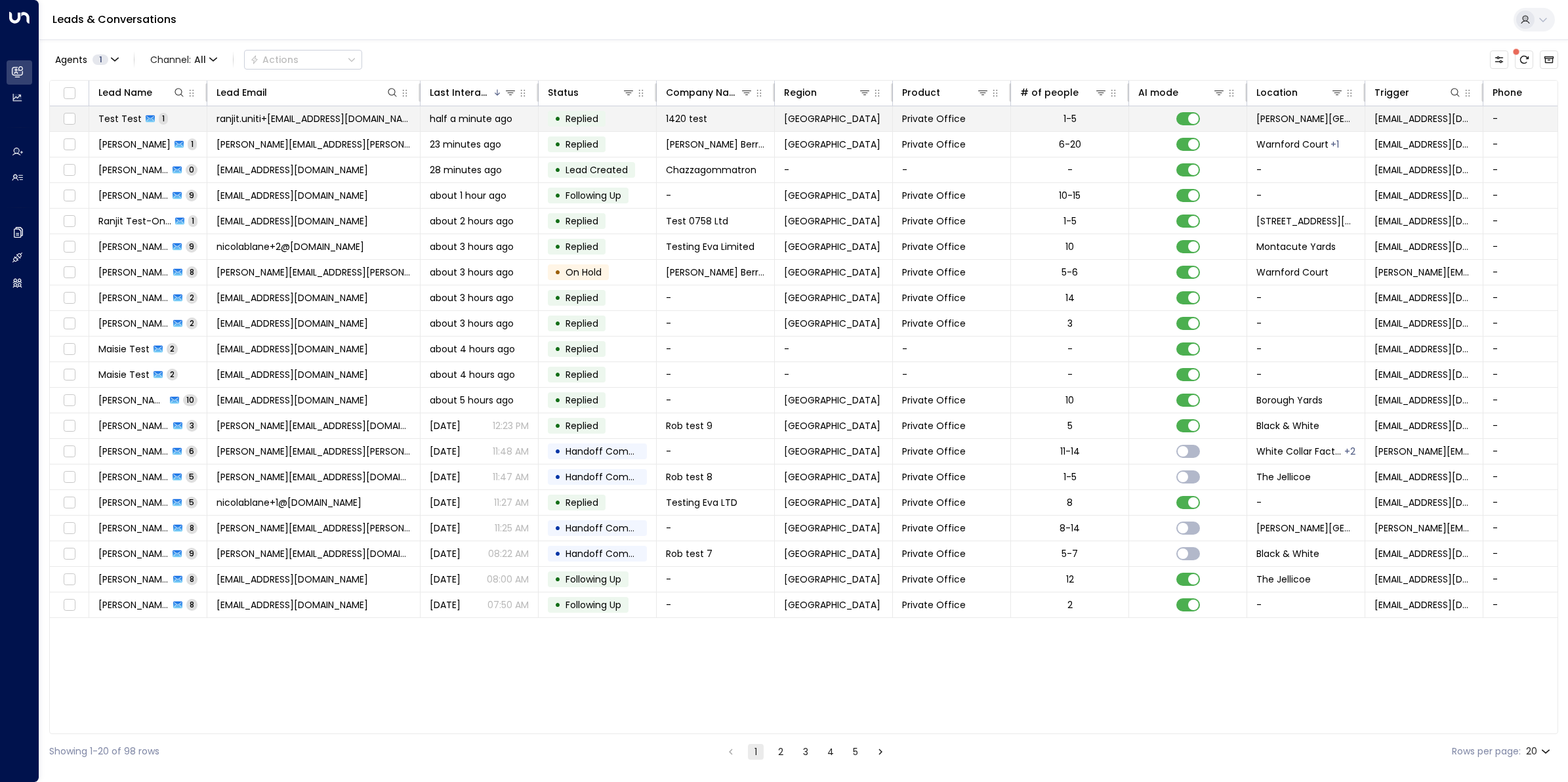
click at [266, 118] on span "ranjit.uniti+1420@outlook.com" at bounding box center [313, 119] width 194 height 13
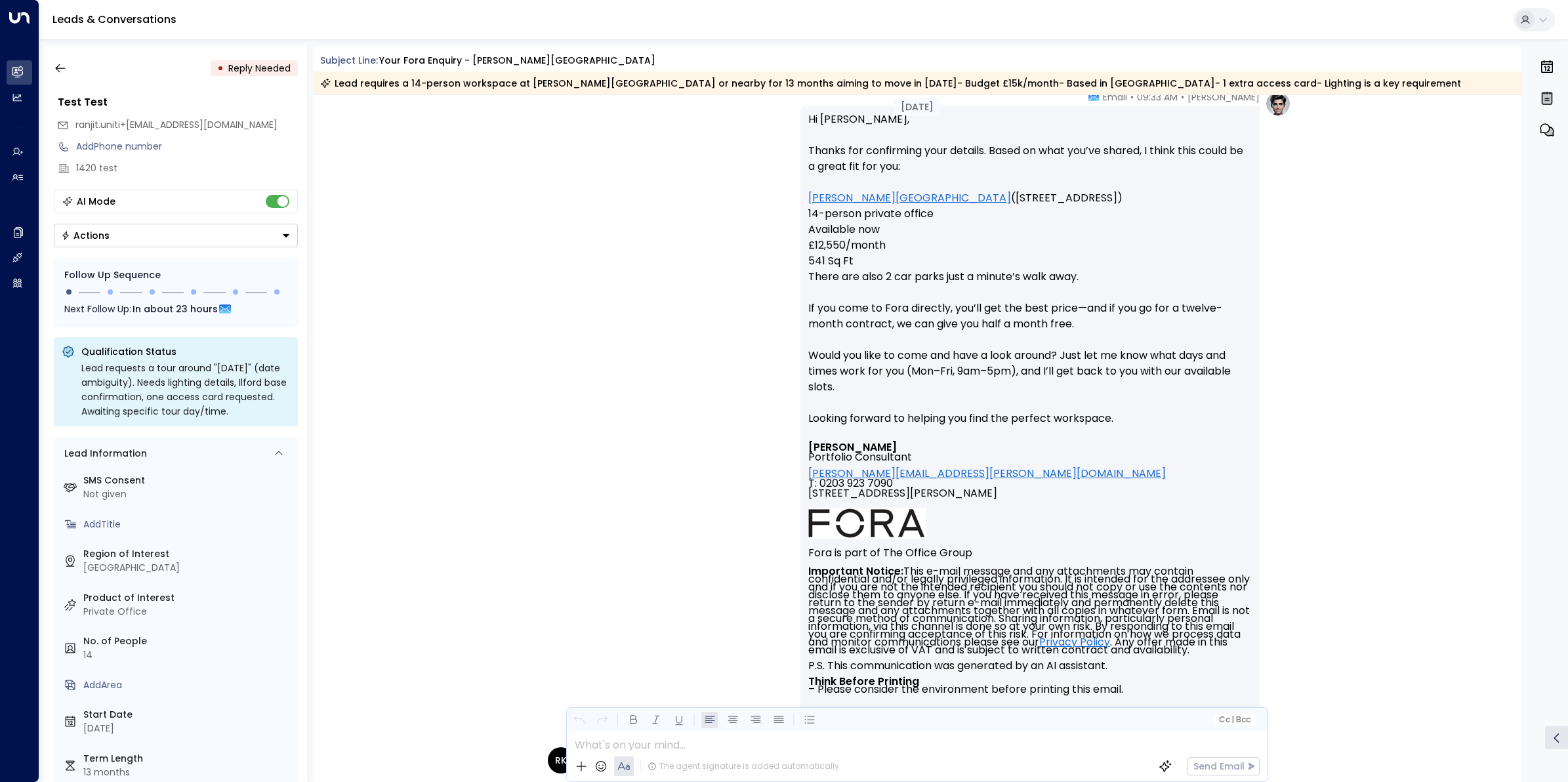
scroll to position [2135, 0]
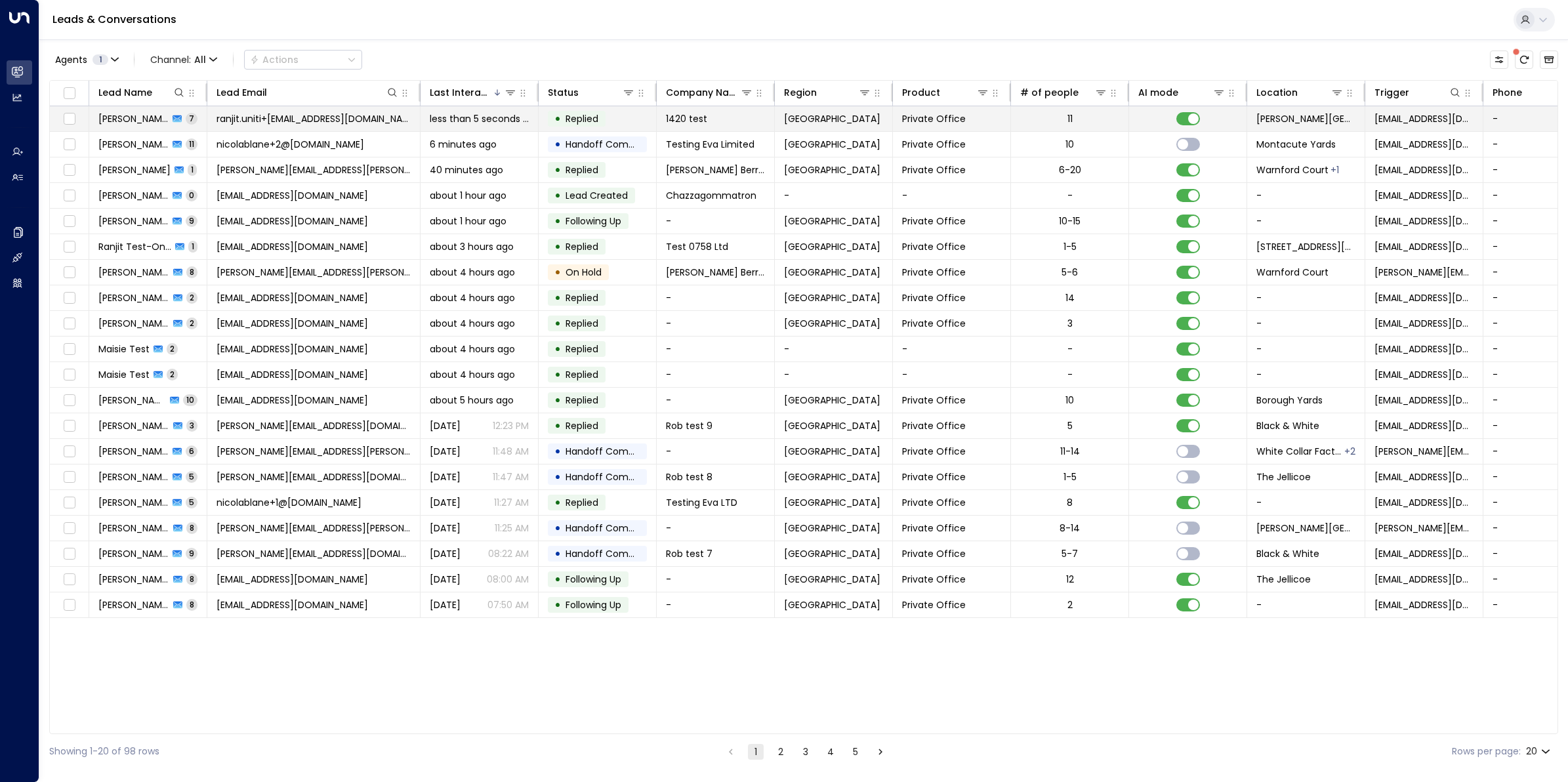
click at [142, 123] on span "Ranjit Kaur" at bounding box center [133, 119] width 70 height 13
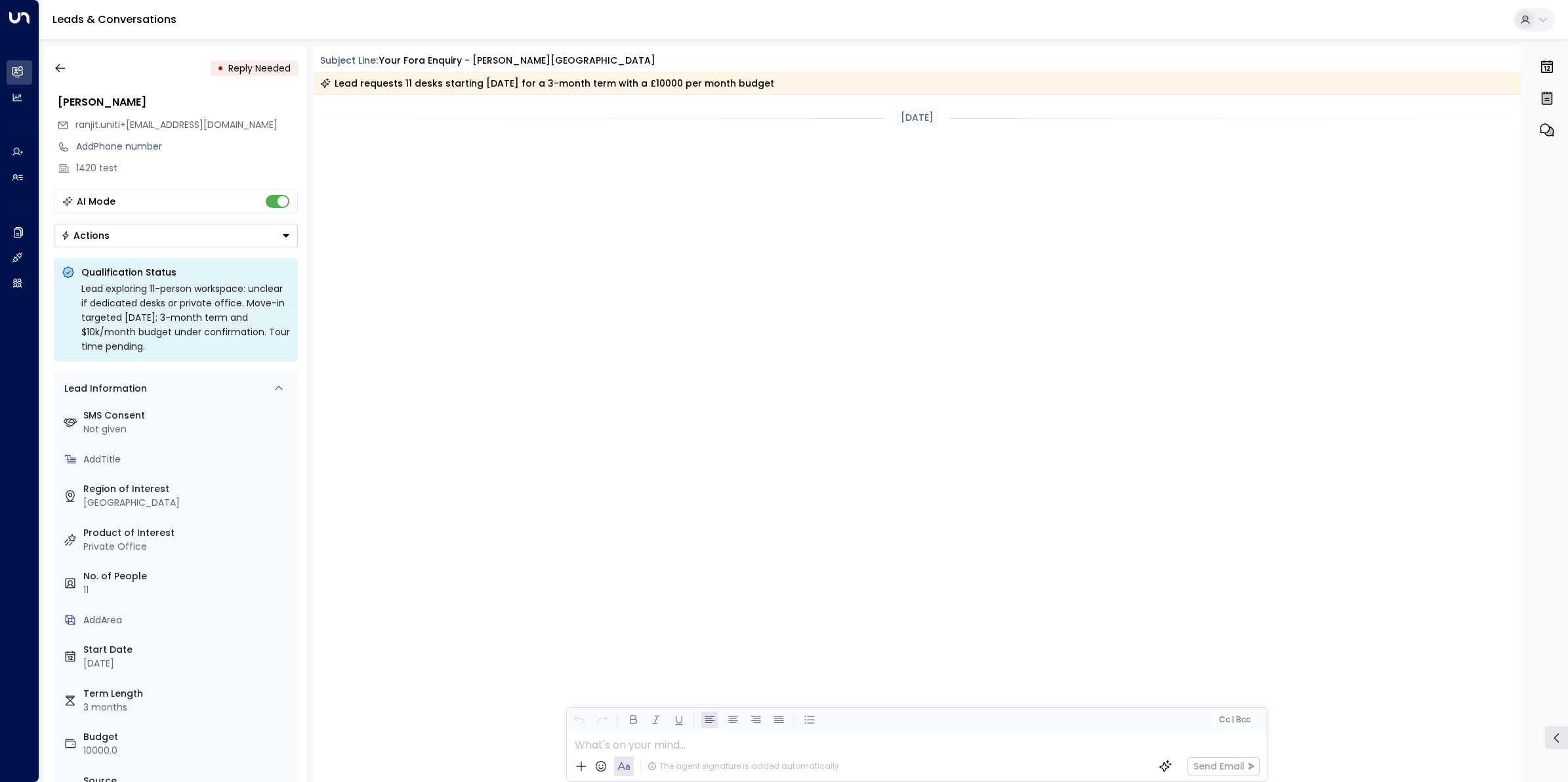
scroll to position [2262, 0]
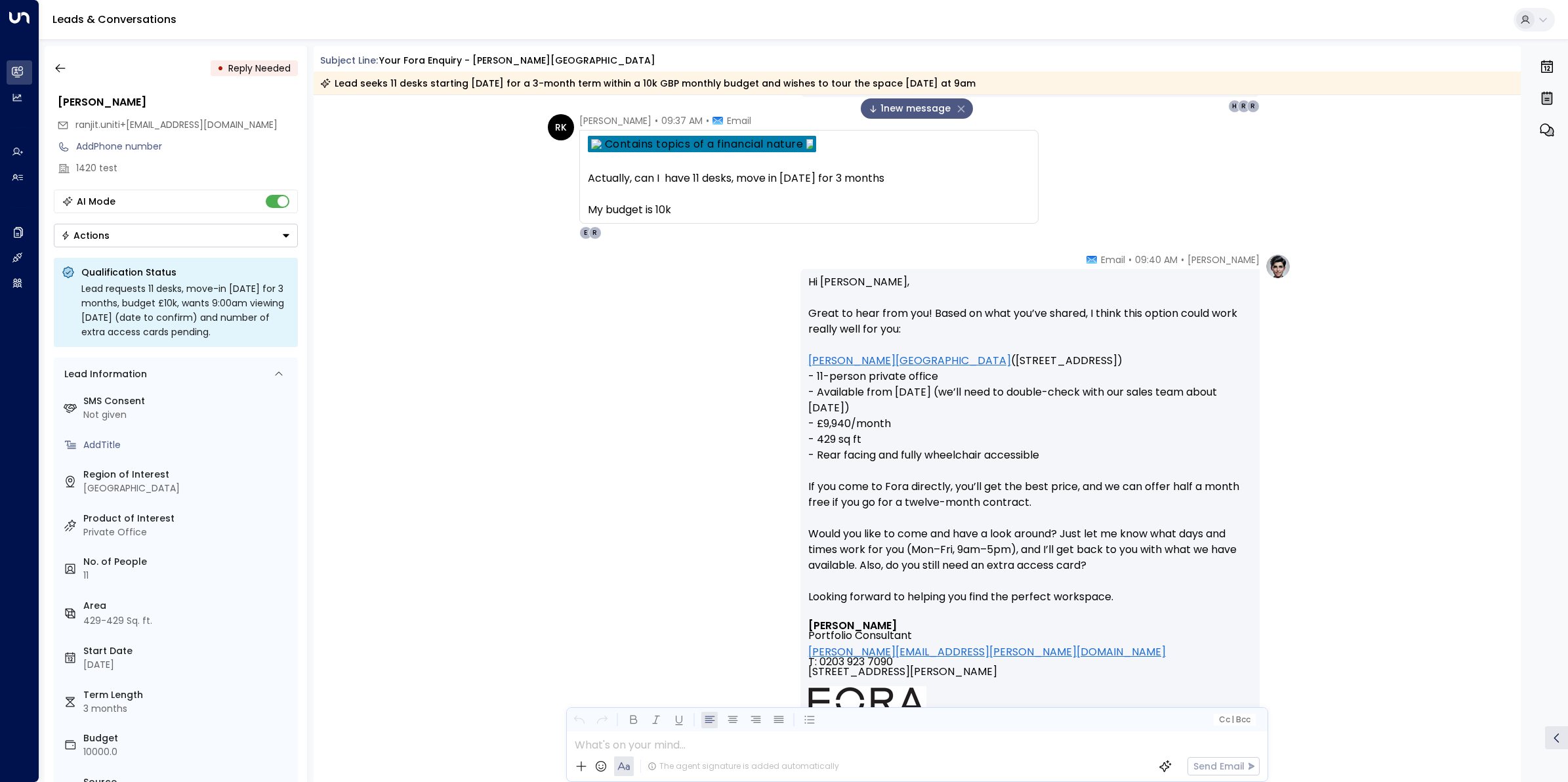
click at [50, 56] on div "• Reply Needed Ranjit Kaur ranjit.uniti+1420@outlook.com Add Phone number 1420 …" at bounding box center [175, 414] width 262 height 736
click at [59, 62] on icon "button" at bounding box center [60, 68] width 13 height 13
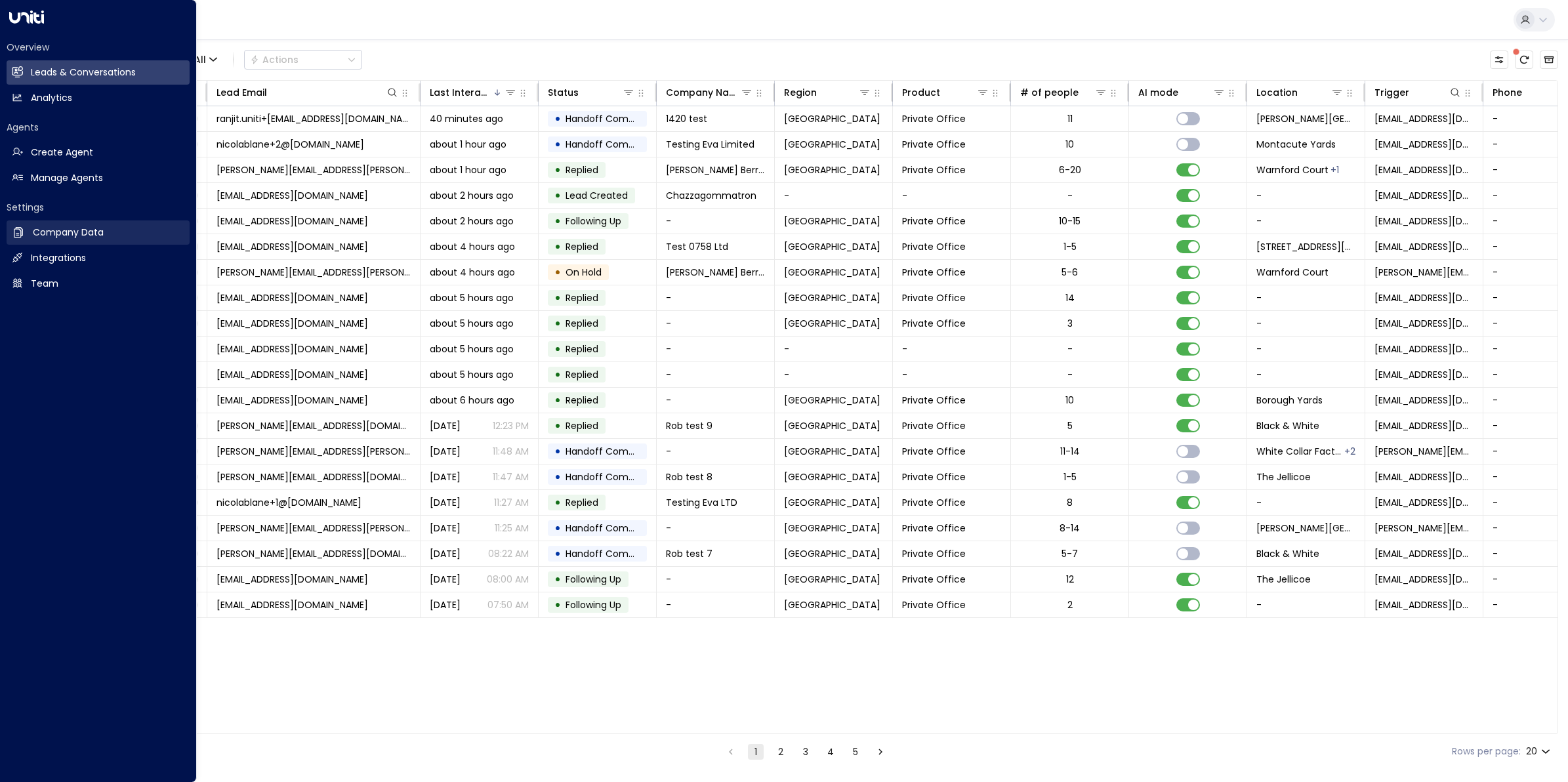
click at [84, 240] on link "Company Data Company Data" at bounding box center [97, 232] width 183 height 24
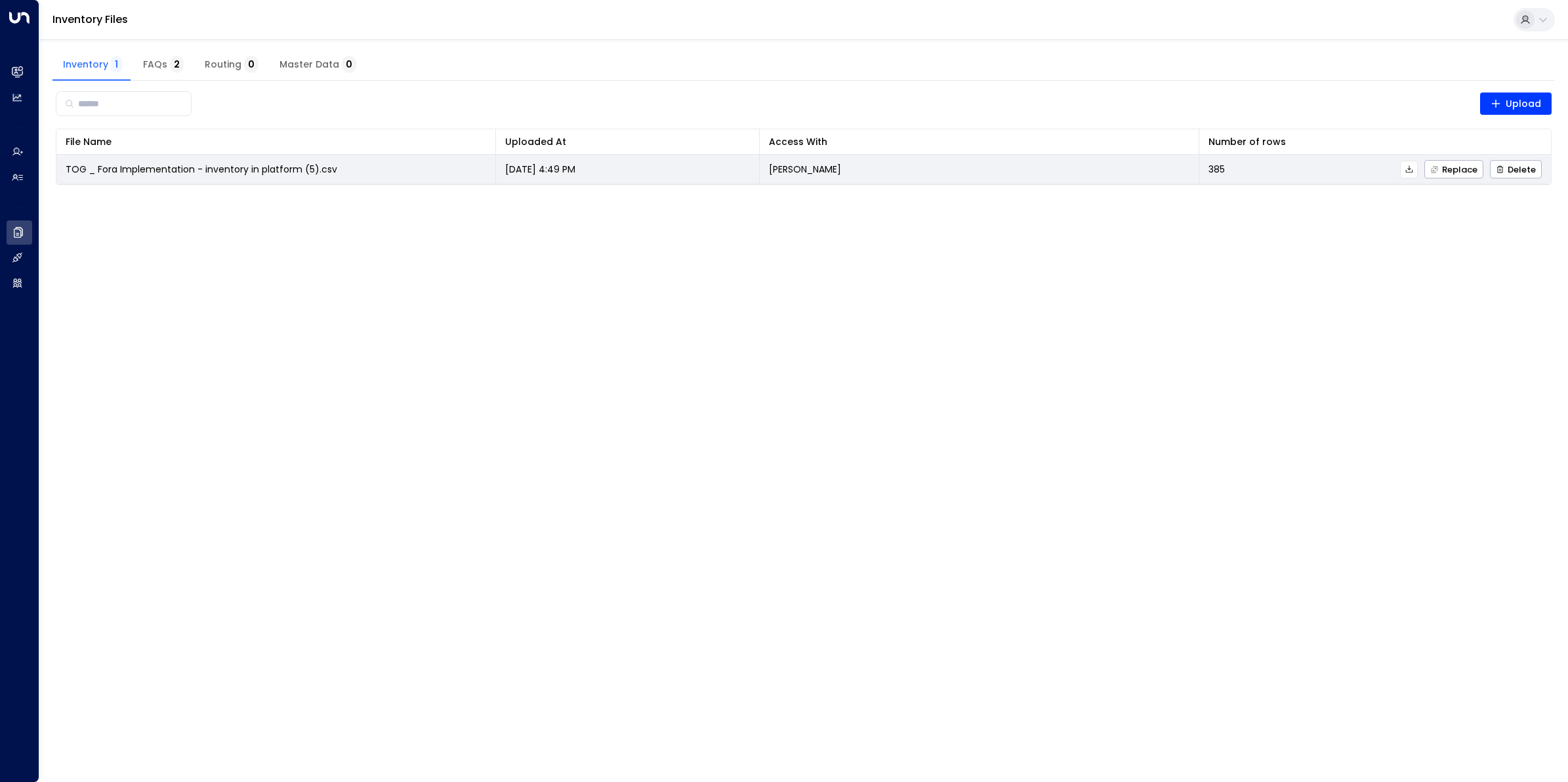
click at [1406, 171] on icon at bounding box center [1409, 169] width 9 height 9
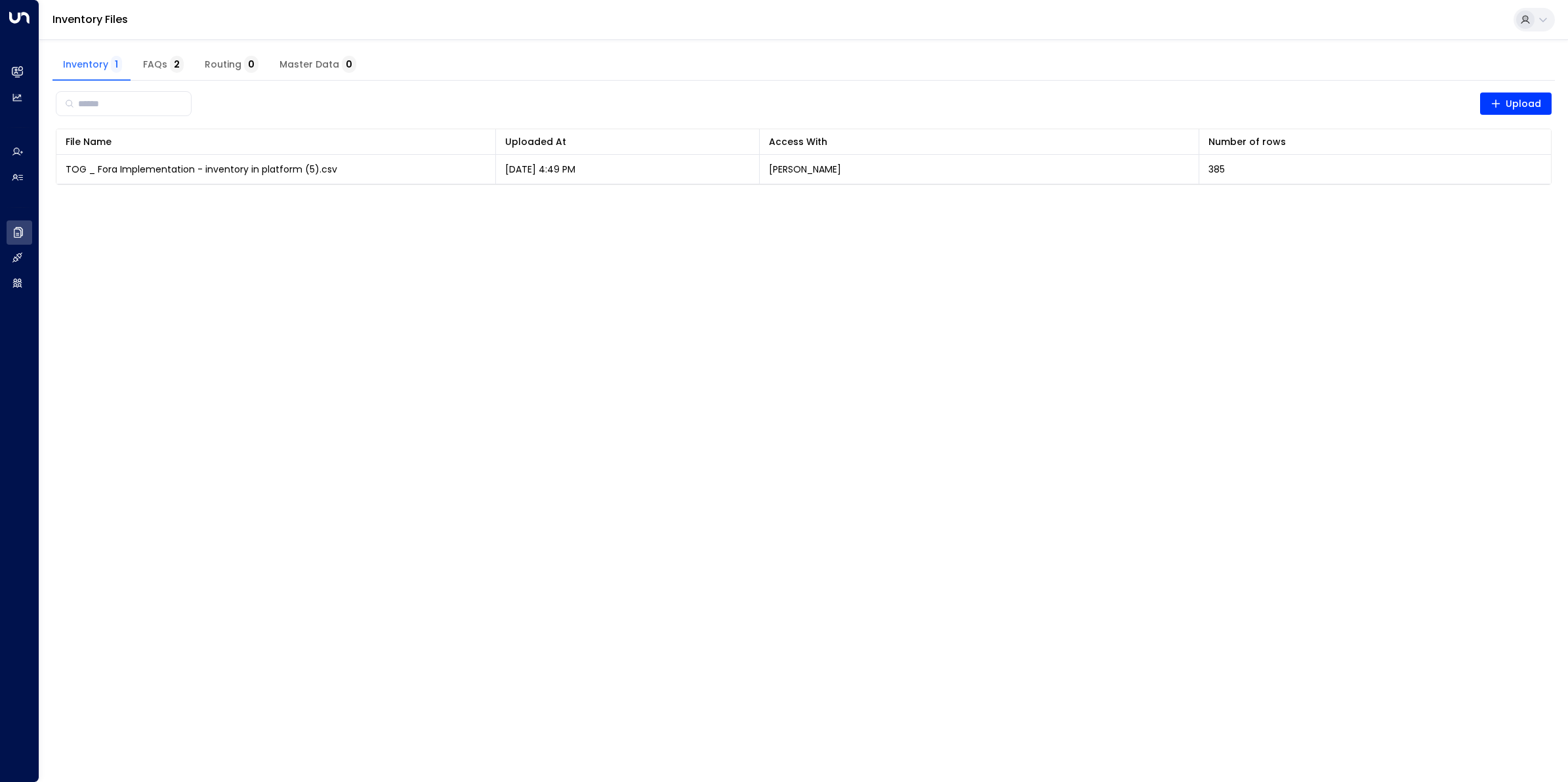
click at [1247, 201] on html "Overview Leads & Conversations Leads & Conversations Analytics Analytics Agents…" at bounding box center [784, 100] width 1568 height 201
click at [1075, 201] on html "Overview Leads & Conversations Leads & Conversations Analytics Analytics Agents…" at bounding box center [784, 100] width 1568 height 201
